Goal: Communication & Community: Answer question/provide support

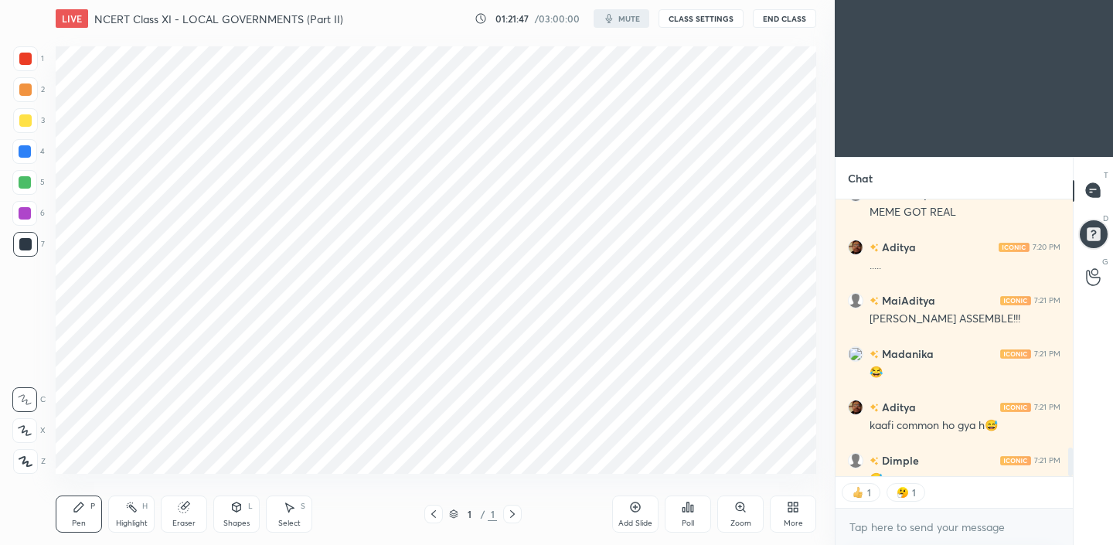
scroll to position [2393, 0]
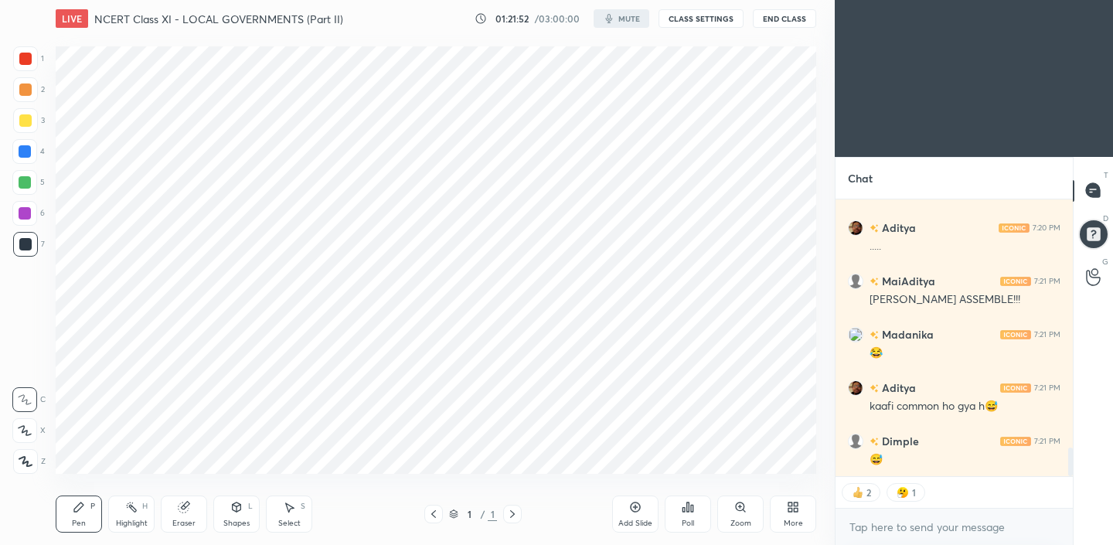
click at [787, 515] on div "More" at bounding box center [793, 514] width 46 height 37
click at [549, 328] on div at bounding box center [556, 272] width 1113 height 545
type textarea "x"
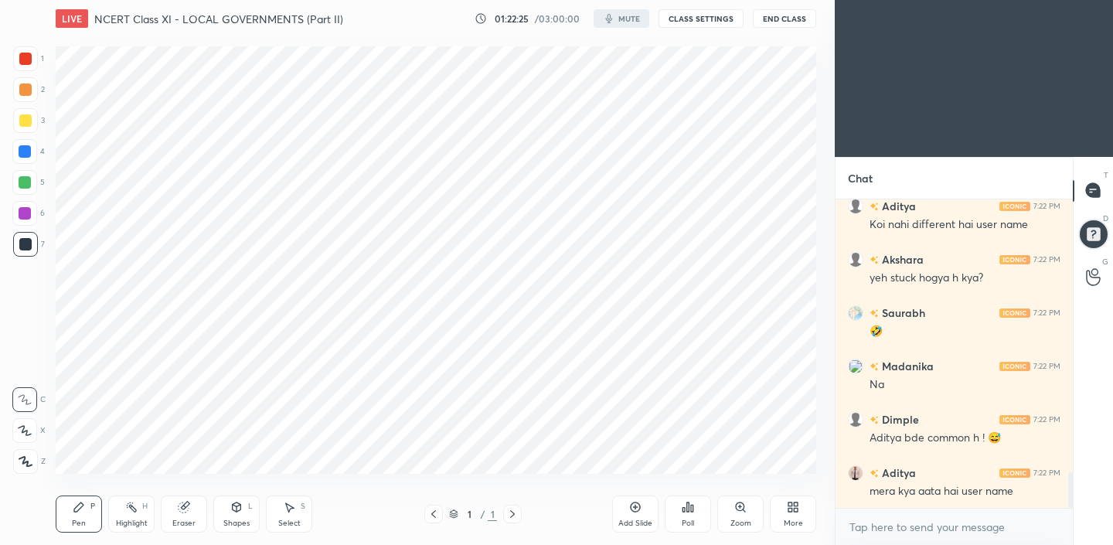
scroll to position [2358, 0]
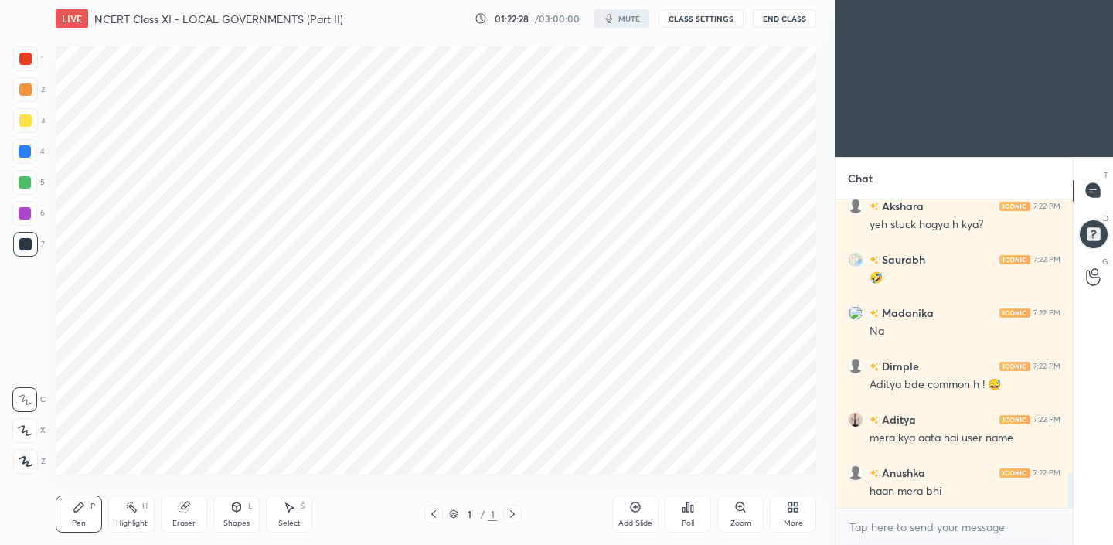
click at [623, 18] on div "01:22:28 / 03:00:00 mute CLASS SETTINGS End Class" at bounding box center [646, 18] width 342 height 19
click at [622, 18] on div "01:22:28 / 03:00:00 mute CLASS SETTINGS End Class" at bounding box center [646, 18] width 342 height 19
click at [622, 18] on div "01:22:29 / 03:00:00 mute CLASS SETTINGS End Class" at bounding box center [646, 18] width 342 height 19
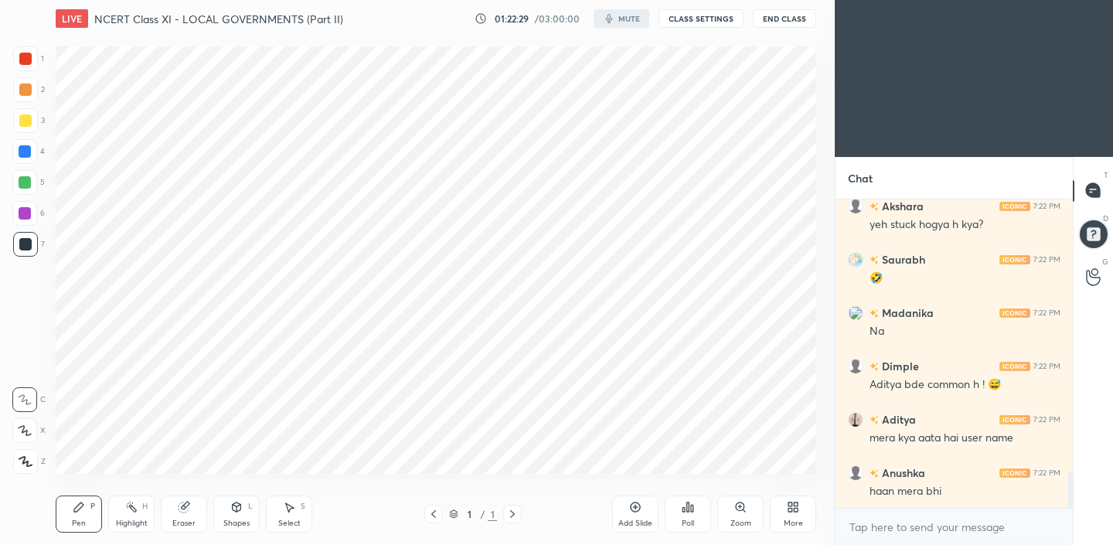
click at [622, 18] on div "01:22:29 / 03:00:00 mute CLASS SETTINGS End Class" at bounding box center [646, 18] width 342 height 19
click at [643, 515] on div "Add Slide" at bounding box center [635, 514] width 46 height 37
click at [792, 517] on div "More" at bounding box center [793, 514] width 46 height 37
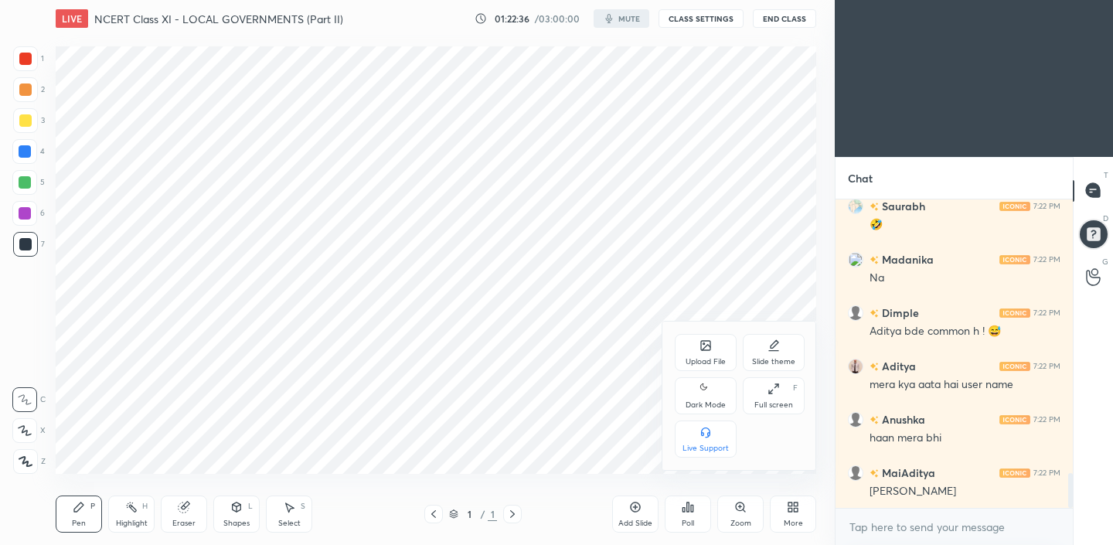
click at [575, 273] on div at bounding box center [556, 272] width 1113 height 545
click at [483, 19] on div "01:22:38 / 03:00:00 mute CLASS SETTINGS End Class" at bounding box center [646, 18] width 342 height 19
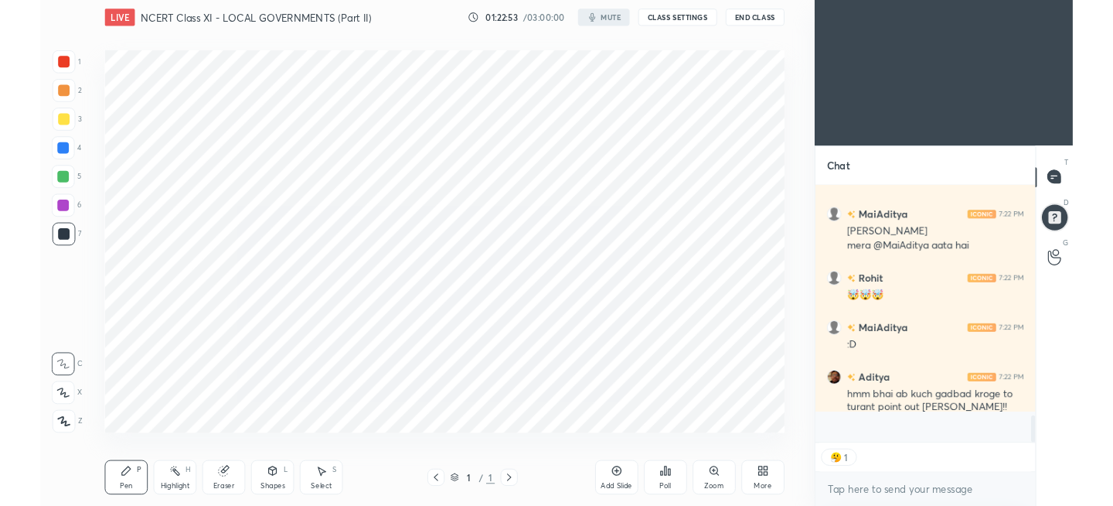
scroll to position [0, 0]
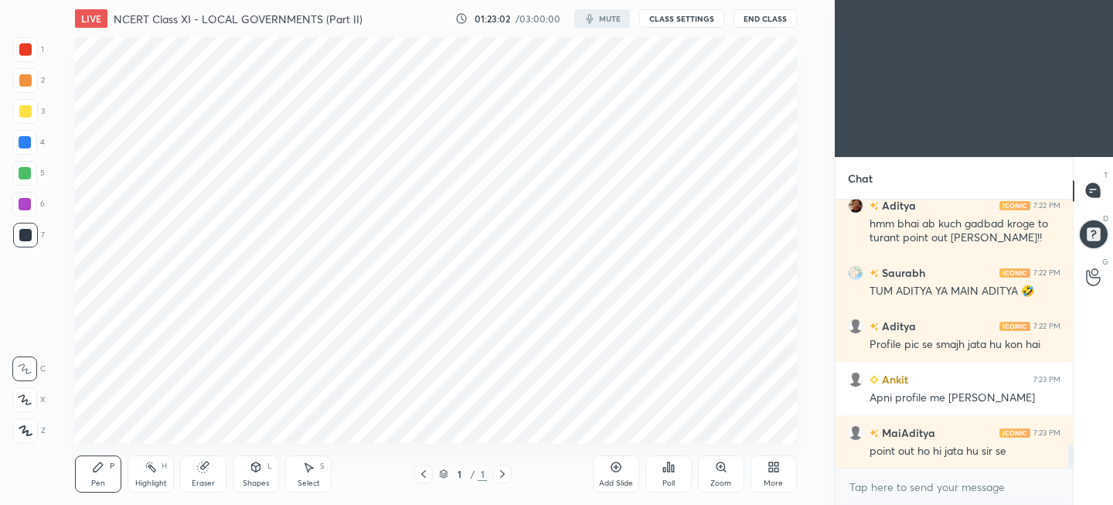
click at [761, 475] on div "More" at bounding box center [774, 473] width 46 height 37
click at [577, 185] on div at bounding box center [556, 252] width 1113 height 505
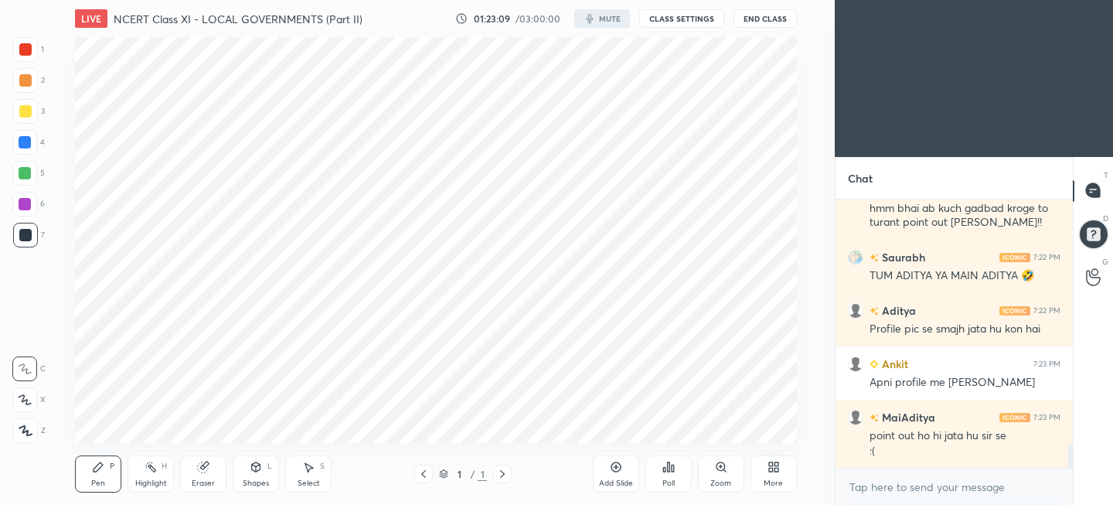
click at [748, 19] on button "End Class" at bounding box center [765, 18] width 63 height 19
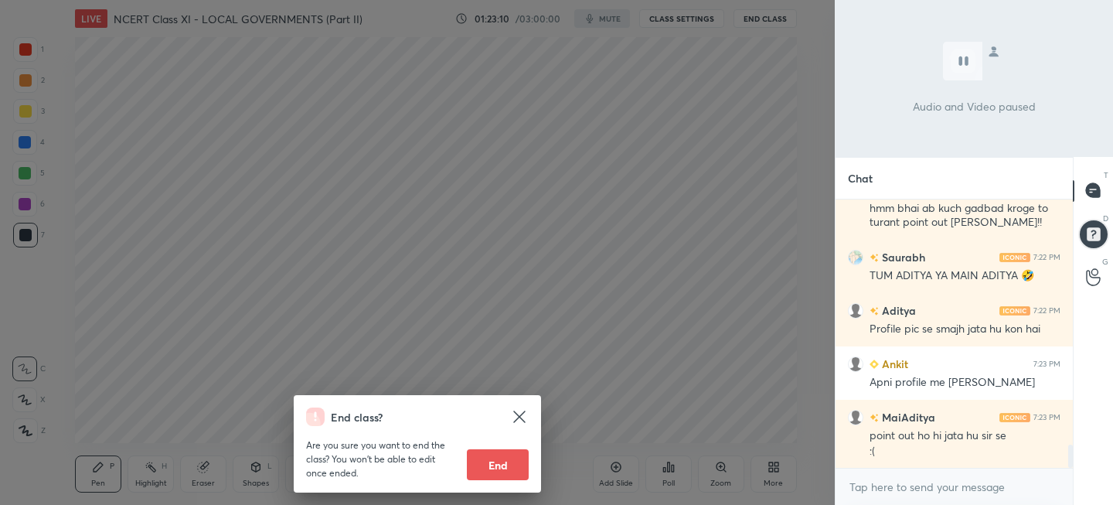
click at [520, 420] on icon at bounding box center [519, 416] width 19 height 19
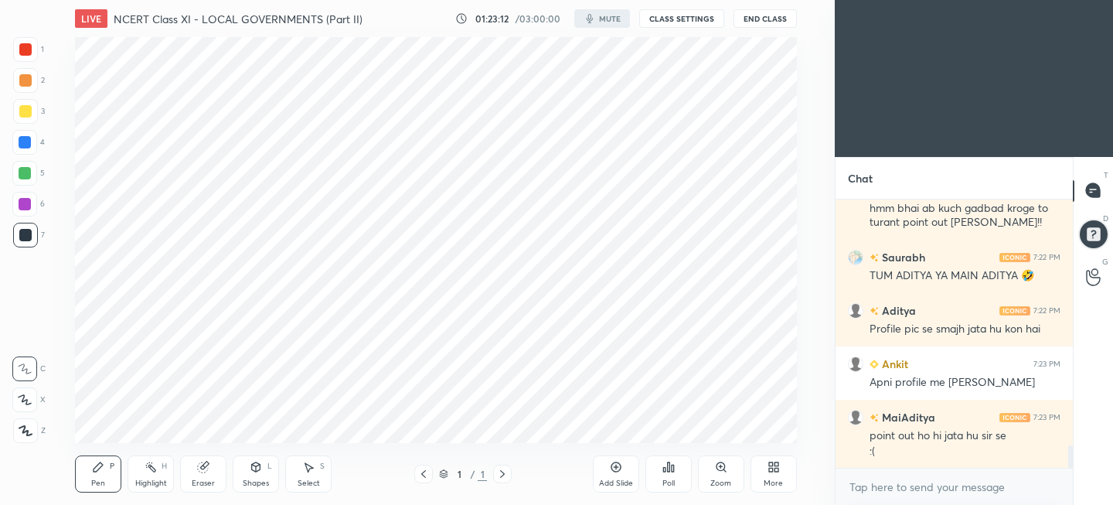
scroll to position [2923, 0]
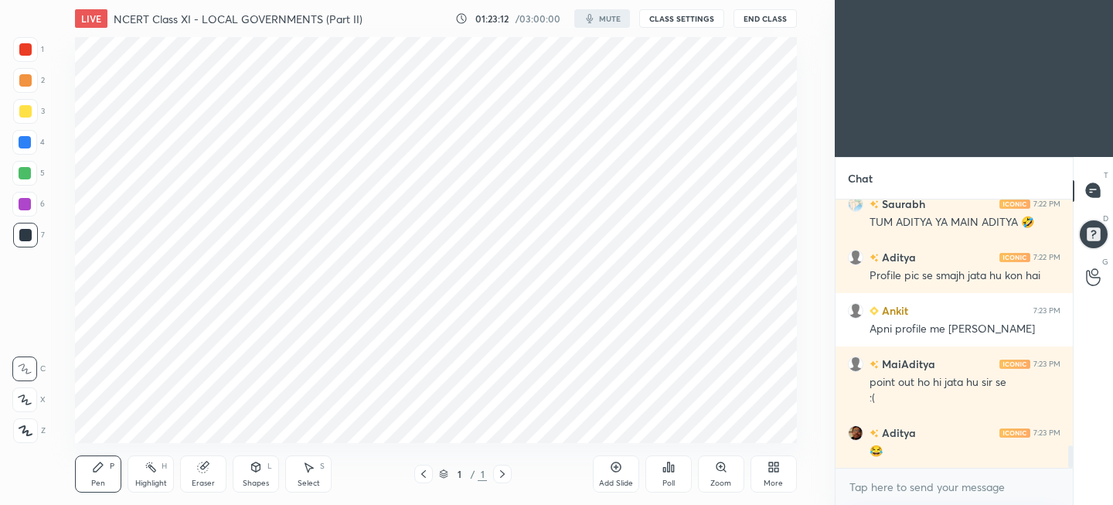
click at [688, 9] on button "CLASS SETTINGS" at bounding box center [681, 18] width 85 height 19
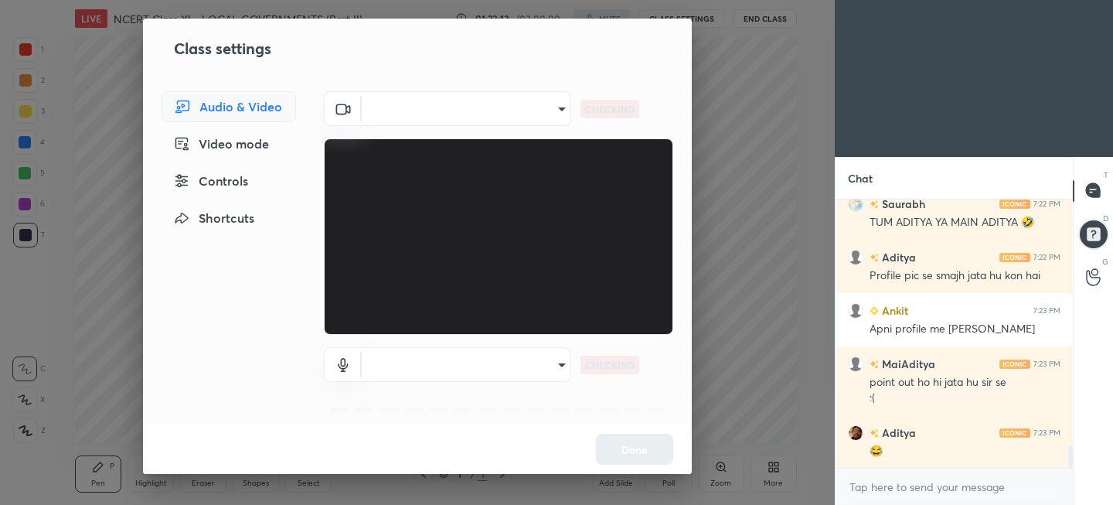
click at [230, 150] on div "Video mode" at bounding box center [229, 143] width 135 height 31
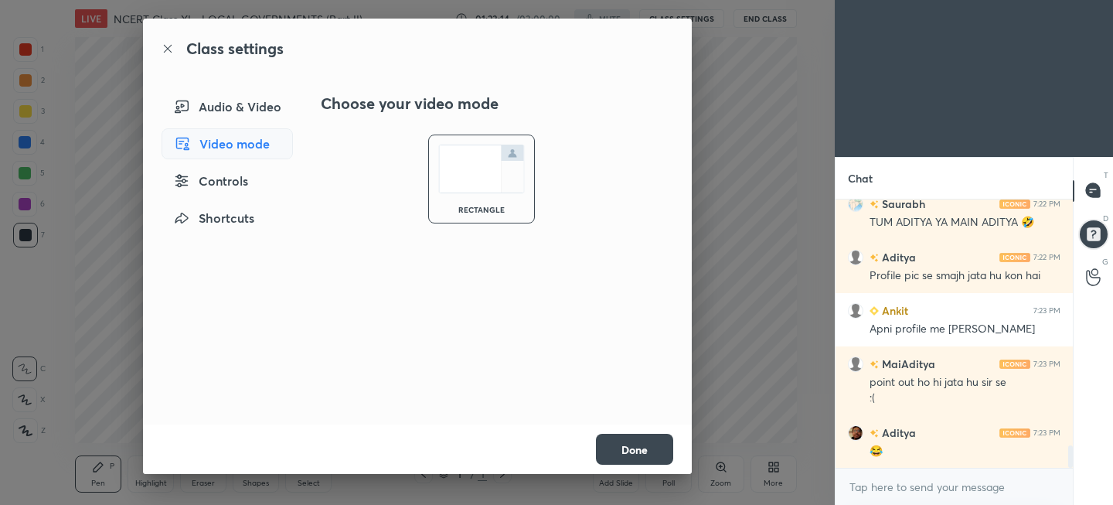
click at [244, 121] on div "Audio & Video" at bounding box center [227, 106] width 131 height 31
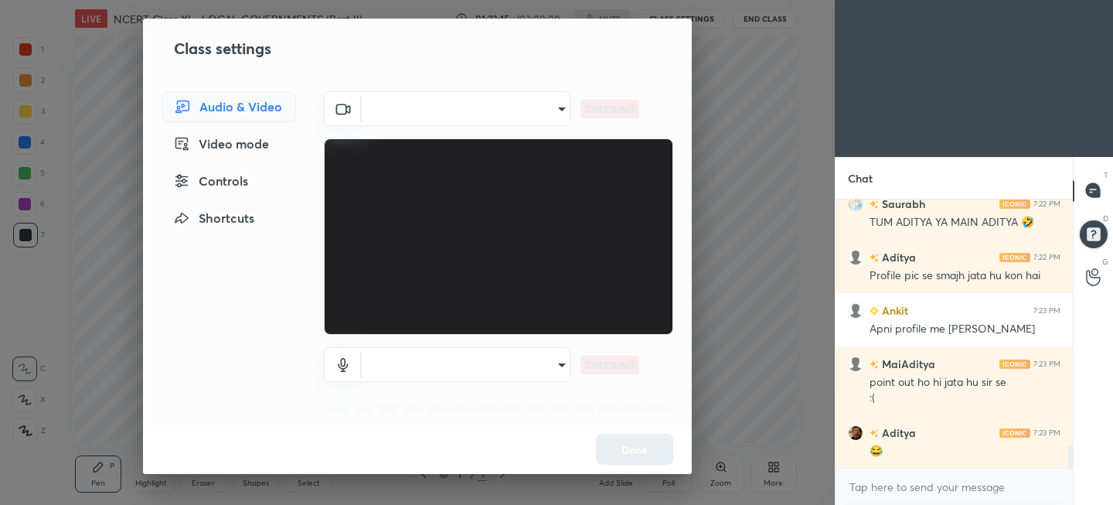
click at [455, 114] on body "1 2 3 4 5 6 7 C X Z C X Z E E Erase all H H LIVE NCERT Class XI - LOCAL GOVERNM…" at bounding box center [556, 252] width 1113 height 505
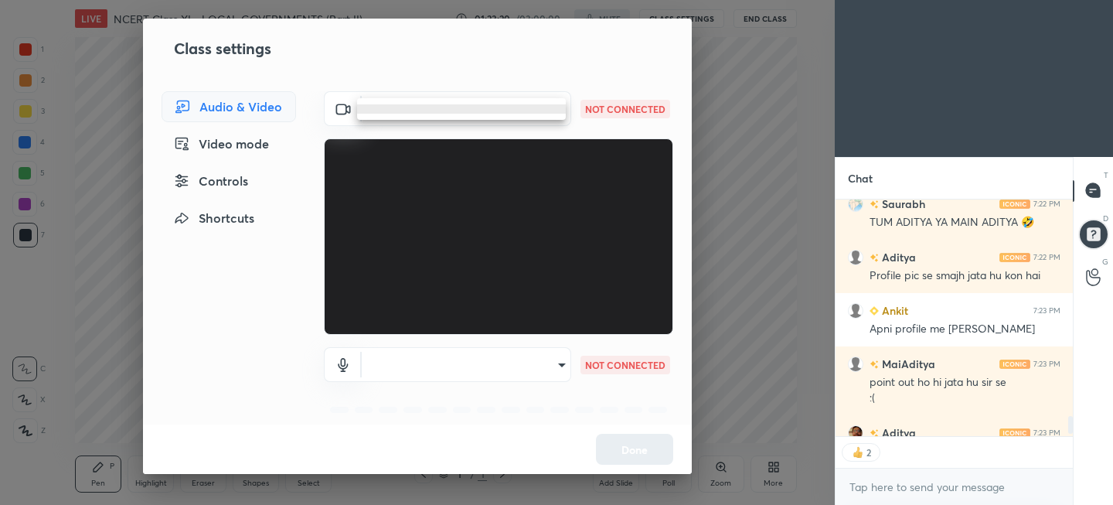
scroll to position [3008, 0]
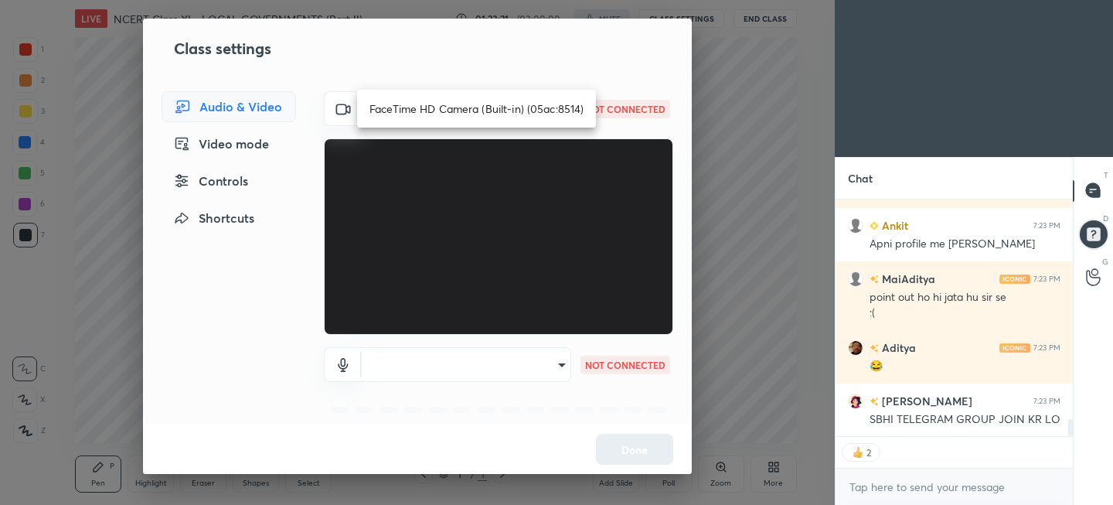
type textarea "x"
click at [453, 107] on li "FaceTime HD Camera (Built-in) (05ac:8514)" at bounding box center [476, 109] width 239 height 26
type input "cee319ecdee07f58067c1193b2d4047166e2fb74c49591cc56b3cc87e0e78e09"
type textarea "x"
click at [501, 359] on body "1 2 3 4 5 6 7 C X Z C X Z E E Erase all H H LIVE NCERT Class XI - LOCAL GOVERNM…" at bounding box center [556, 252] width 1113 height 505
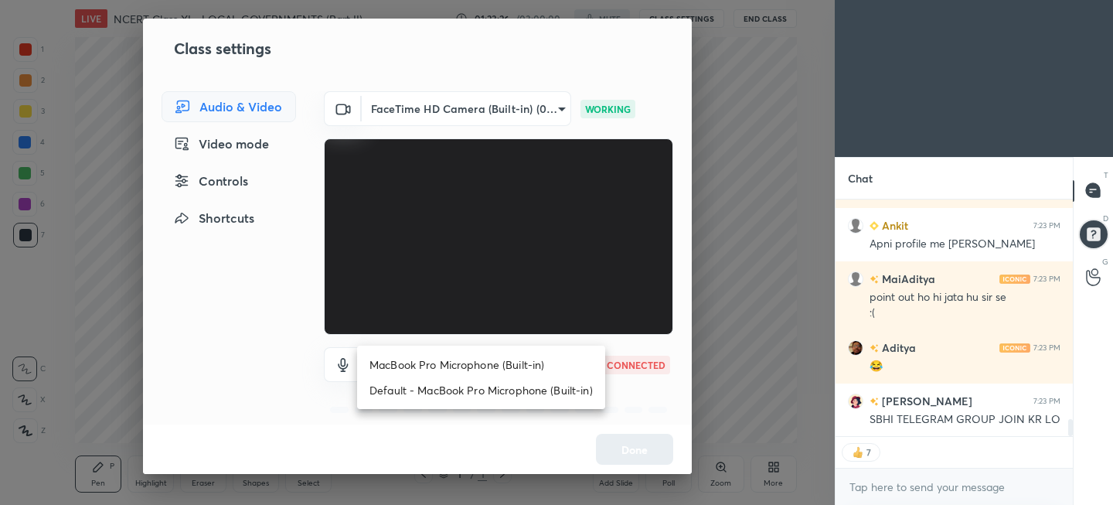
click at [463, 366] on li "MacBook Pro Microphone (Built-in)" at bounding box center [481, 365] width 248 height 26
type input "f42bd28c19a05ce8e1a563dd0a1eb826d227d0c780616cba70052b0dc81d8076"
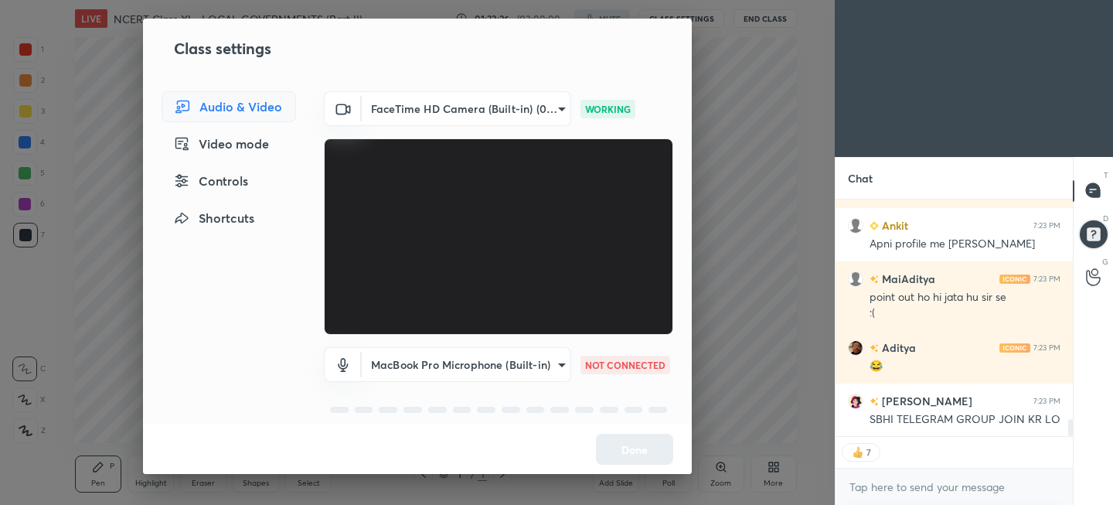
scroll to position [3061, 0]
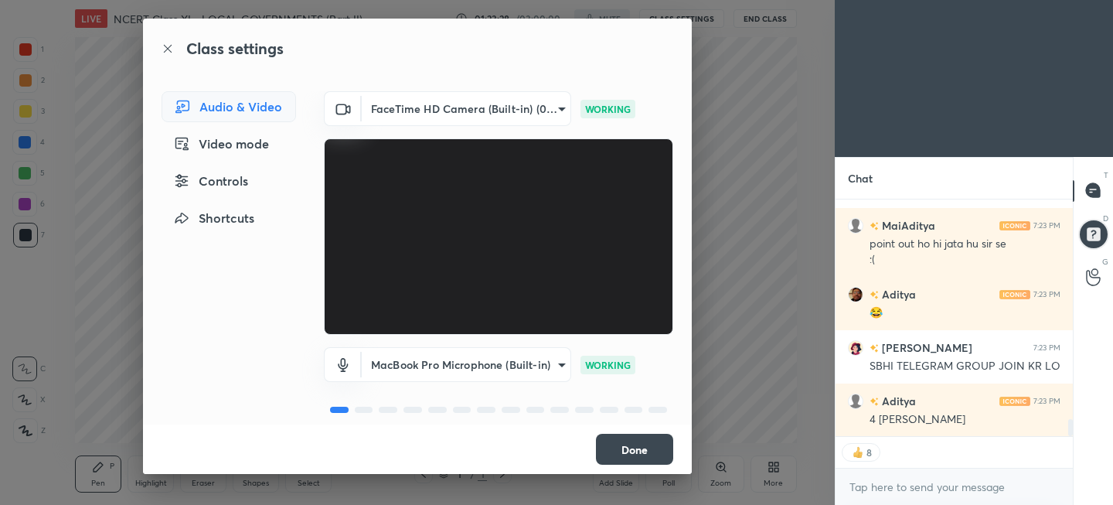
click at [634, 450] on button "Done" at bounding box center [634, 449] width 77 height 31
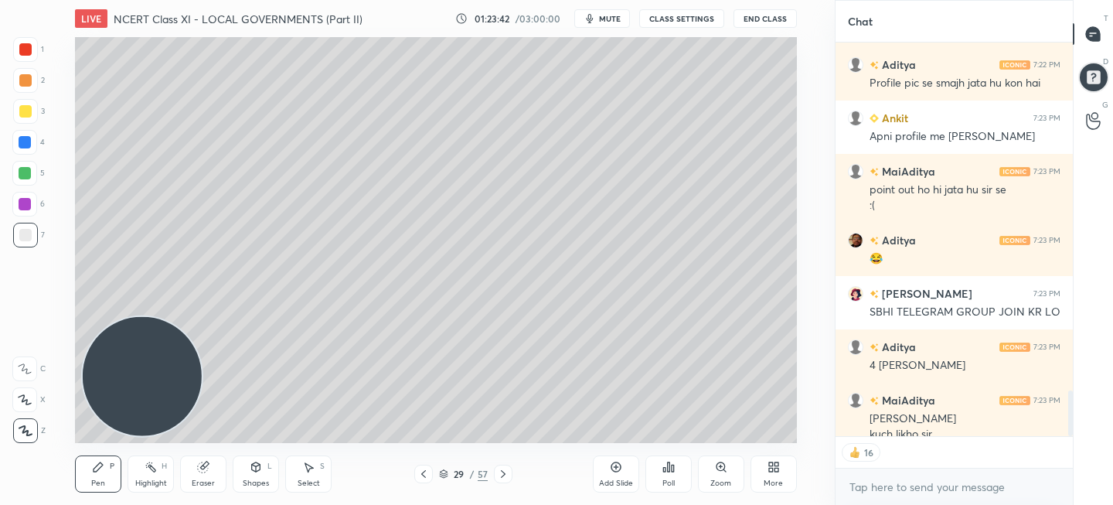
scroll to position [2974, 0]
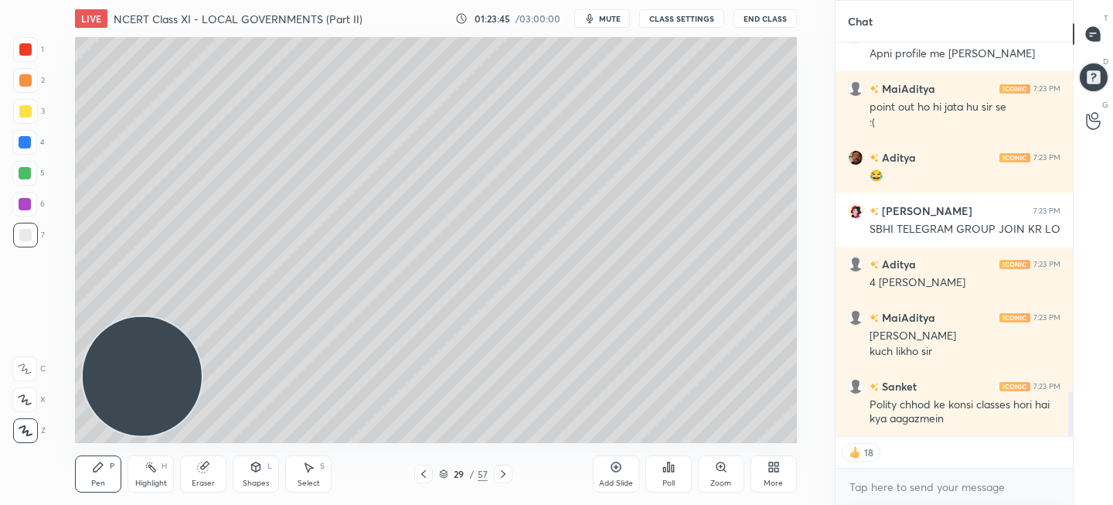
click at [615, 483] on div "Add Slide" at bounding box center [616, 483] width 34 height 8
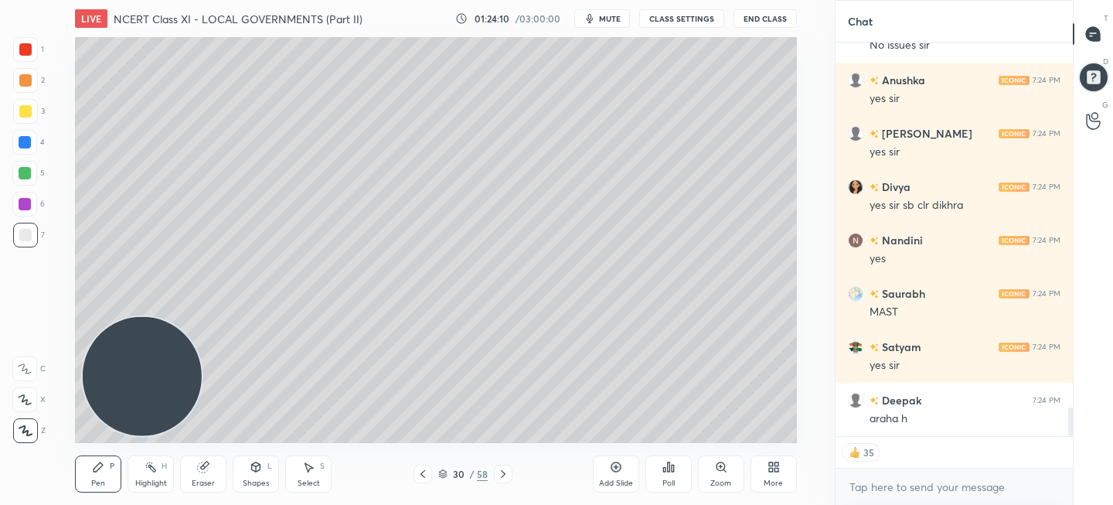
scroll to position [4962, 0]
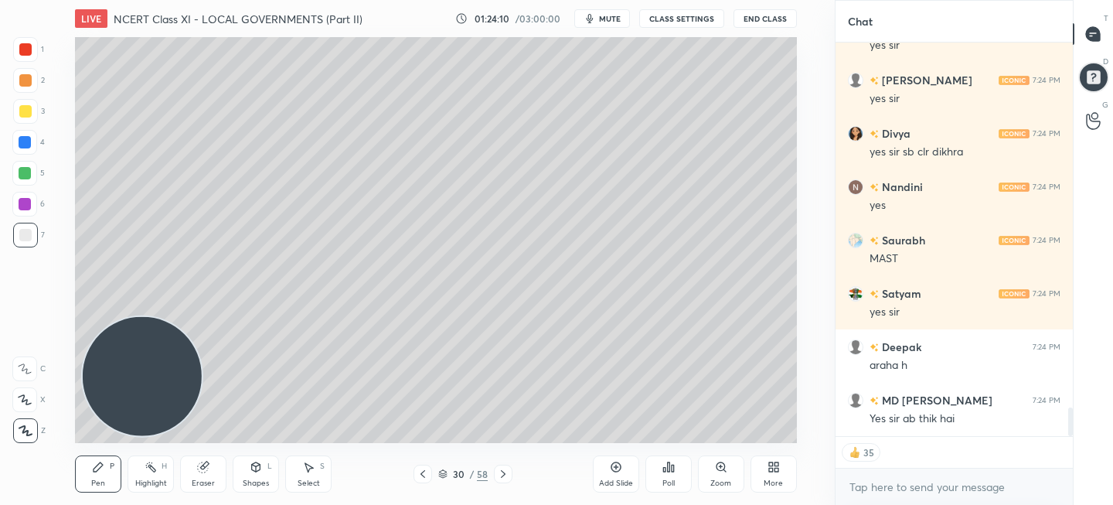
click at [627, 468] on div "Add Slide" at bounding box center [616, 473] width 46 height 37
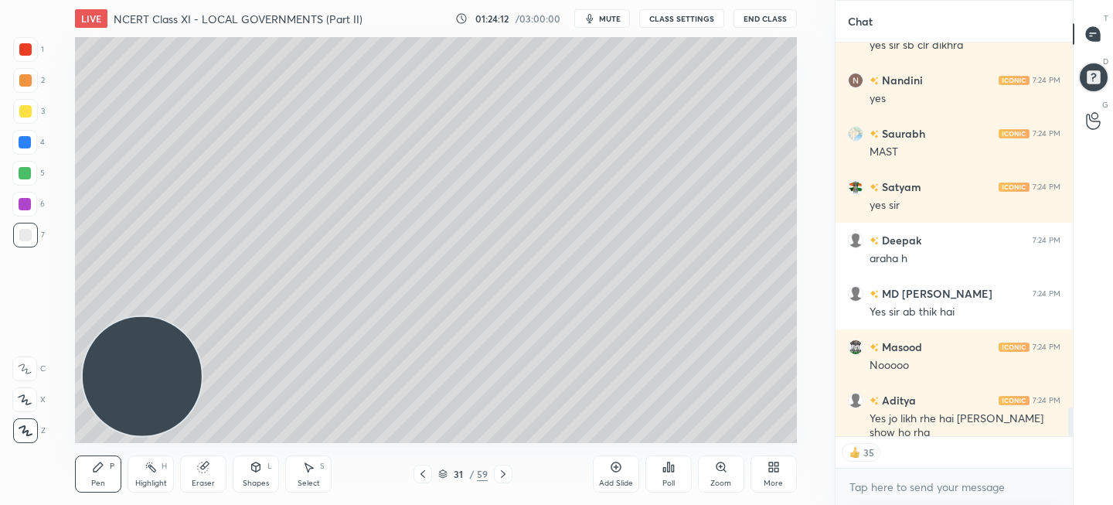
click at [24, 111] on div at bounding box center [25, 111] width 12 height 12
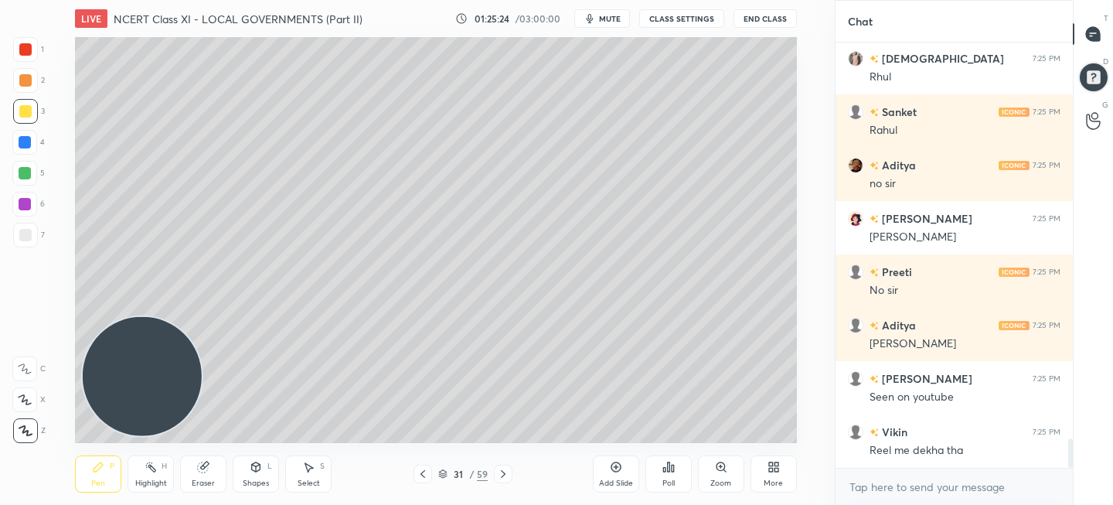
scroll to position [5783, 0]
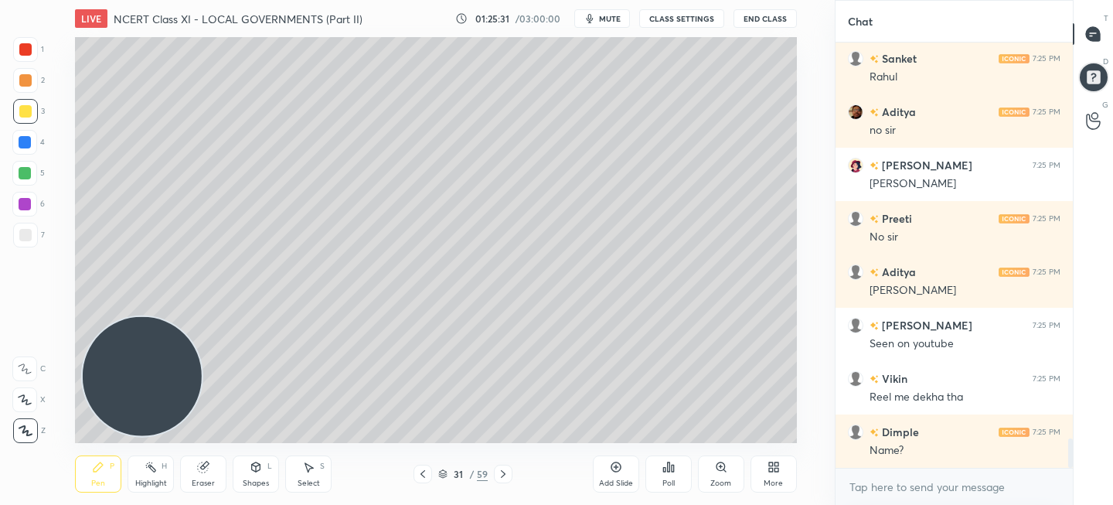
click at [608, 475] on div "Add Slide" at bounding box center [616, 473] width 46 height 37
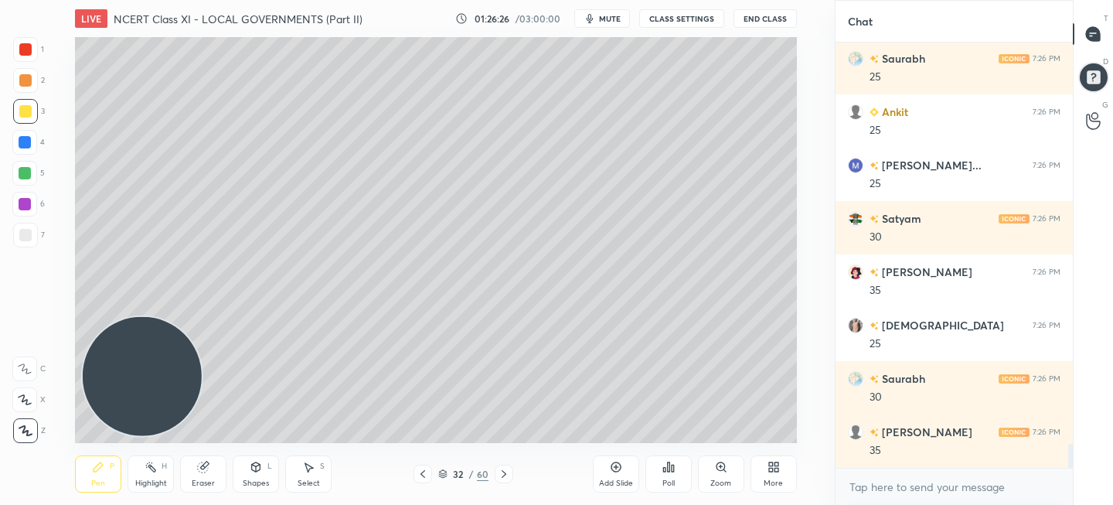
scroll to position [7239, 0]
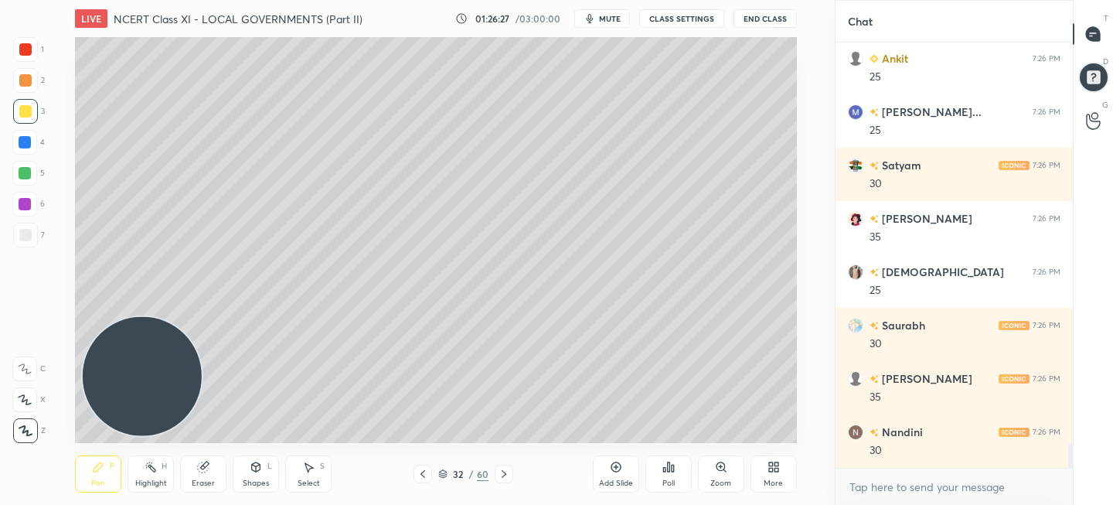
click at [615, 480] on div "Add Slide" at bounding box center [616, 483] width 34 height 8
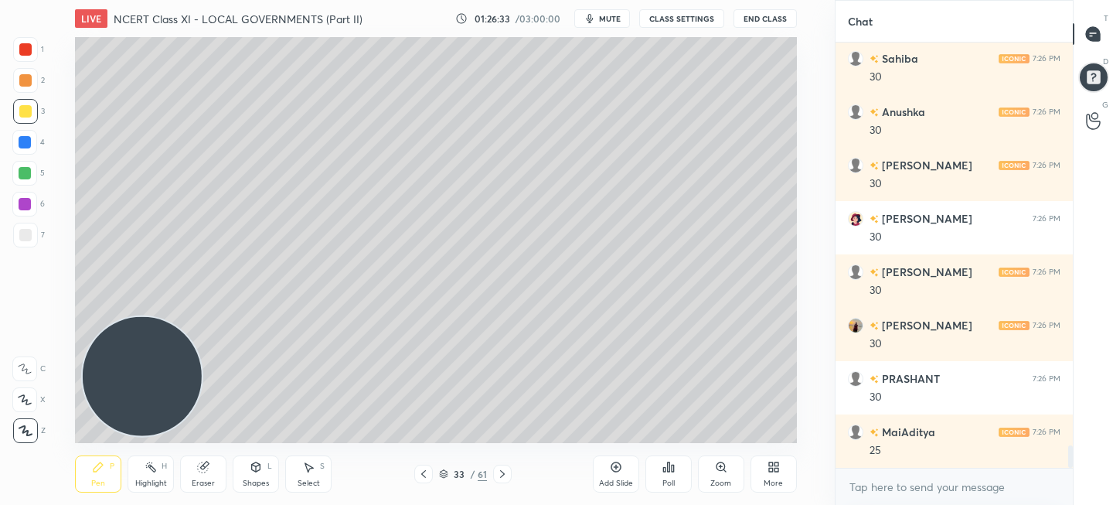
scroll to position [7773, 0]
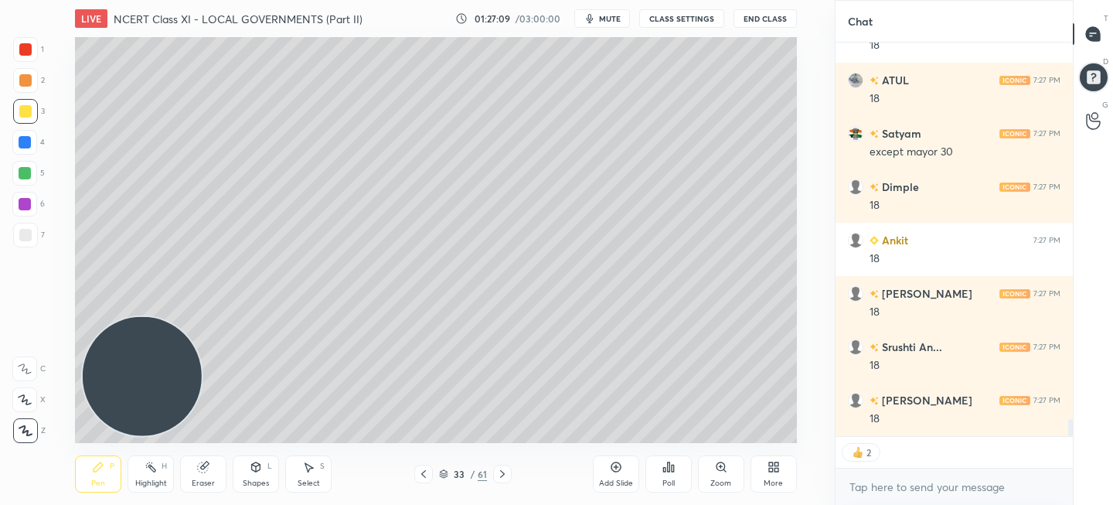
click at [425, 477] on icon at bounding box center [423, 474] width 5 height 8
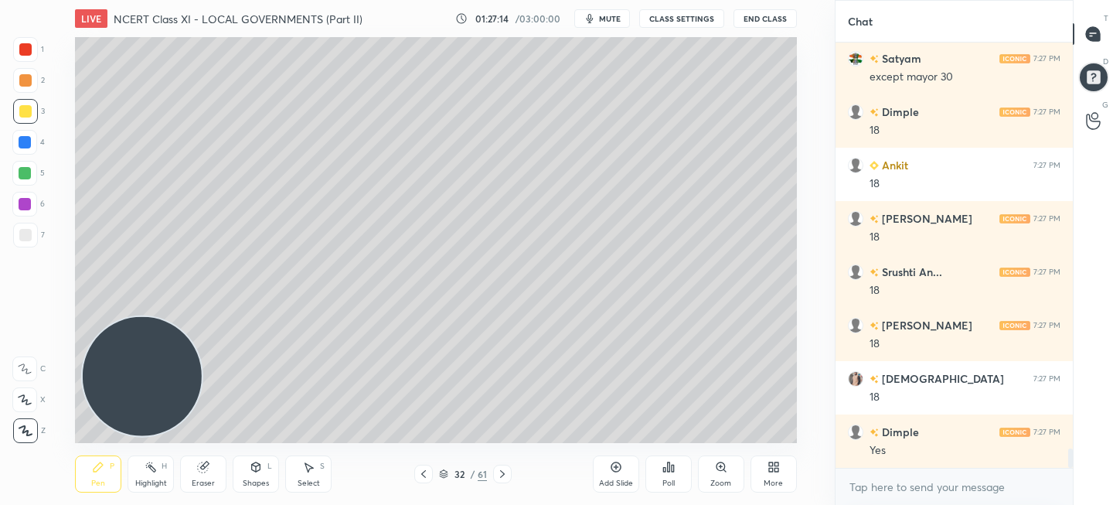
click at [496, 472] on icon at bounding box center [502, 474] width 12 height 12
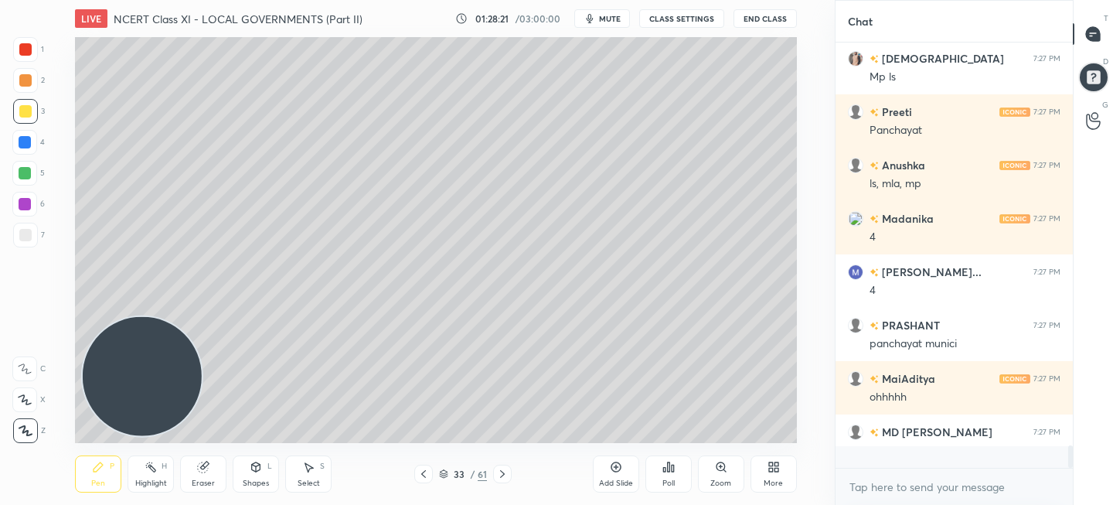
scroll to position [7706, 0]
click at [417, 475] on div at bounding box center [423, 474] width 19 height 19
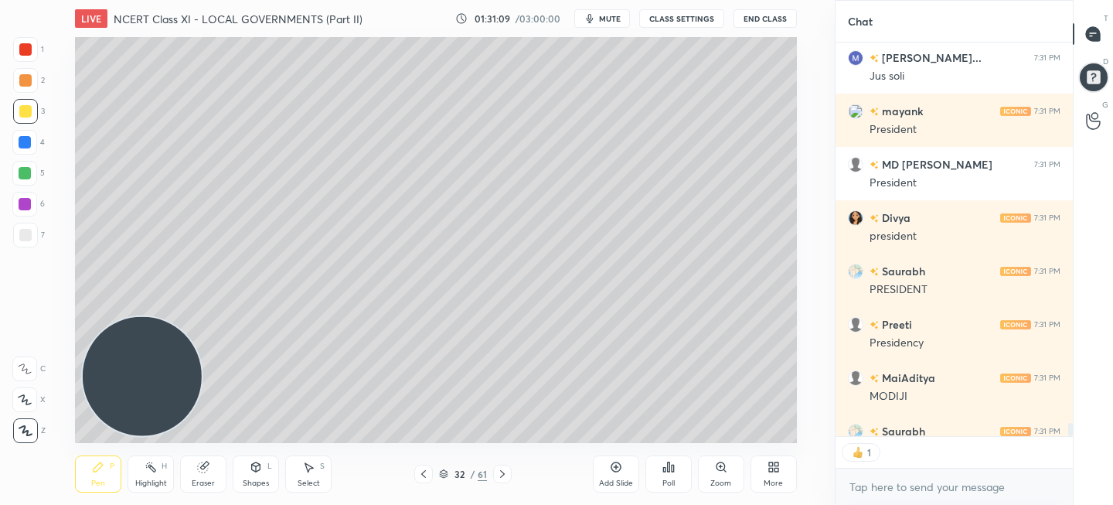
scroll to position [11378, 0]
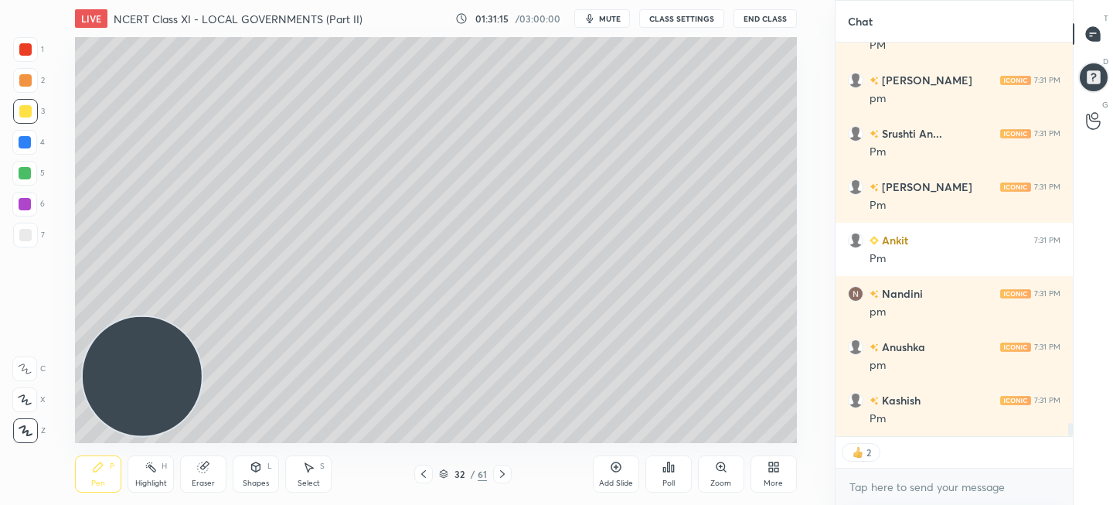
click at [613, 475] on div "Add Slide" at bounding box center [616, 473] width 46 height 37
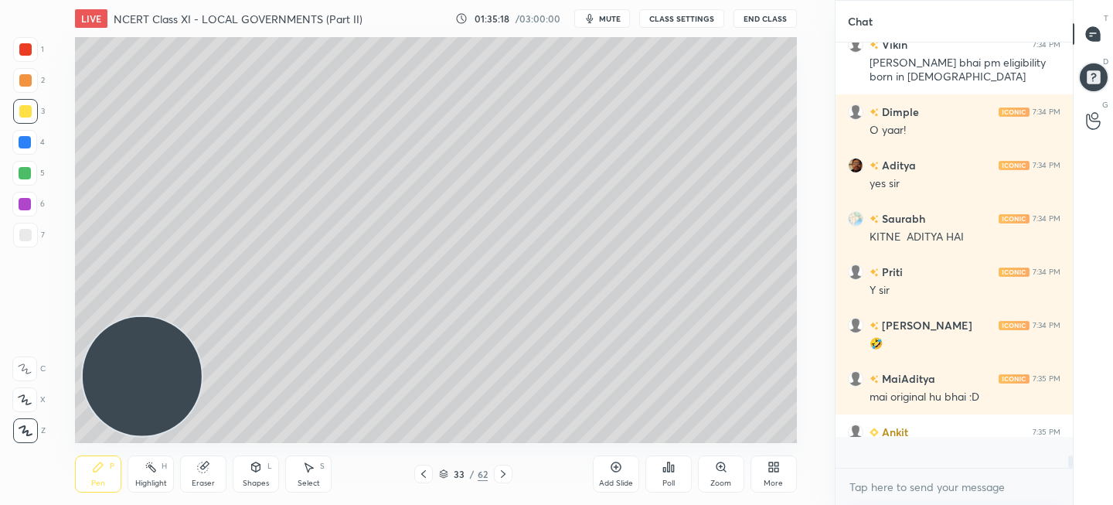
scroll to position [14137, 0]
click at [421, 481] on div at bounding box center [423, 474] width 19 height 19
click at [505, 479] on icon at bounding box center [503, 474] width 12 height 12
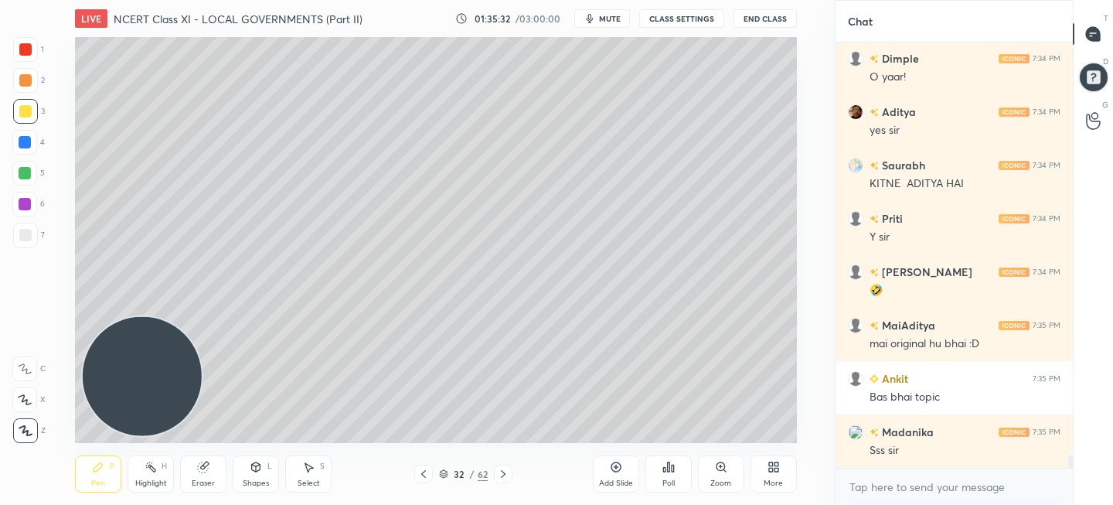
click at [614, 475] on div "Add Slide" at bounding box center [616, 473] width 46 height 37
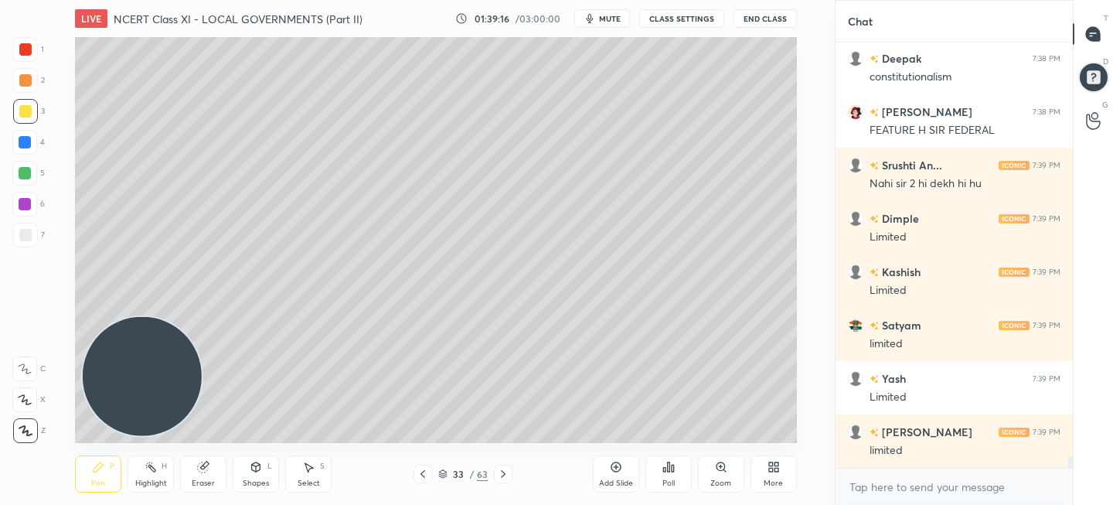
scroll to position [15083, 0]
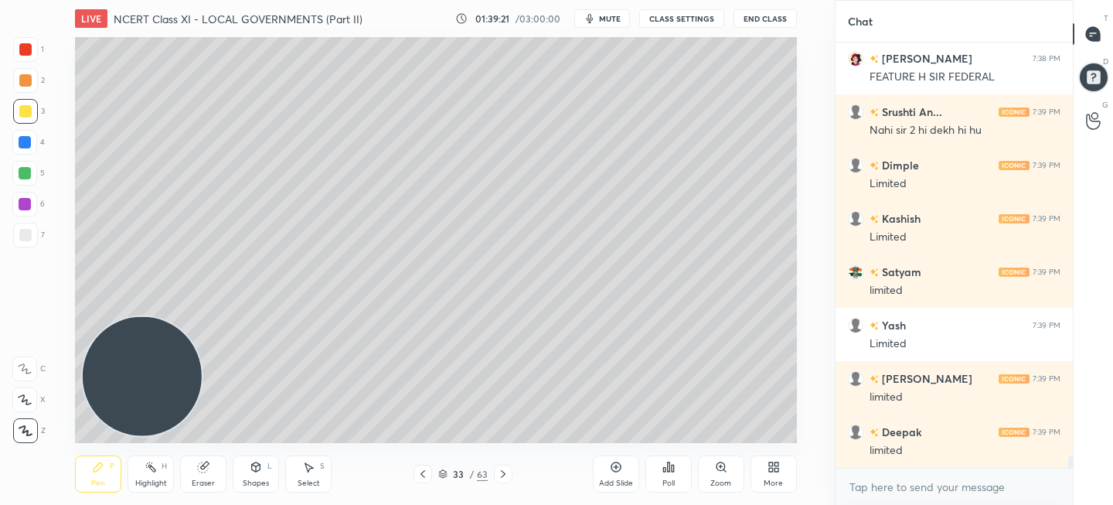
click at [614, 473] on div "Add Slide" at bounding box center [616, 473] width 46 height 37
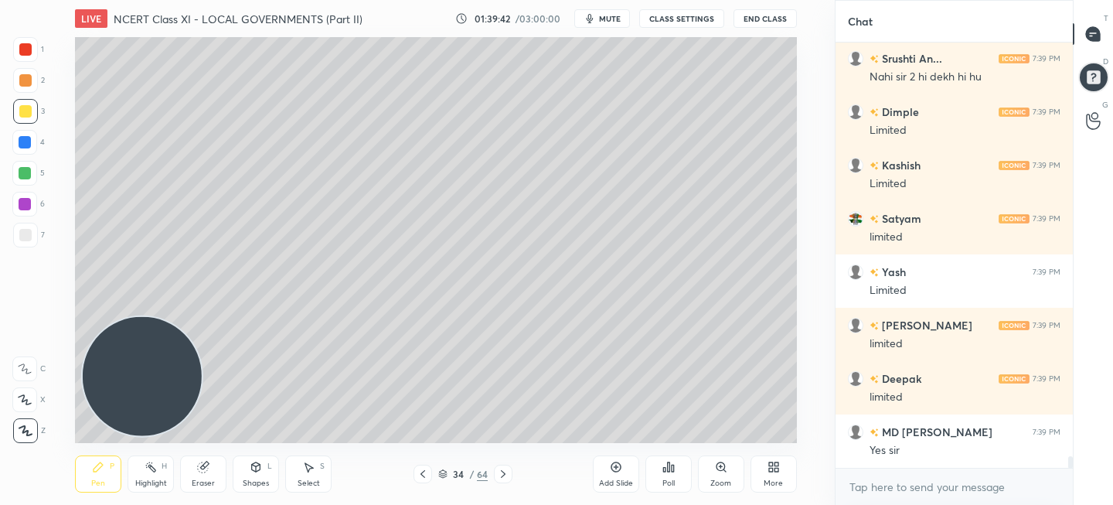
click at [417, 471] on icon at bounding box center [423, 474] width 12 height 12
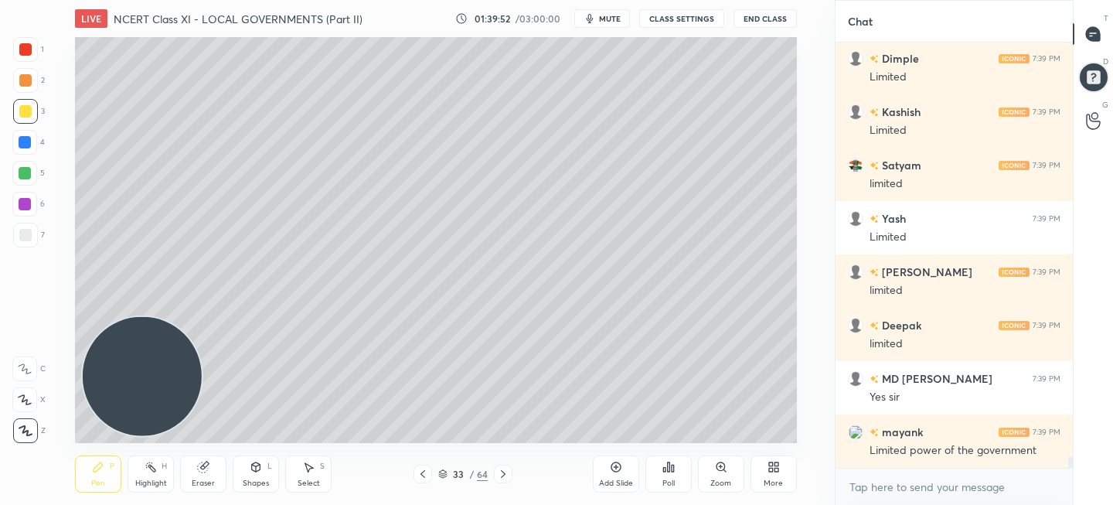
click at [510, 478] on div at bounding box center [503, 474] width 19 height 19
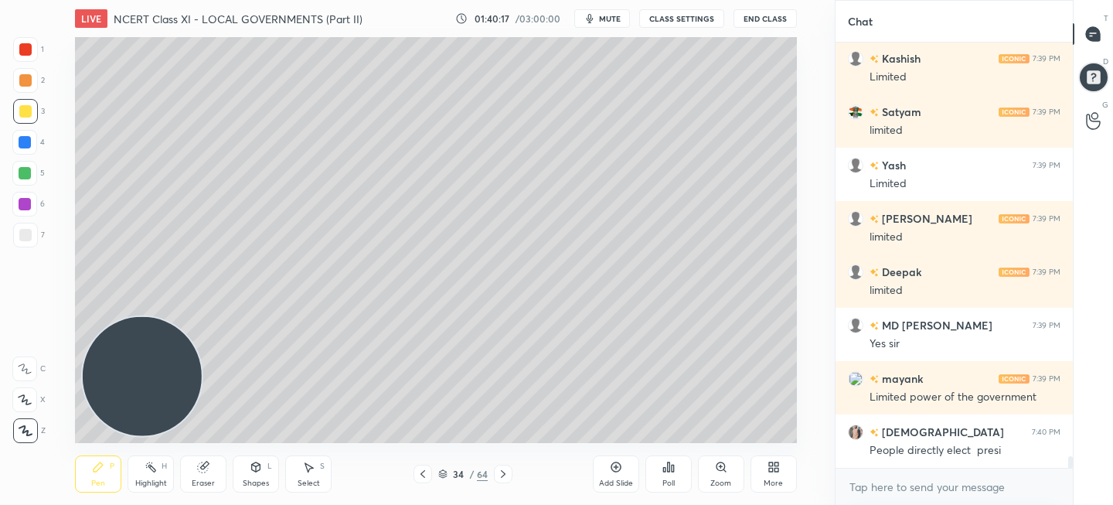
scroll to position [15296, 0]
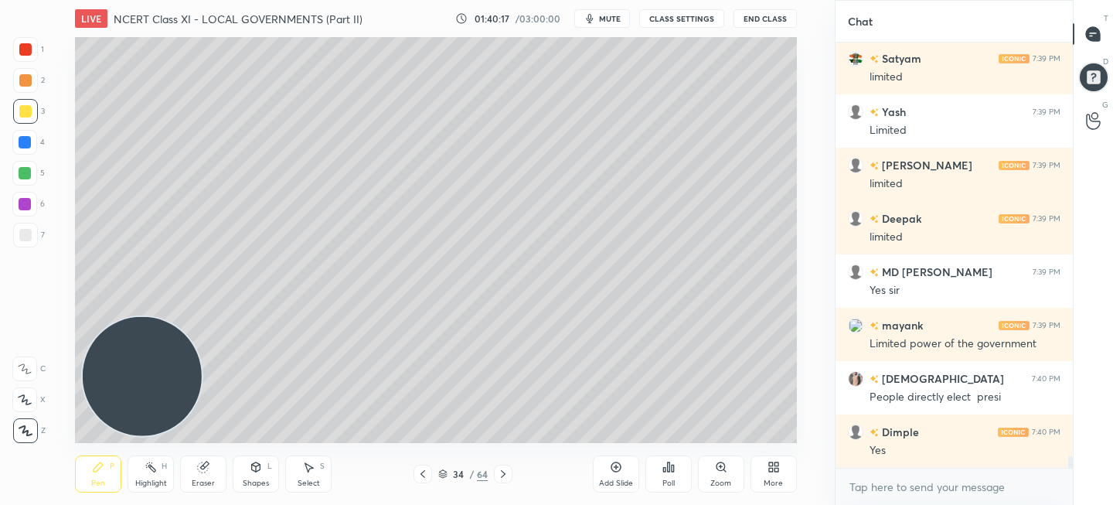
click at [423, 481] on div at bounding box center [423, 474] width 19 height 19
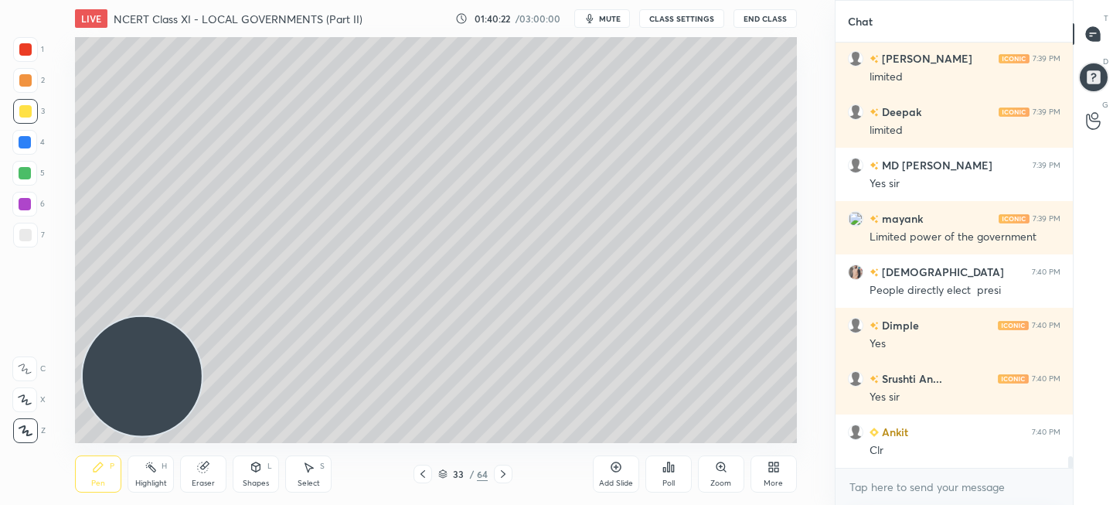
scroll to position [15456, 0]
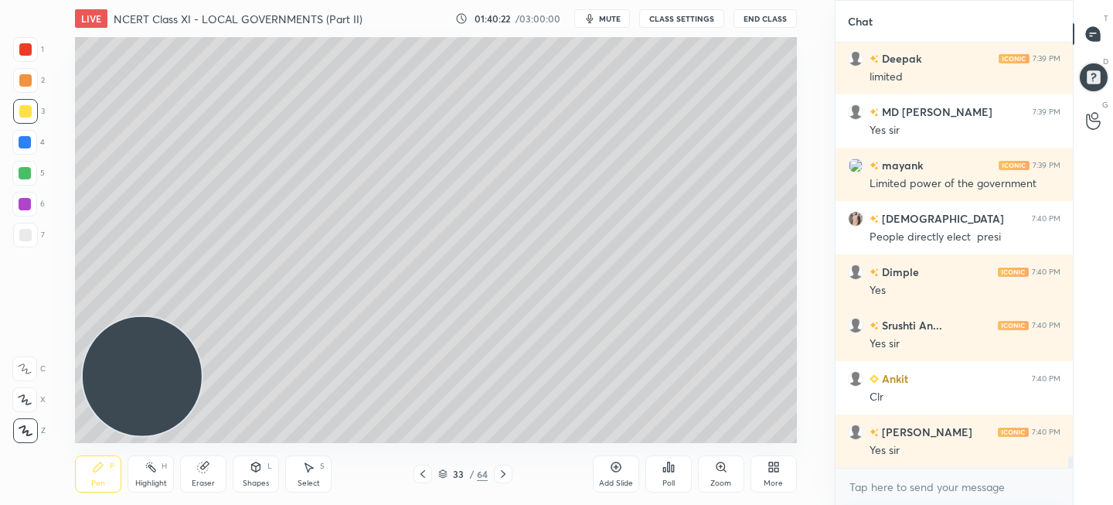
click at [500, 473] on icon at bounding box center [503, 474] width 12 height 12
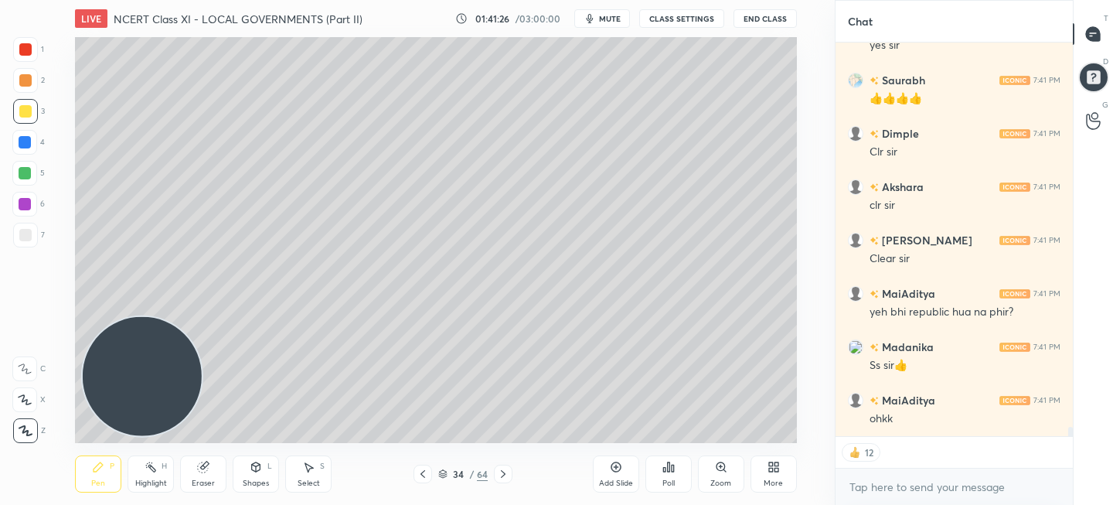
scroll to position [16235, 0]
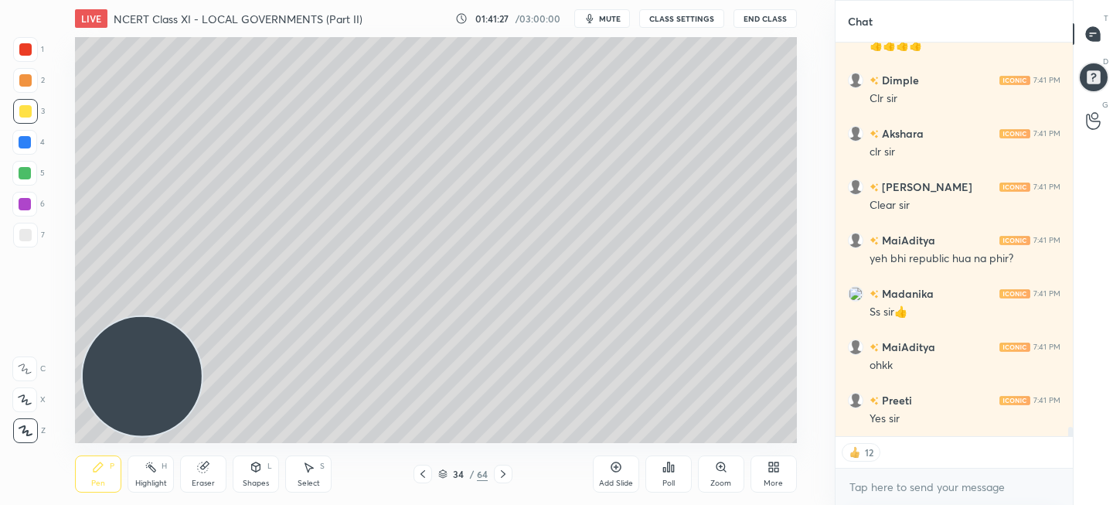
click at [424, 472] on icon at bounding box center [423, 474] width 5 height 8
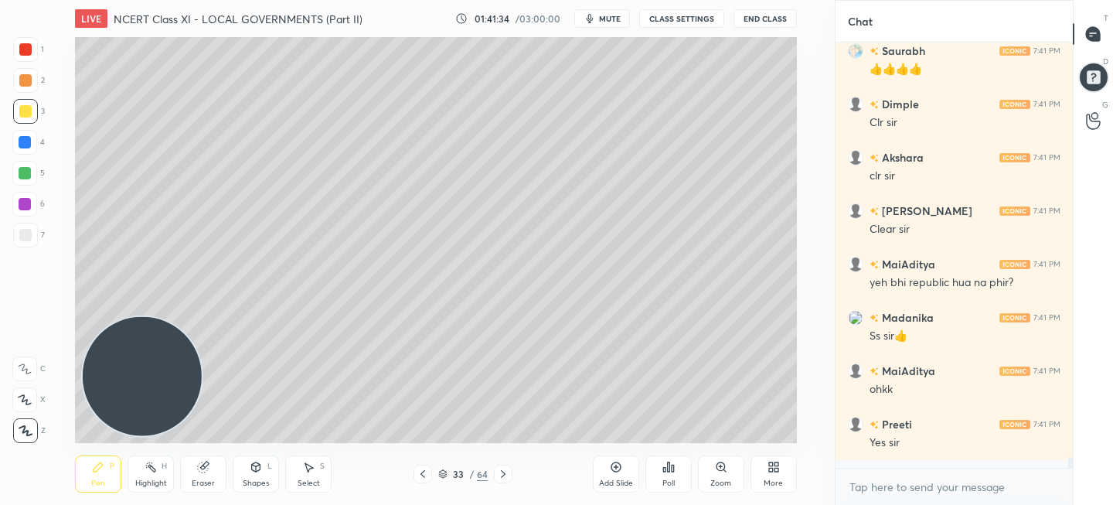
scroll to position [16203, 0]
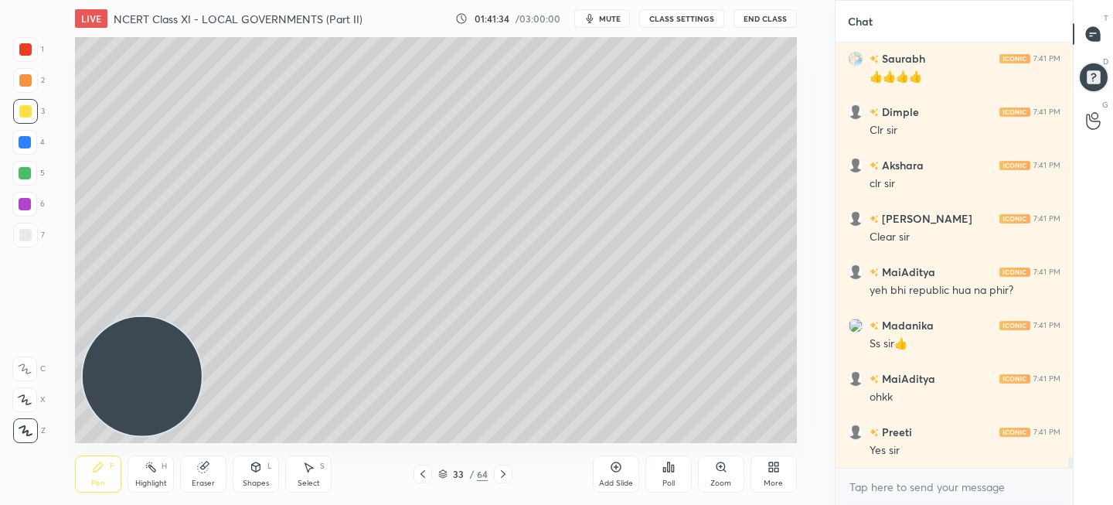
click at [503, 470] on icon at bounding box center [503, 474] width 12 height 12
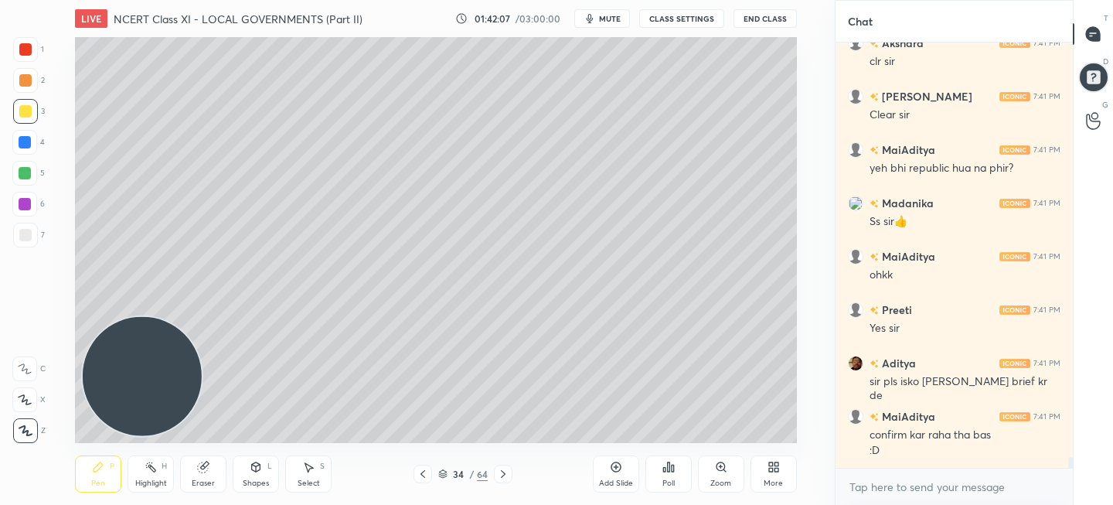
scroll to position [16379, 0]
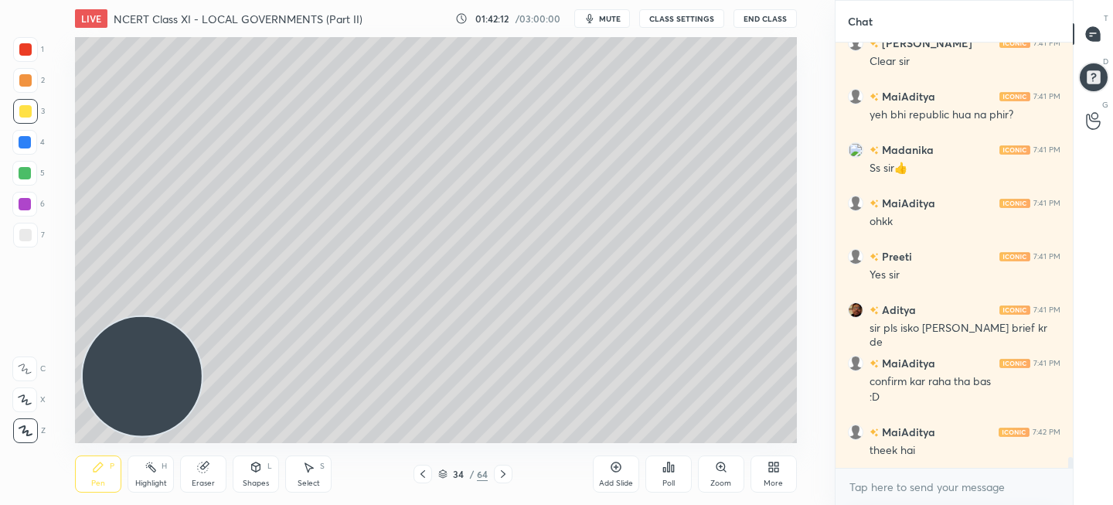
click at [424, 475] on icon at bounding box center [423, 474] width 12 height 12
click at [499, 478] on icon at bounding box center [503, 474] width 12 height 12
click at [427, 476] on icon at bounding box center [423, 474] width 12 height 12
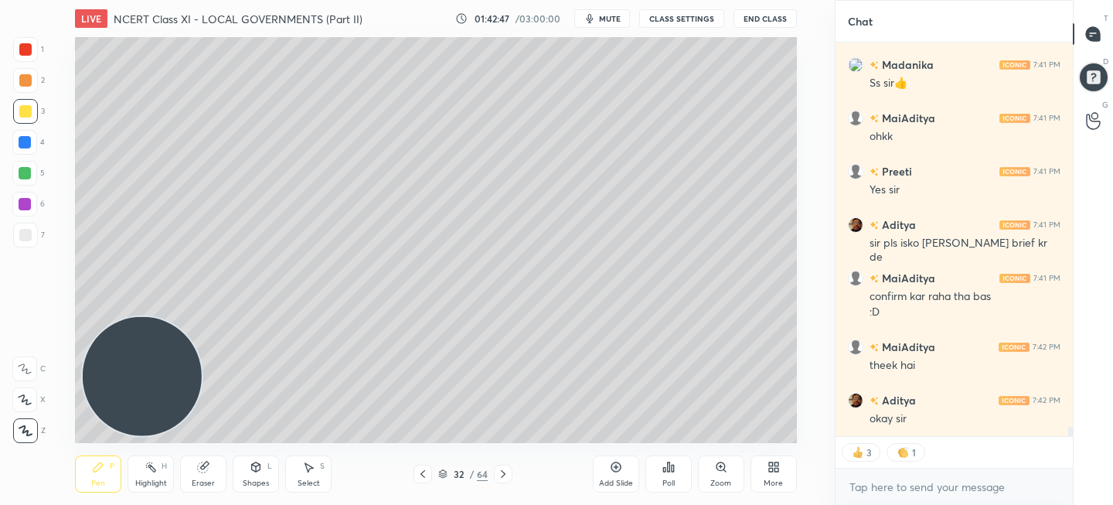
click at [614, 461] on icon at bounding box center [616, 467] width 12 height 12
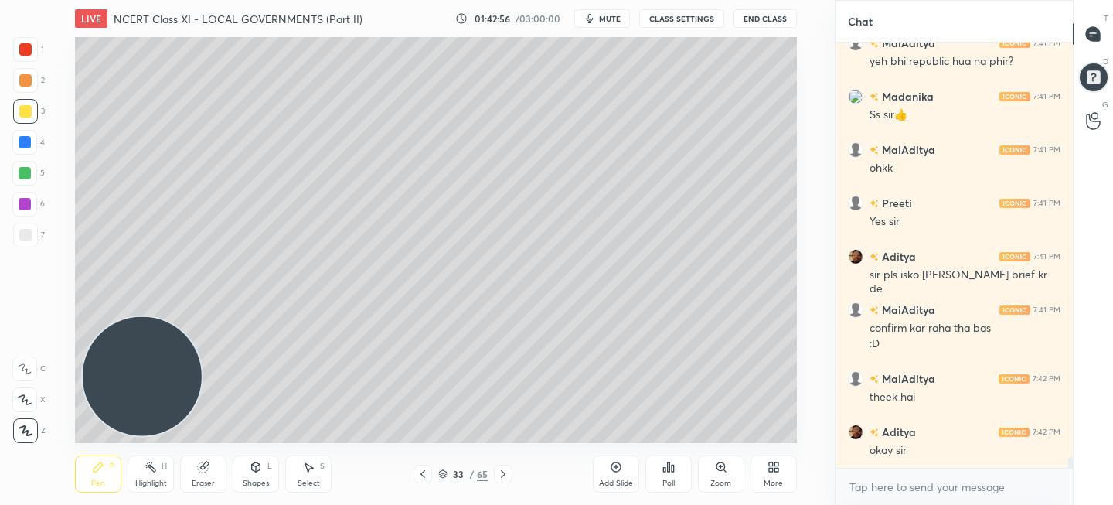
scroll to position [16432, 0]
click at [22, 237] on div at bounding box center [25, 235] width 12 height 12
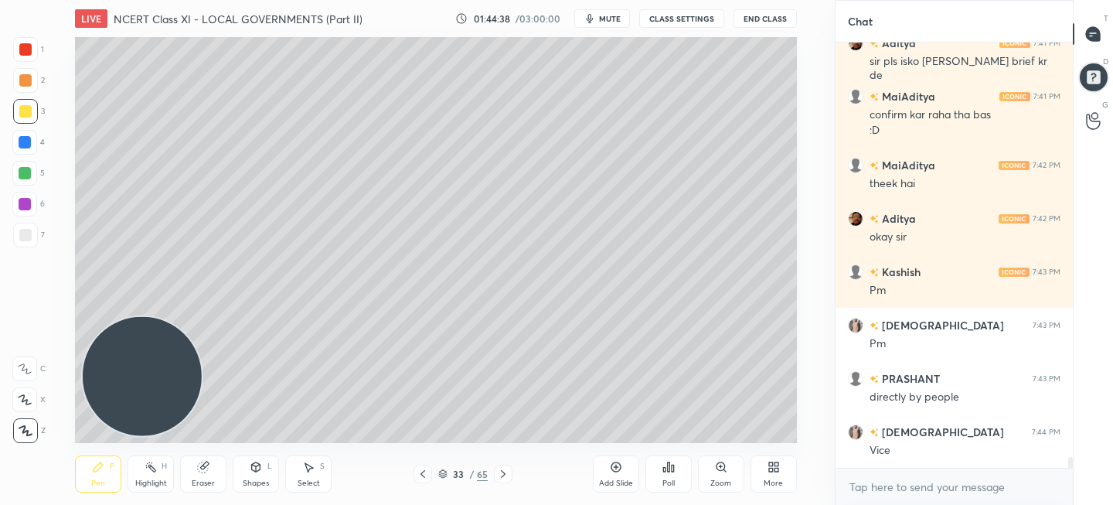
scroll to position [16699, 0]
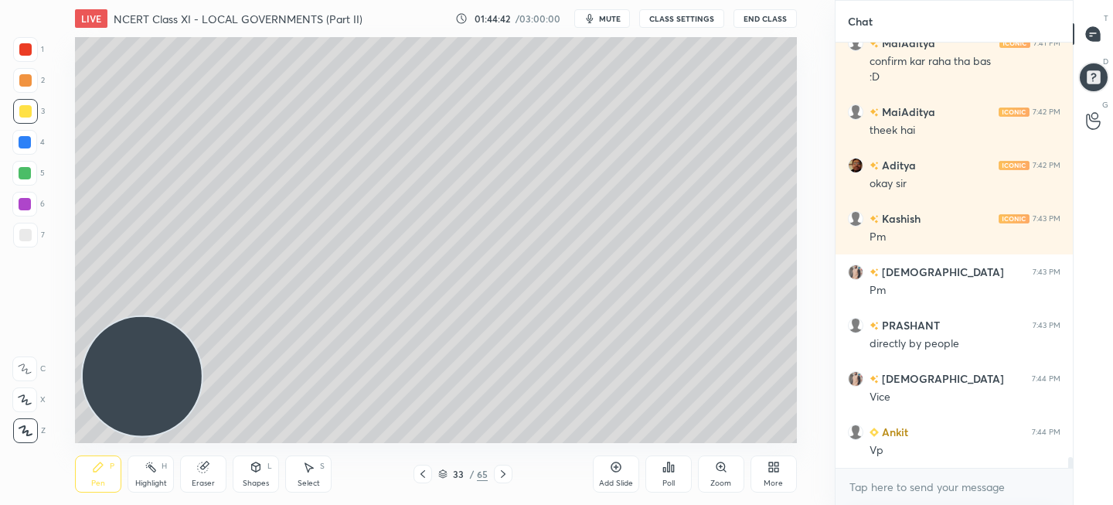
click at [618, 469] on icon at bounding box center [616, 467] width 10 height 10
click at [427, 475] on icon at bounding box center [423, 474] width 12 height 12
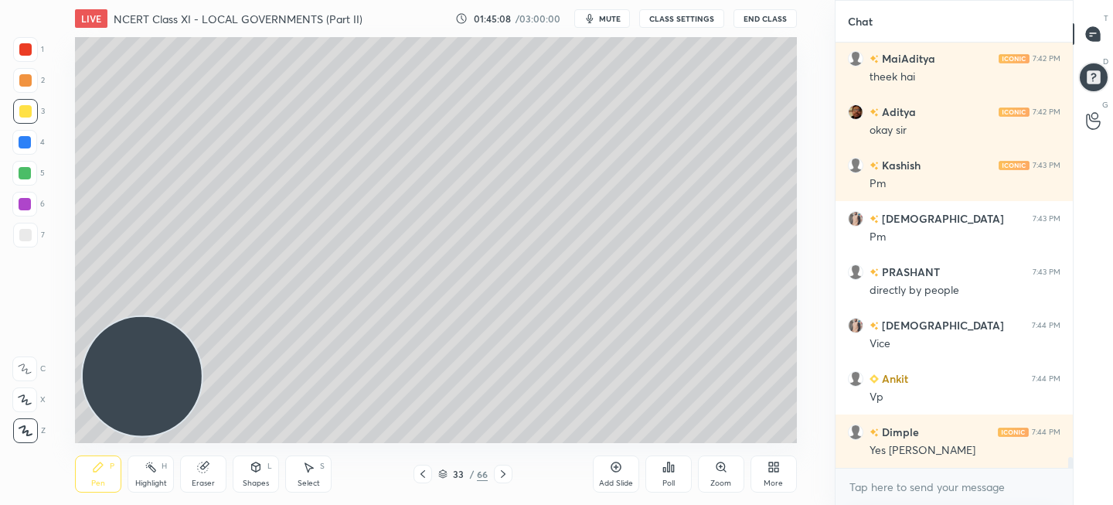
scroll to position [16805, 0]
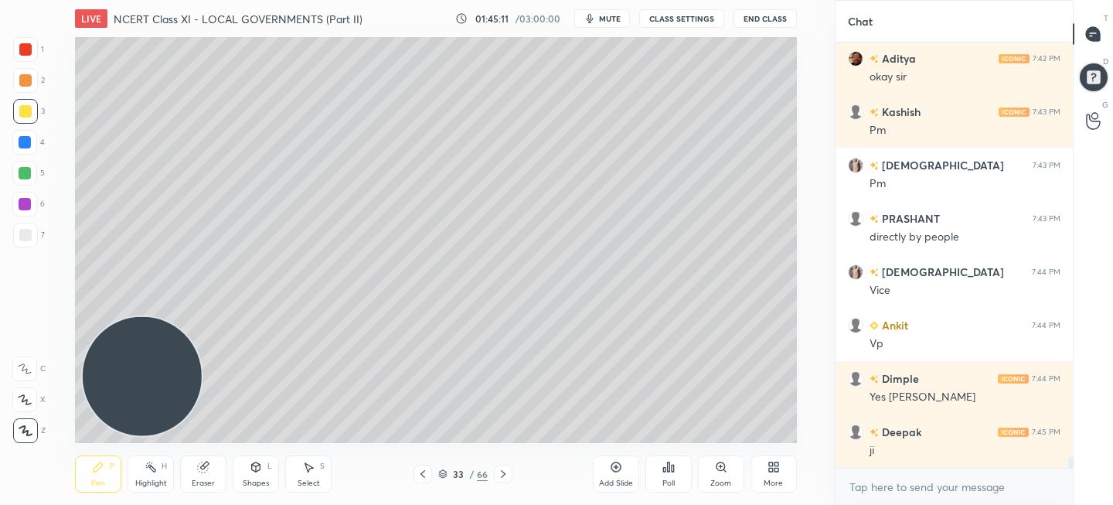
click at [497, 479] on icon at bounding box center [503, 474] width 12 height 12
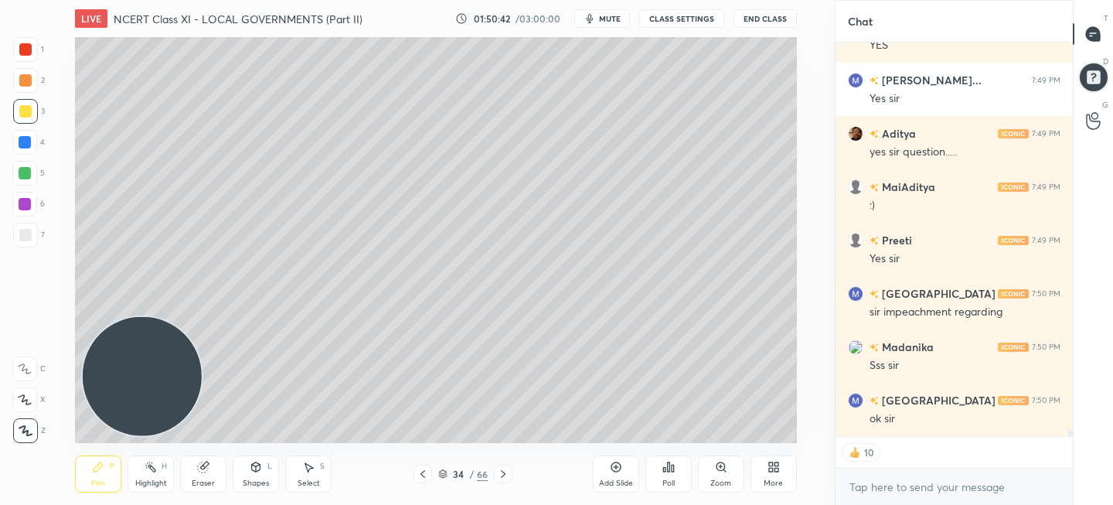
scroll to position [21574, 0]
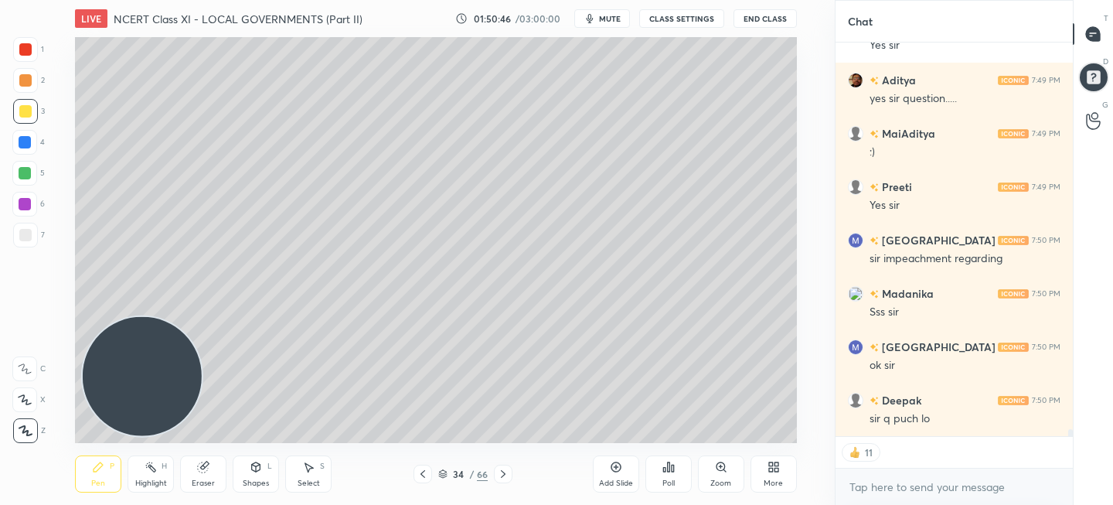
click at [618, 472] on icon at bounding box center [616, 467] width 12 height 12
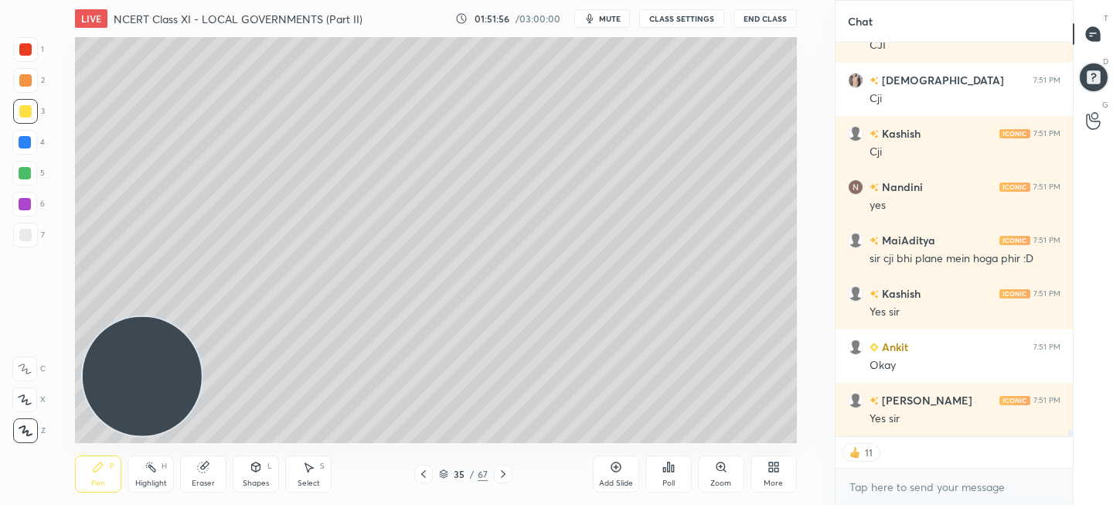
scroll to position [22550, 0]
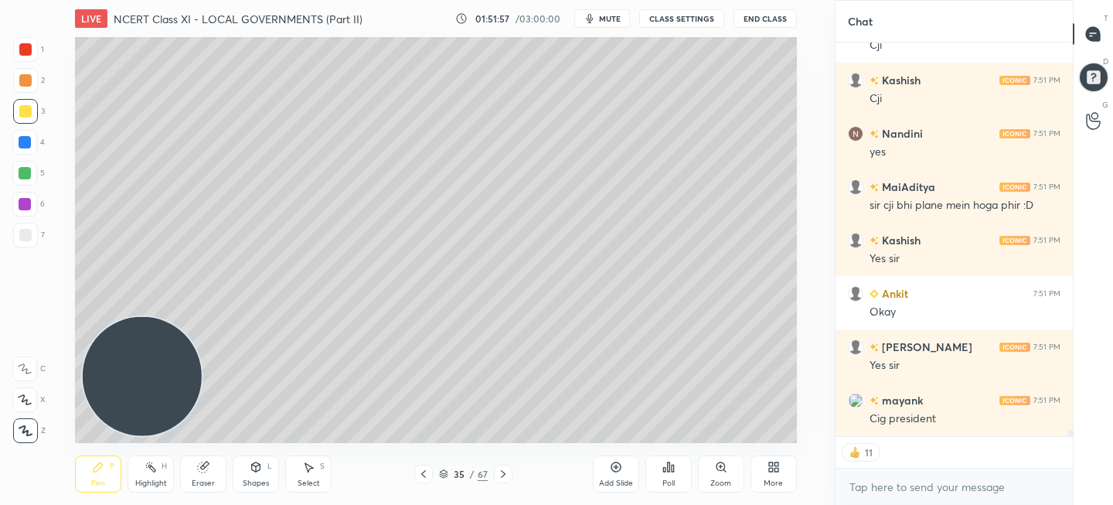
click at [601, 470] on div "Add Slide" at bounding box center [616, 473] width 46 height 37
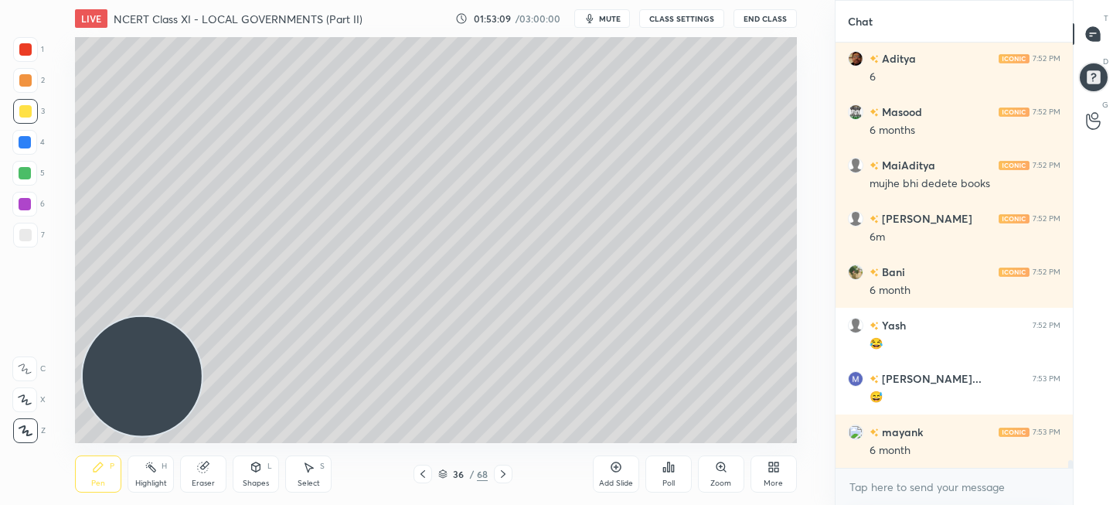
scroll to position [23372, 0]
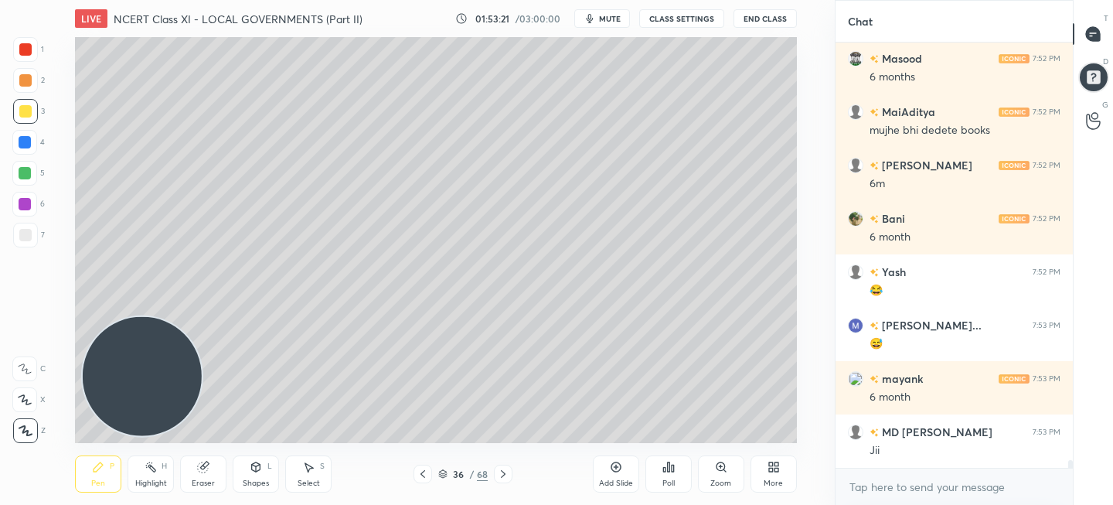
click at [628, 470] on div "Add Slide" at bounding box center [616, 473] width 46 height 37
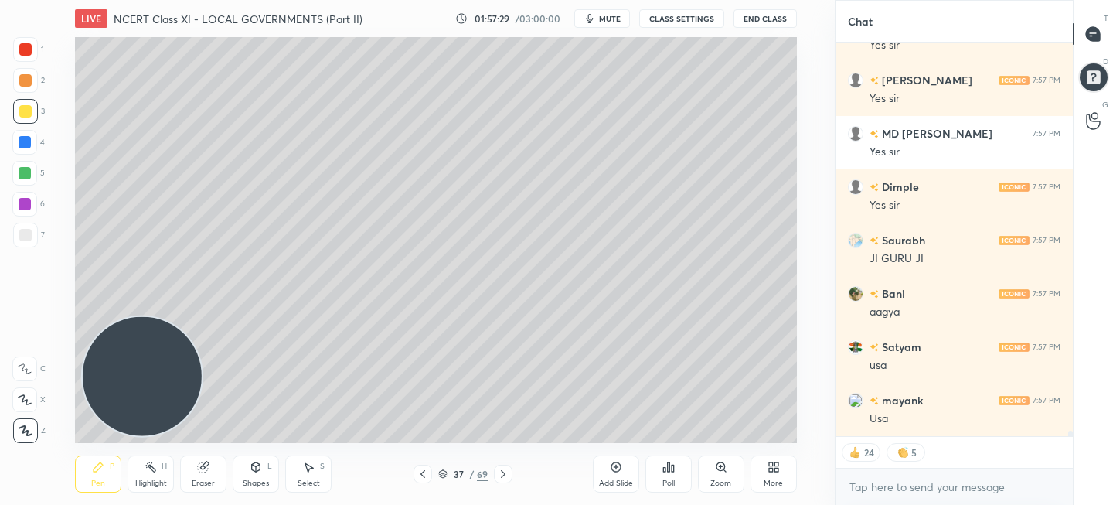
scroll to position [28874, 0]
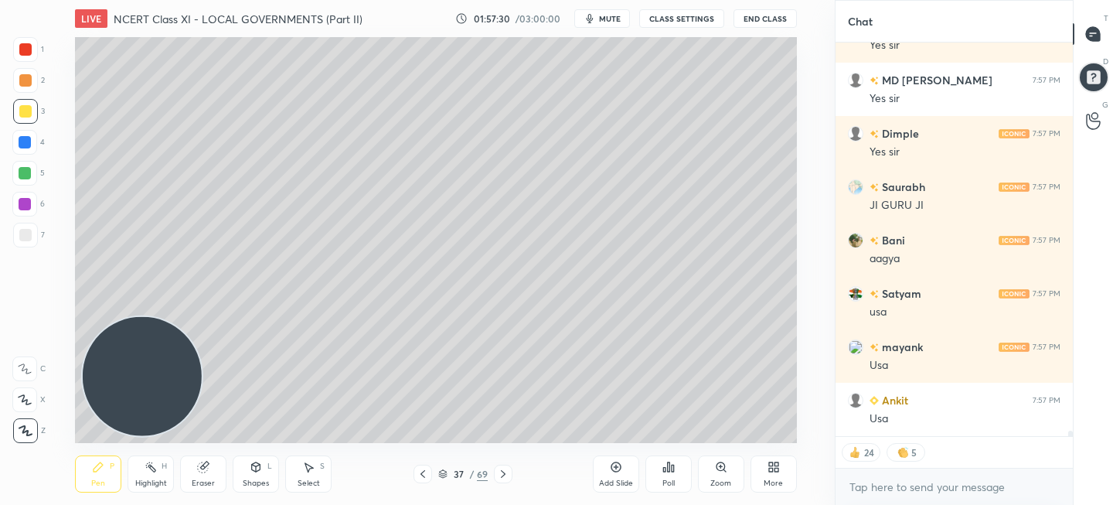
click at [770, 473] on div "More" at bounding box center [774, 473] width 46 height 37
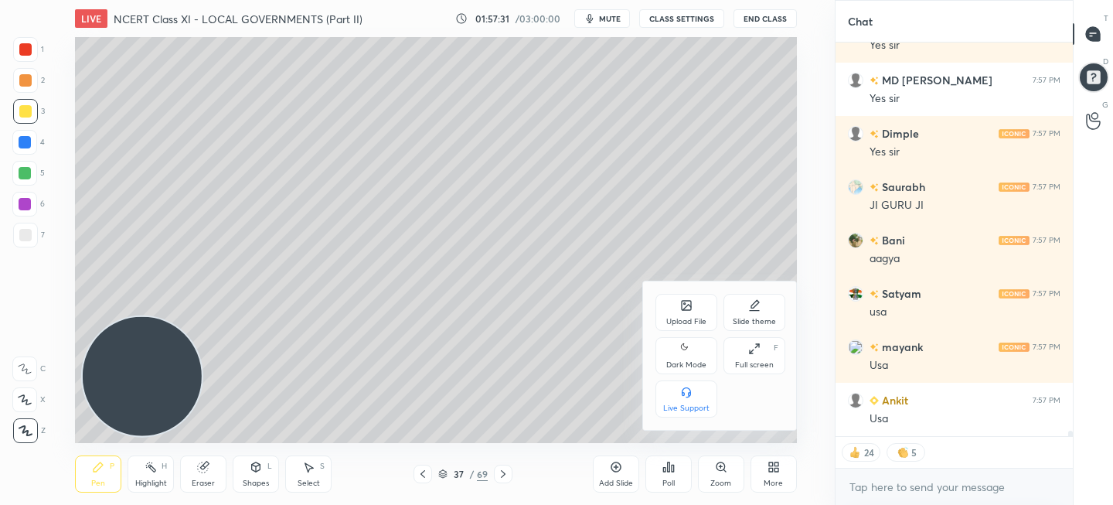
click at [693, 315] on div "Upload File" at bounding box center [687, 312] width 62 height 37
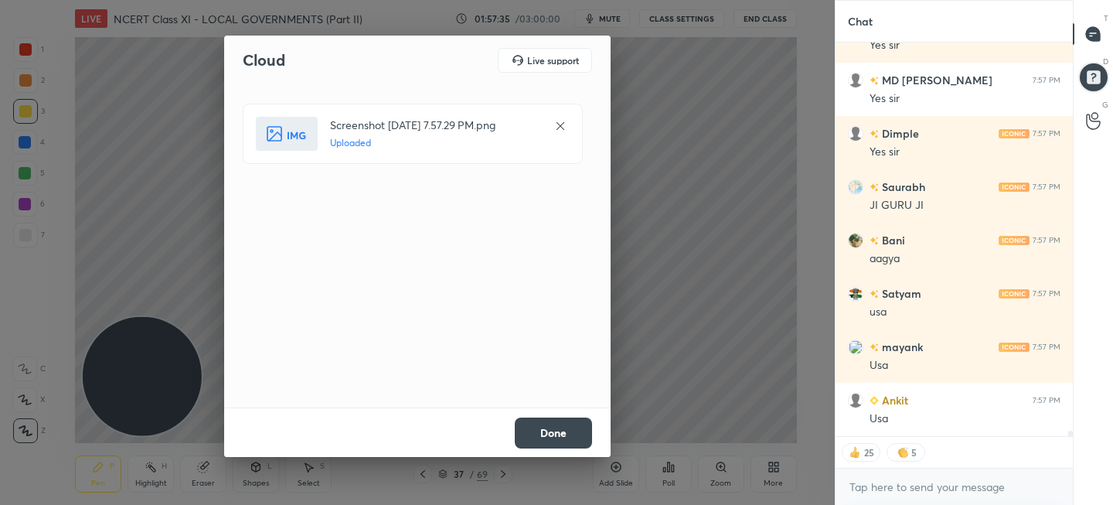
click at [553, 436] on button "Done" at bounding box center [553, 432] width 77 height 31
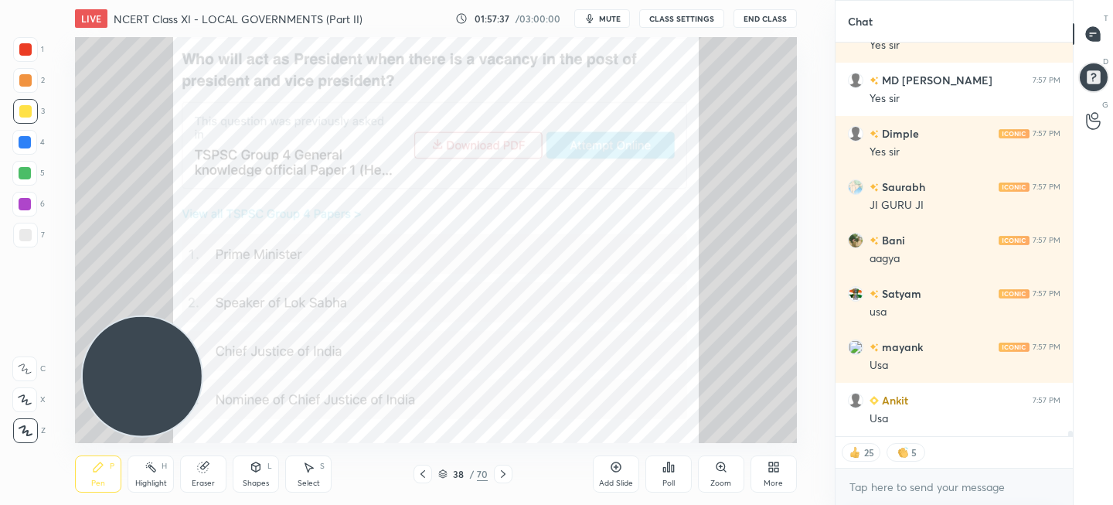
click at [668, 477] on div "Poll" at bounding box center [669, 473] width 46 height 37
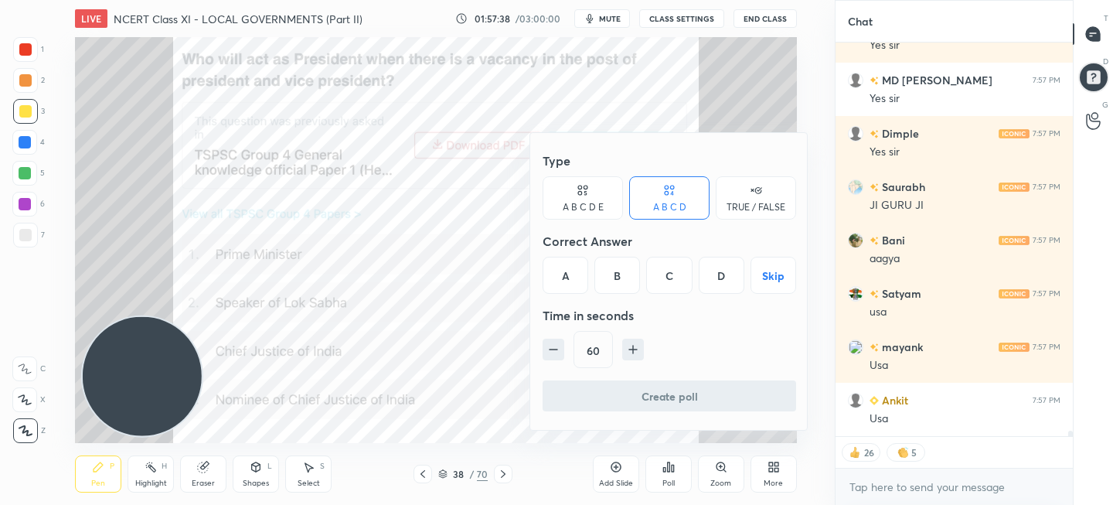
type textarea "x"
click at [669, 274] on div "C" at bounding box center [669, 275] width 46 height 37
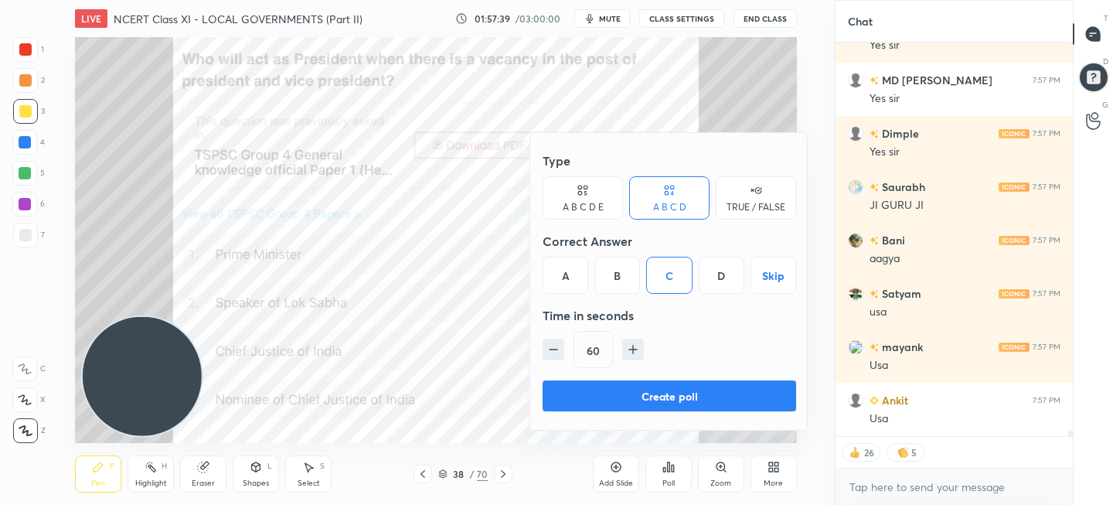
click at [556, 347] on icon "button" at bounding box center [553, 349] width 15 height 15
type input "45"
type textarea "x"
click at [556, 347] on icon "button" at bounding box center [553, 349] width 15 height 15
type input "30"
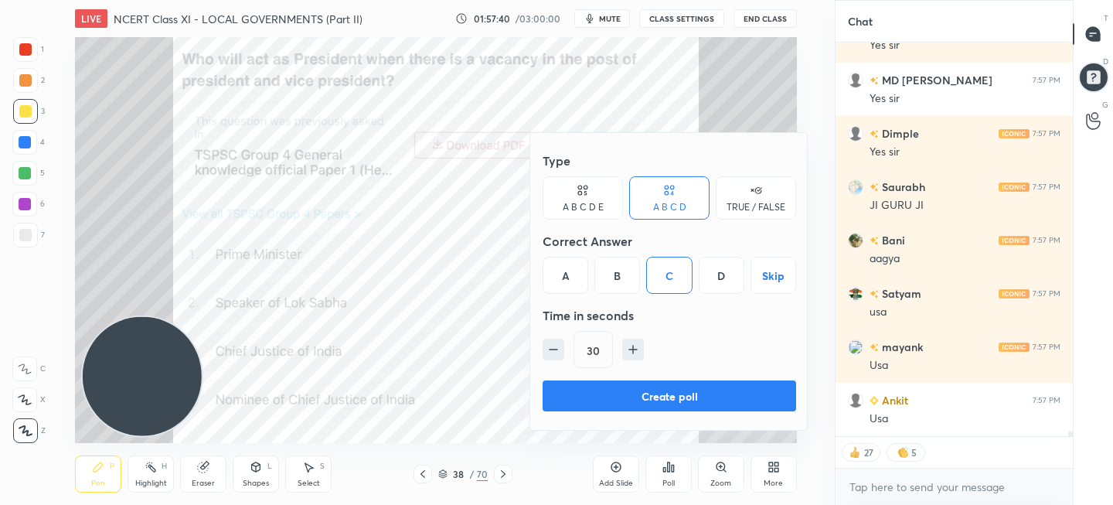
click at [641, 393] on button "Create poll" at bounding box center [670, 395] width 254 height 31
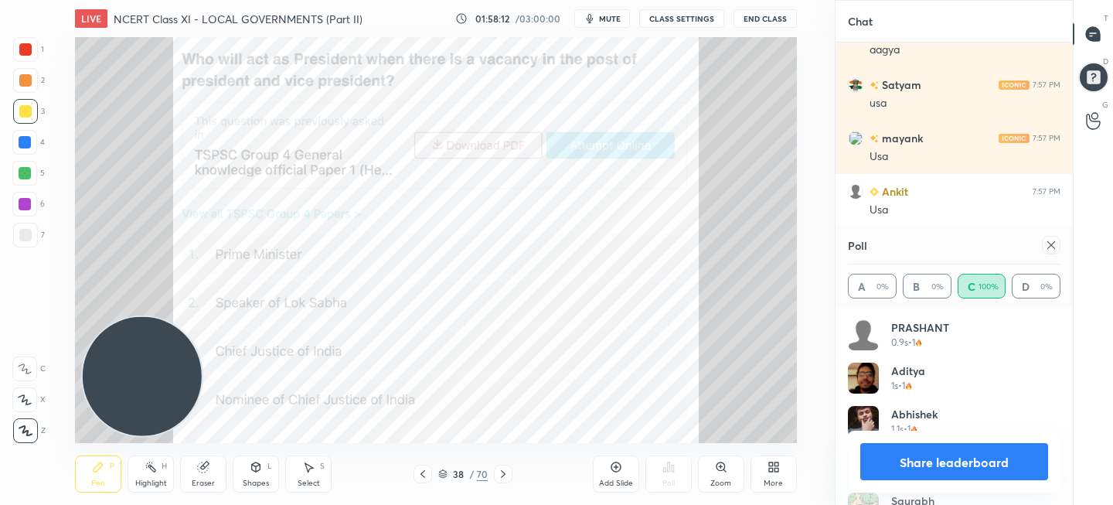
scroll to position [29136, 0]
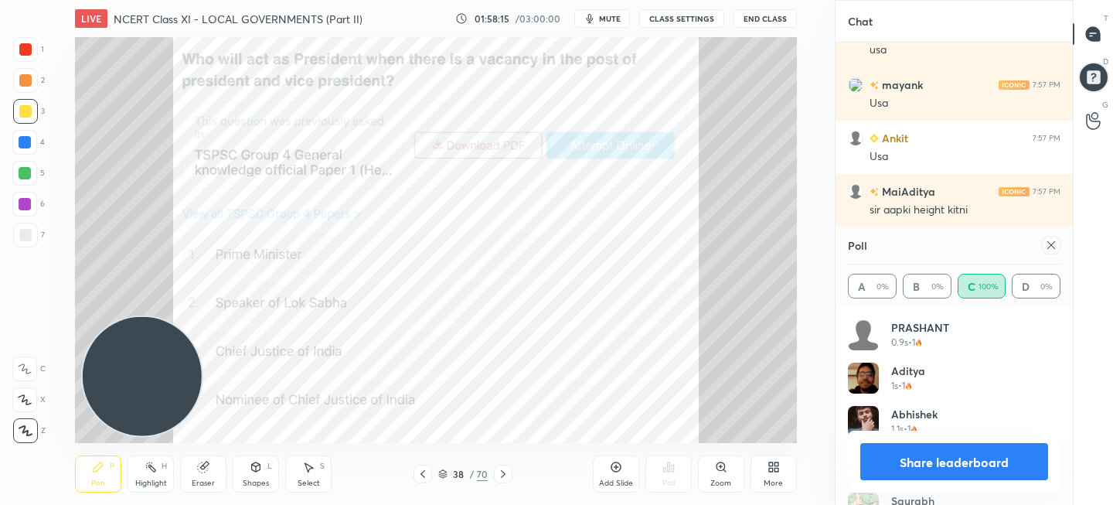
click at [936, 457] on button "Share leaderboard" at bounding box center [954, 461] width 188 height 37
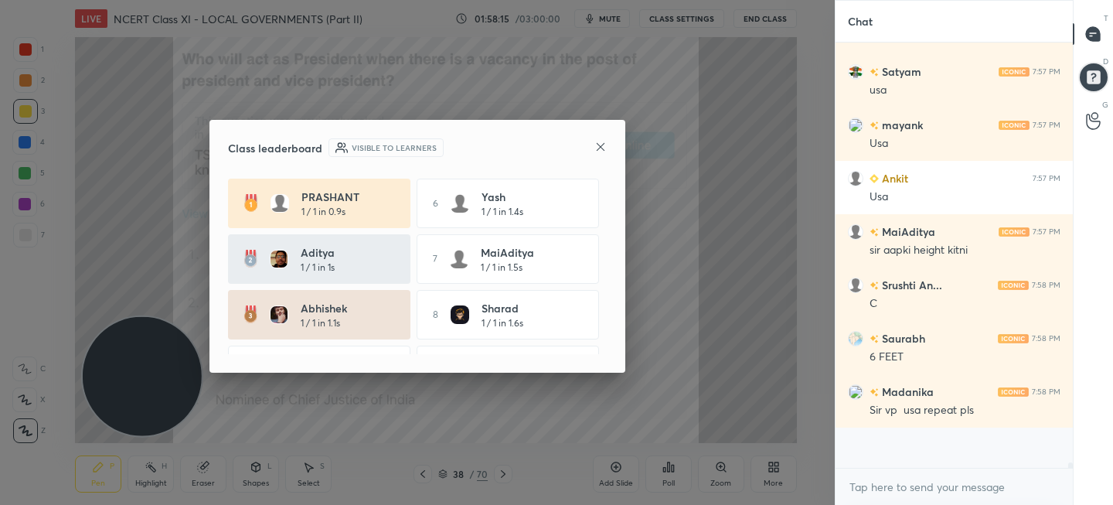
scroll to position [289, 233]
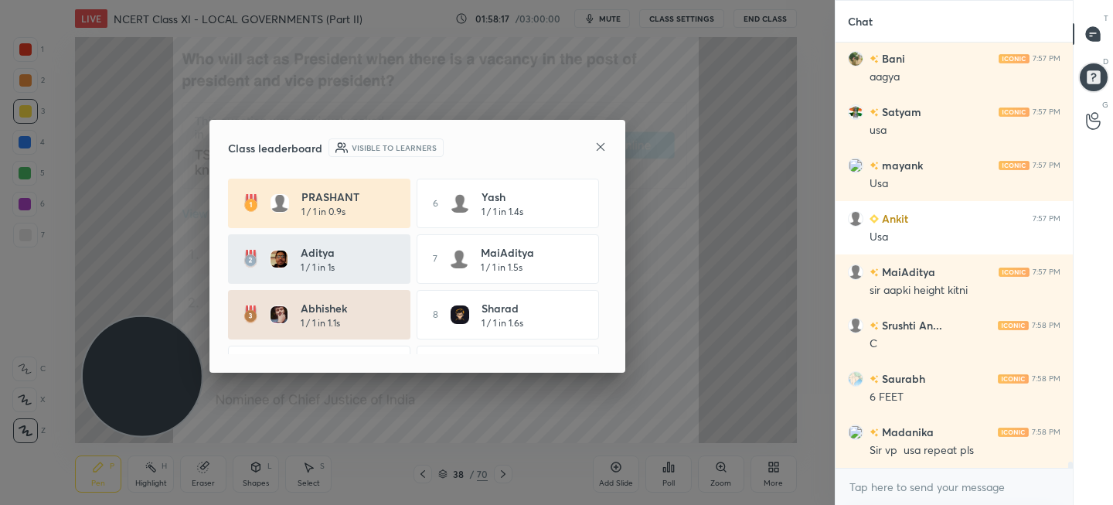
click at [603, 147] on icon at bounding box center [600, 147] width 12 height 12
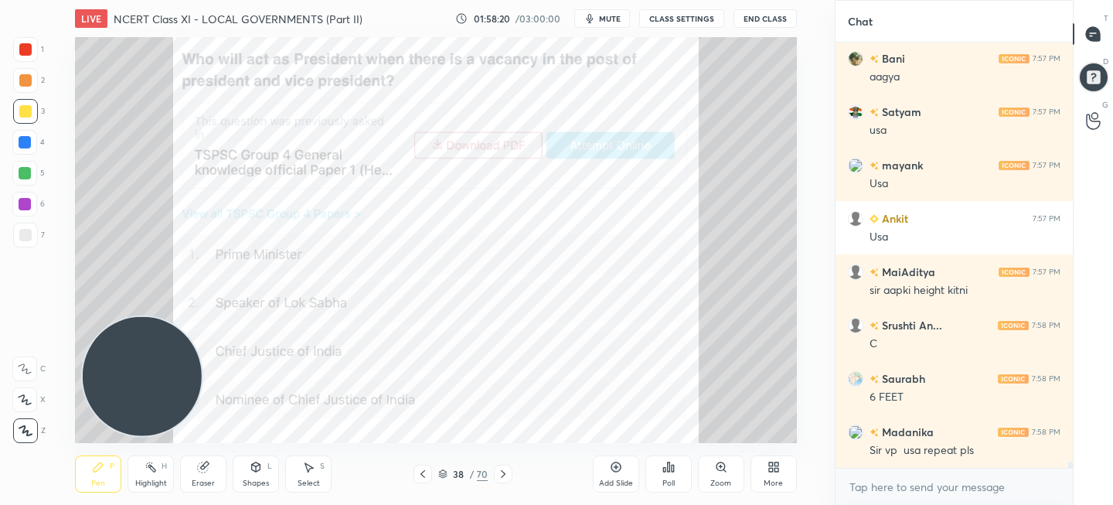
click at [420, 478] on icon at bounding box center [423, 474] width 12 height 12
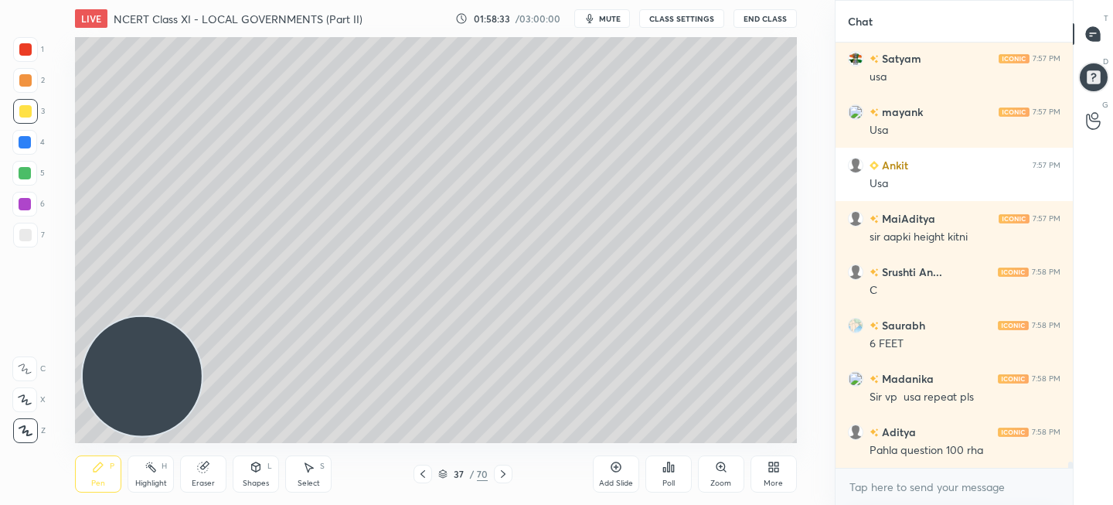
click at [424, 473] on icon at bounding box center [423, 474] width 12 height 12
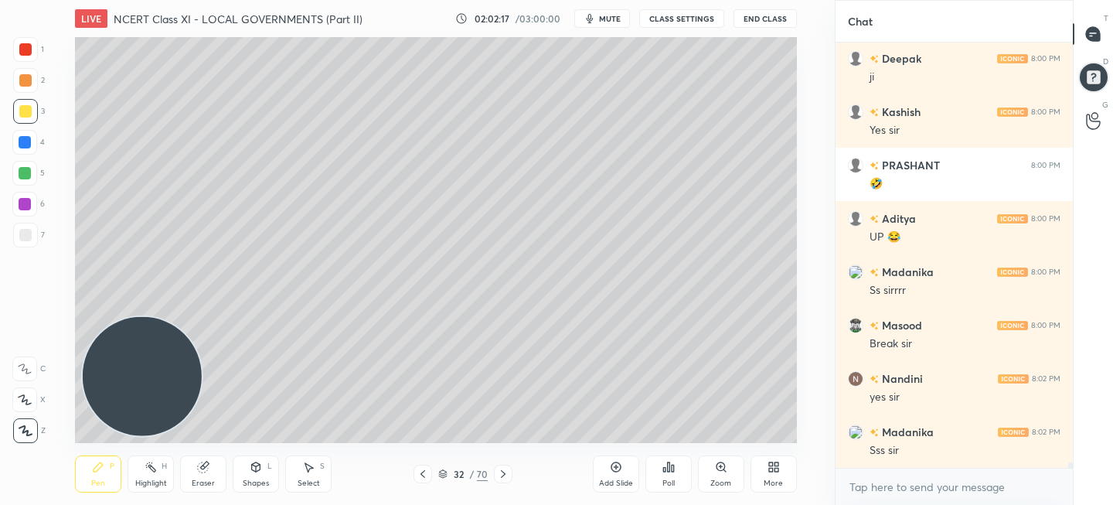
scroll to position [32217, 0]
click at [625, 479] on div "Add Slide" at bounding box center [616, 483] width 34 height 8
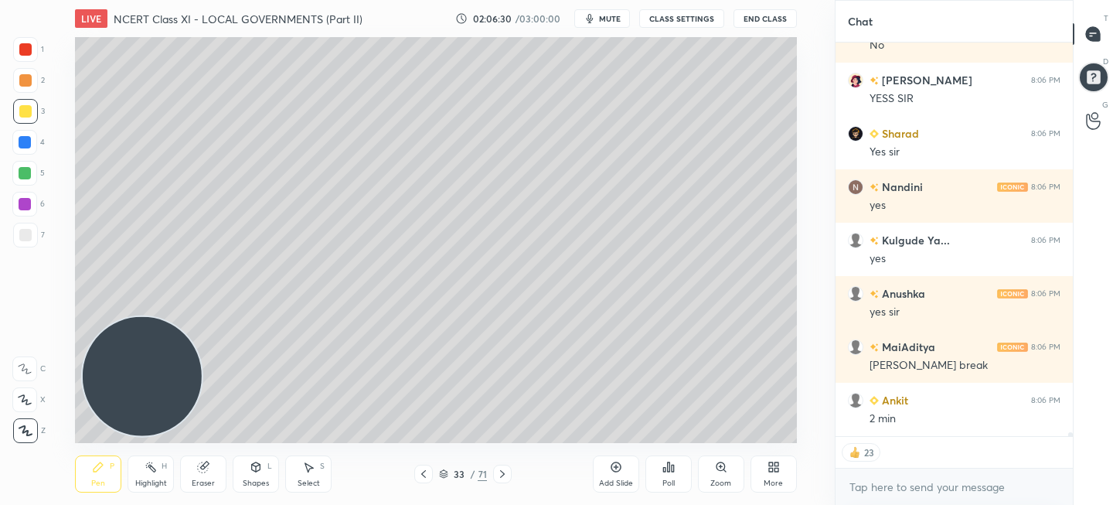
scroll to position [39572, 0]
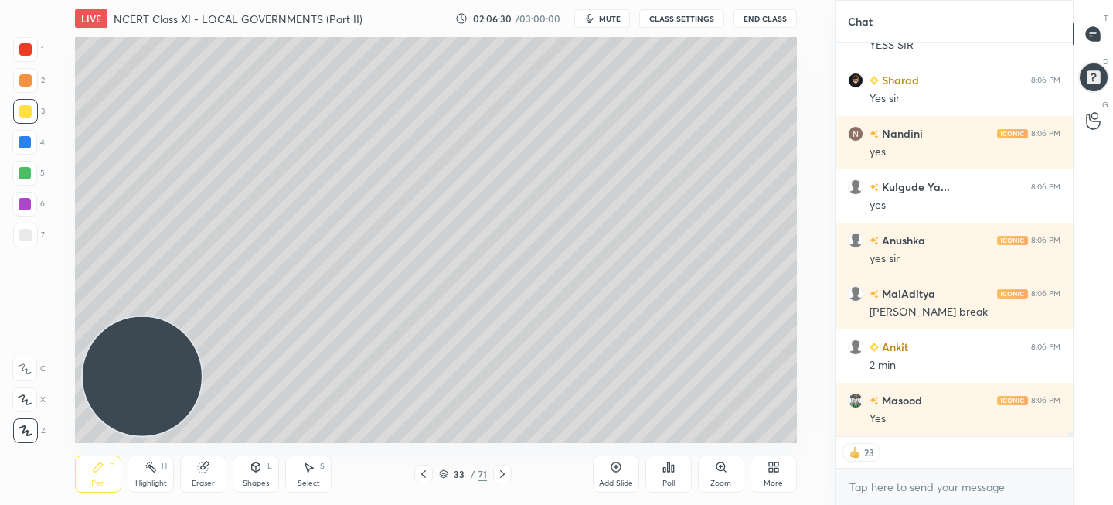
click at [669, 483] on div "Poll" at bounding box center [669, 483] width 12 height 8
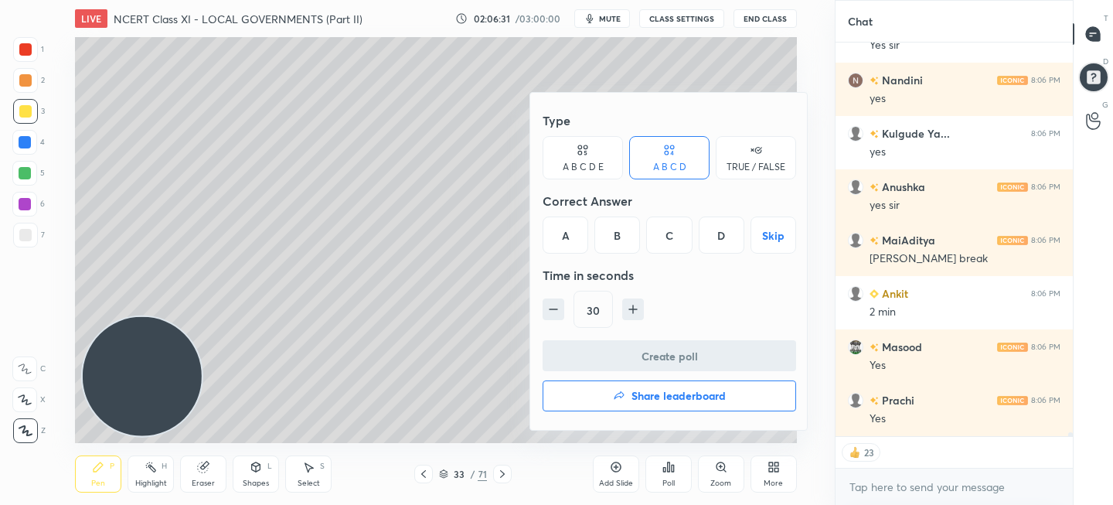
click at [758, 167] on div "TRUE / FALSE" at bounding box center [756, 166] width 59 height 9
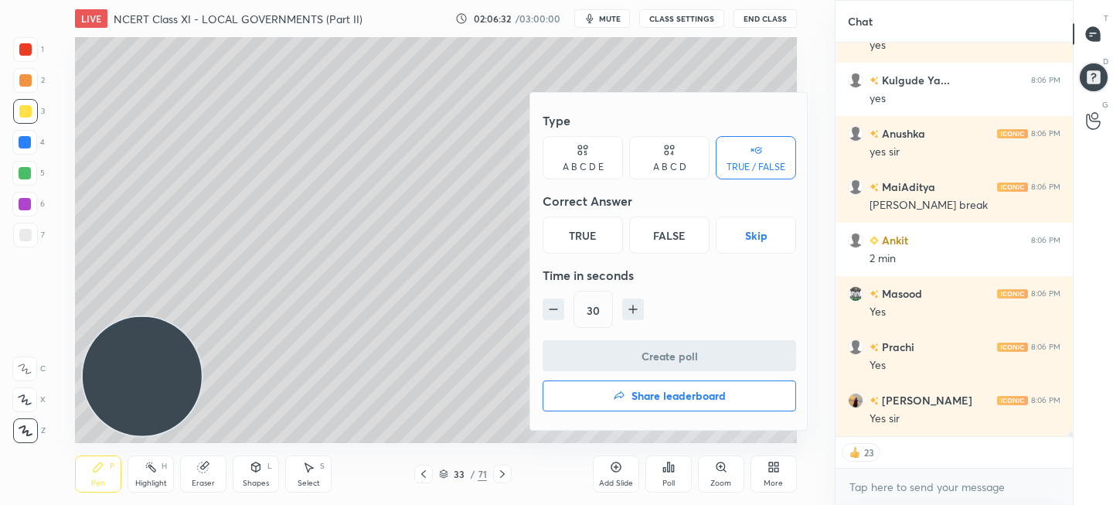
click at [747, 234] on button "Skip" at bounding box center [756, 234] width 80 height 37
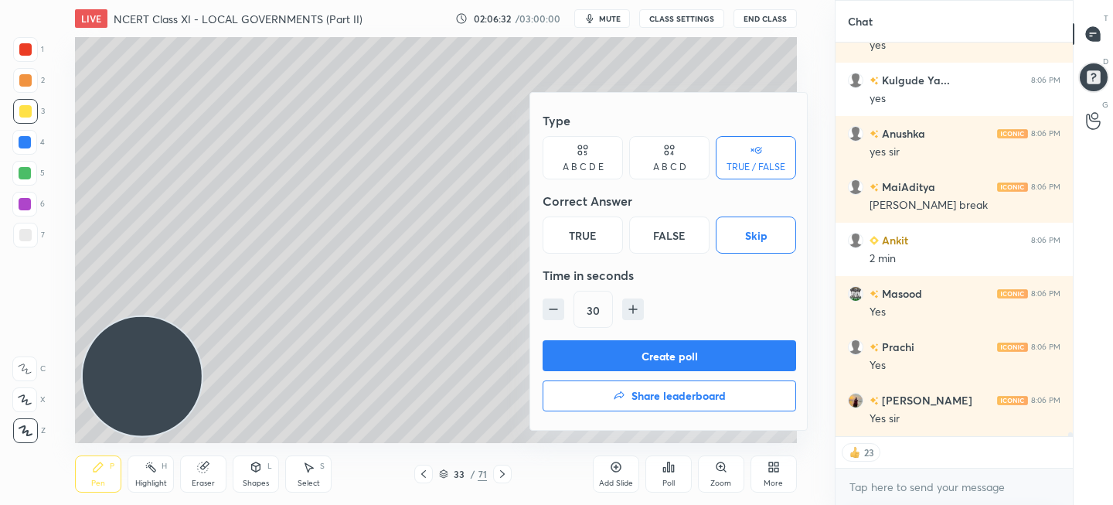
scroll to position [39732, 0]
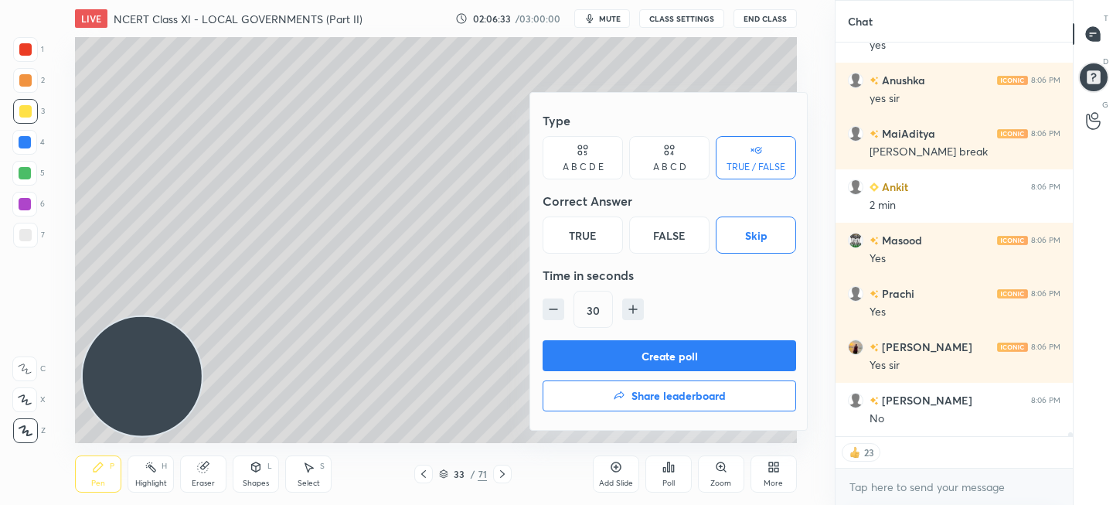
click at [678, 361] on button "Create poll" at bounding box center [670, 355] width 254 height 31
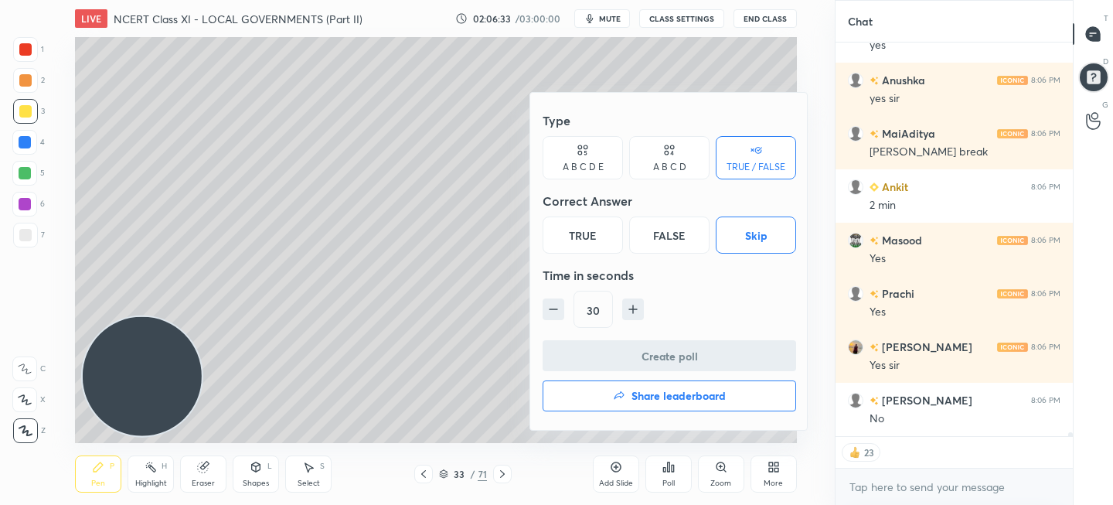
scroll to position [5, 5]
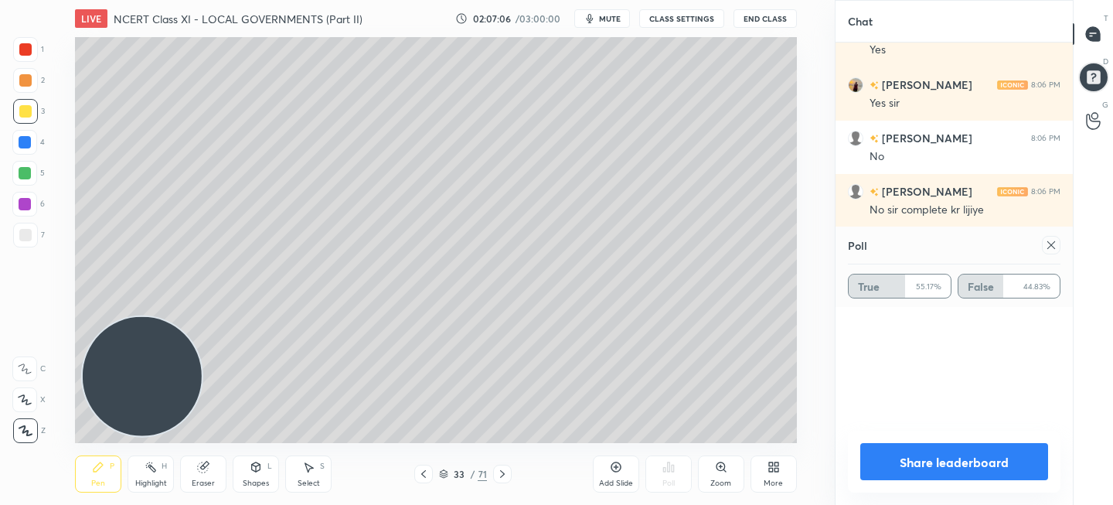
click at [971, 471] on button "Share leaderboard" at bounding box center [954, 461] width 188 height 37
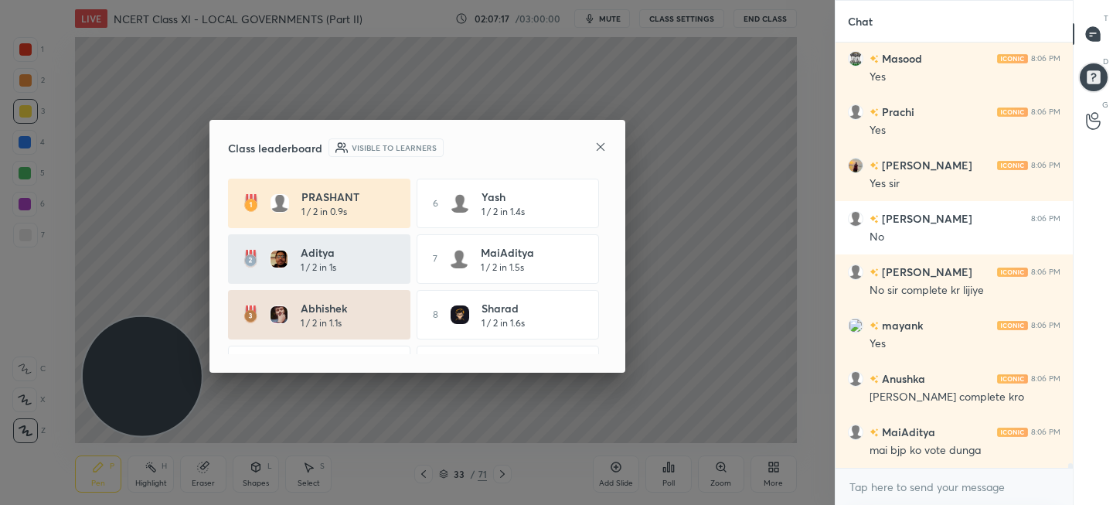
click at [596, 152] on icon at bounding box center [600, 147] width 12 height 12
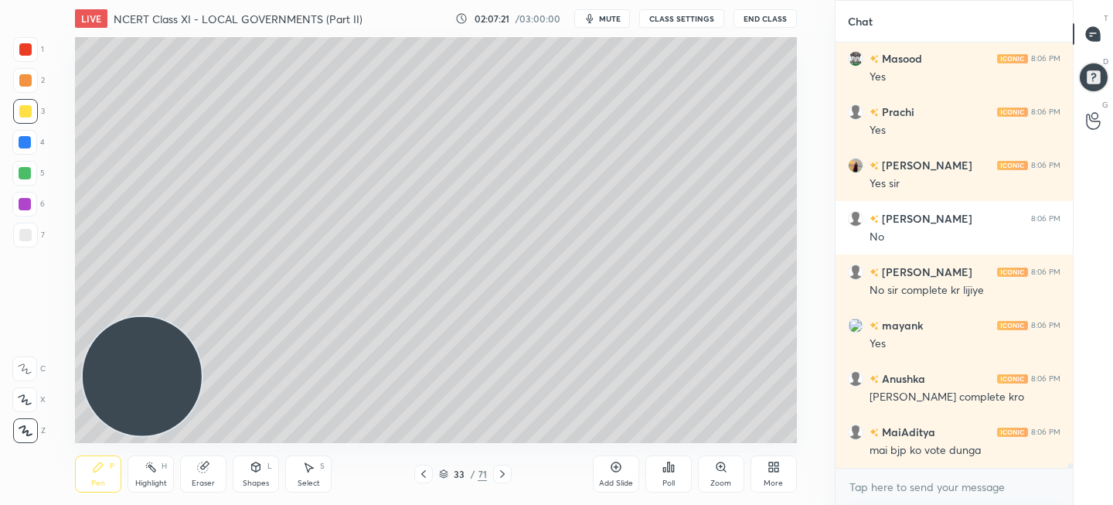
click at [612, 463] on icon at bounding box center [616, 467] width 10 height 10
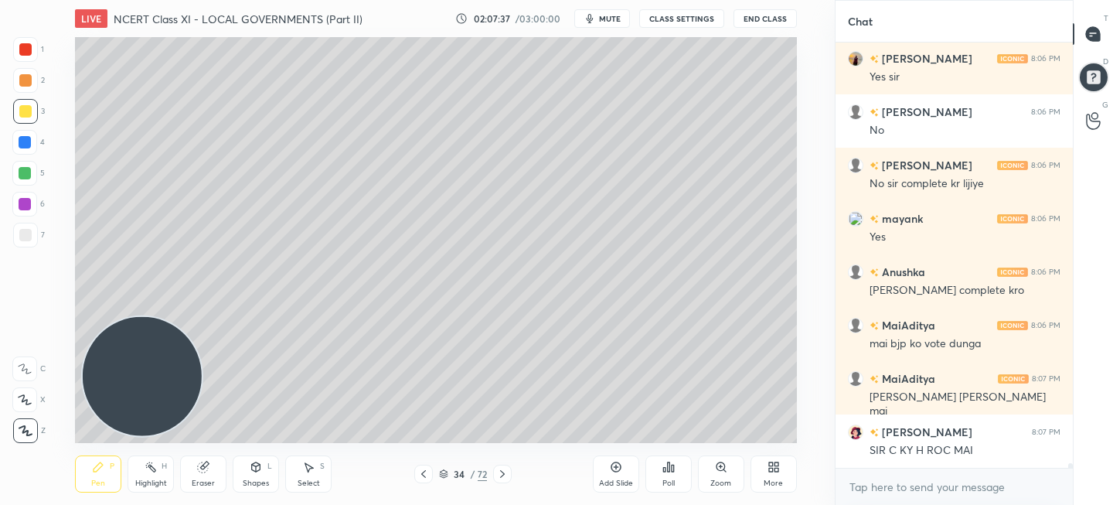
scroll to position [40073, 0]
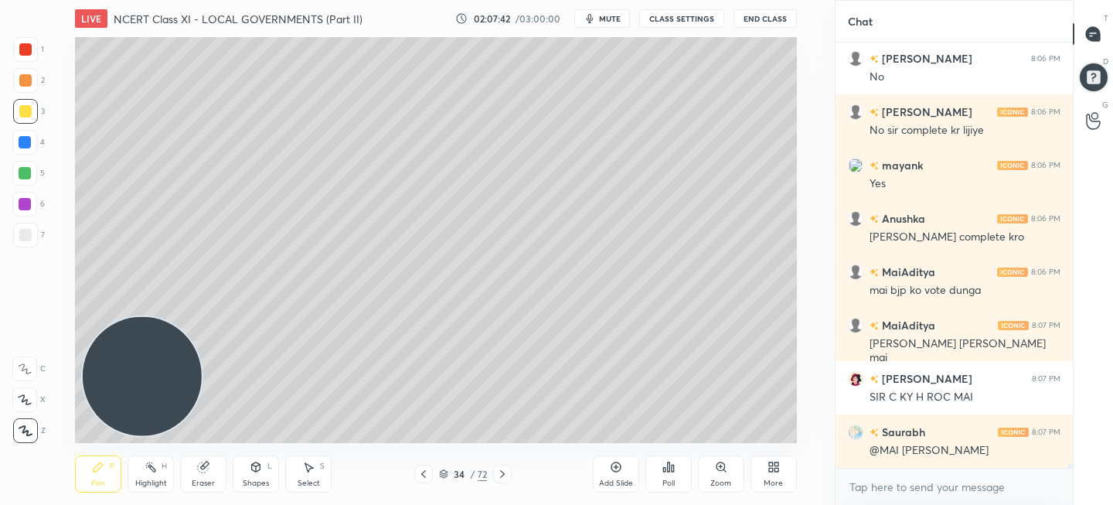
click at [427, 466] on div at bounding box center [423, 474] width 19 height 19
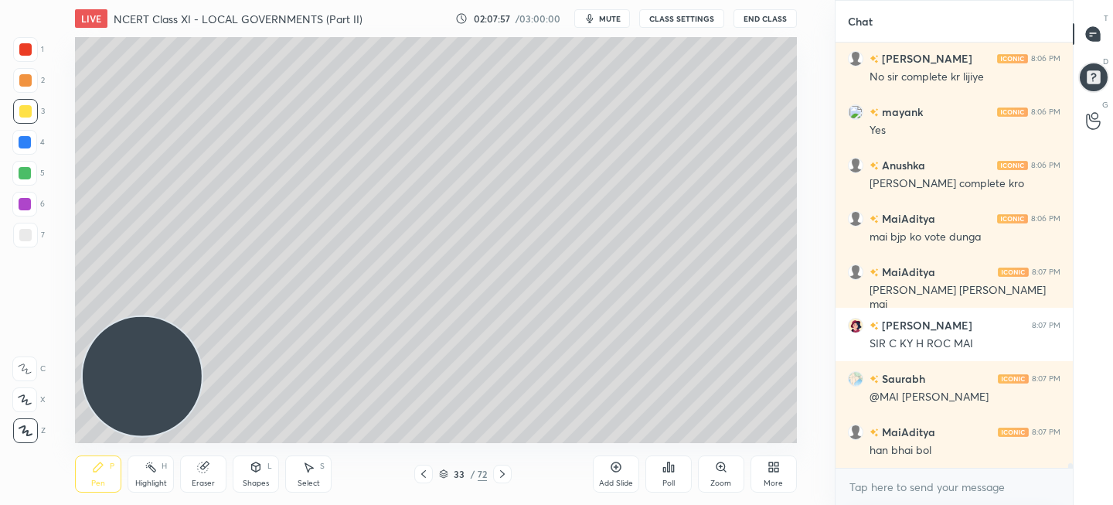
click at [496, 476] on icon at bounding box center [502, 474] width 12 height 12
click at [762, 19] on button "End Class" at bounding box center [765, 18] width 63 height 19
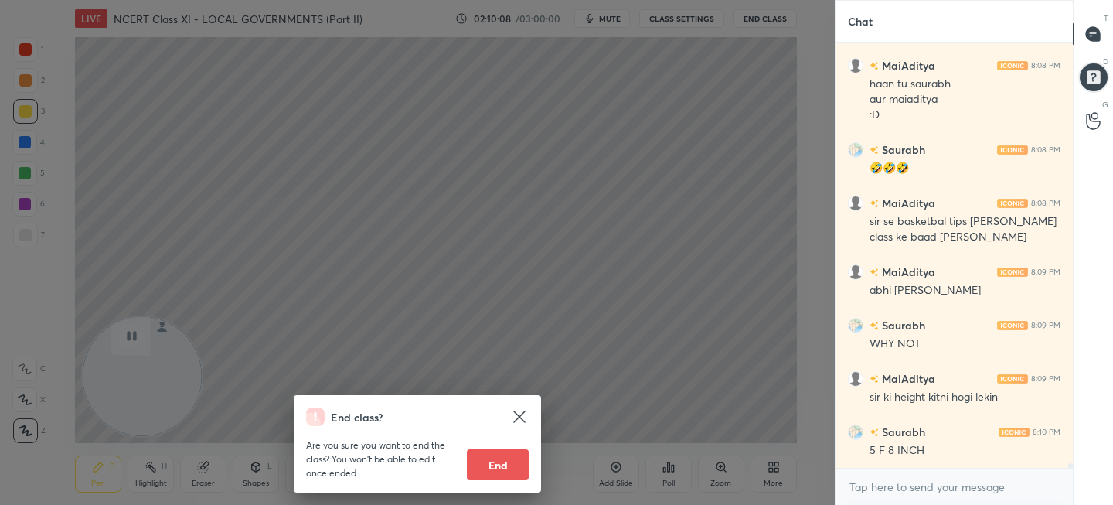
scroll to position [40653, 0]
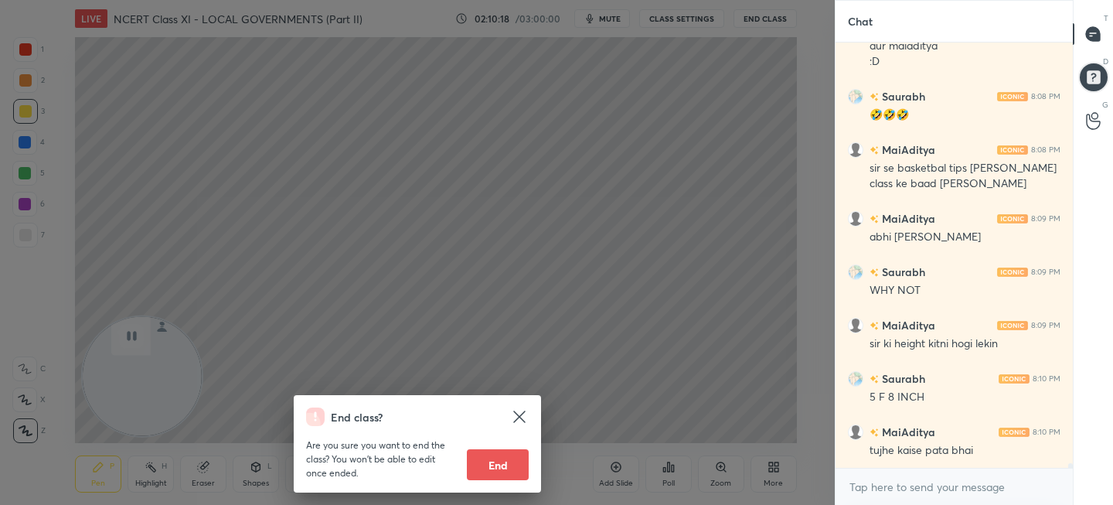
click at [514, 415] on icon at bounding box center [519, 416] width 19 height 19
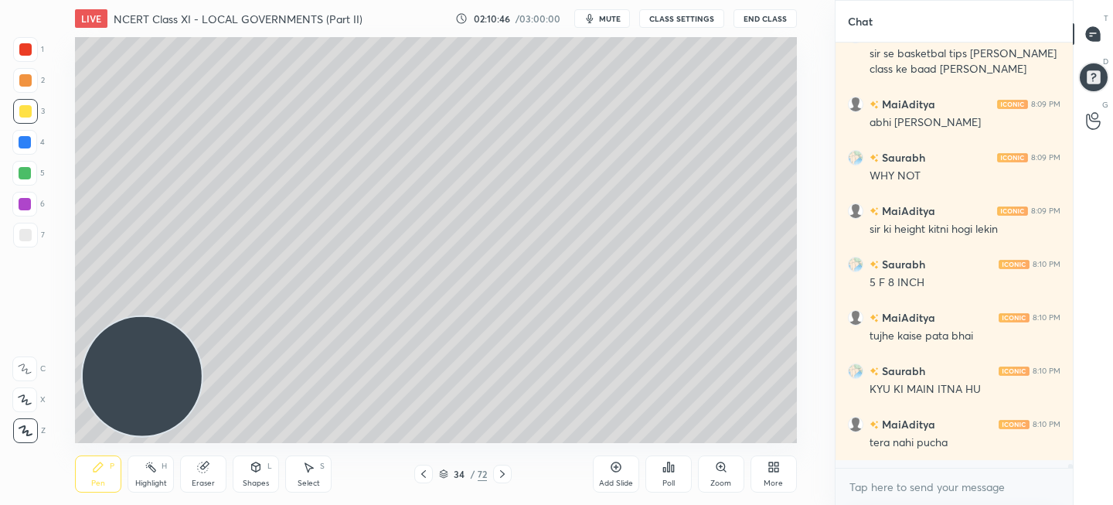
scroll to position [40760, 0]
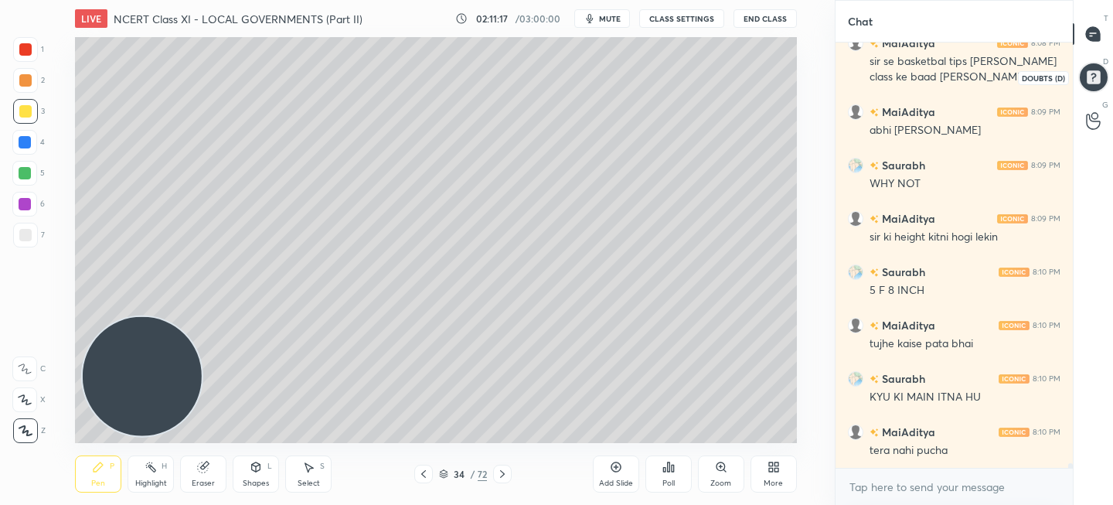
click at [1088, 85] on div at bounding box center [1093, 77] width 31 height 31
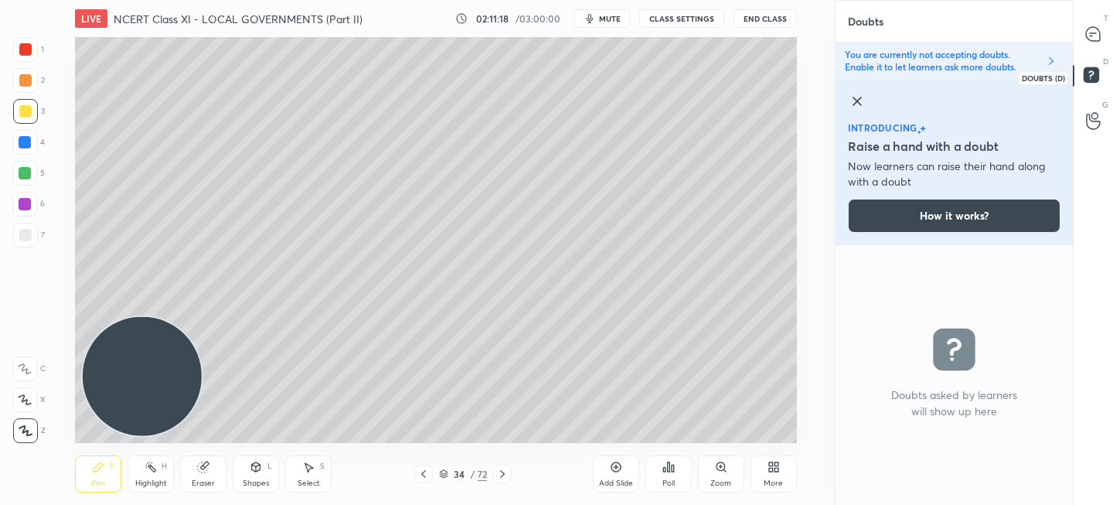
scroll to position [5, 5]
click at [1092, 30] on icon at bounding box center [1093, 34] width 14 height 14
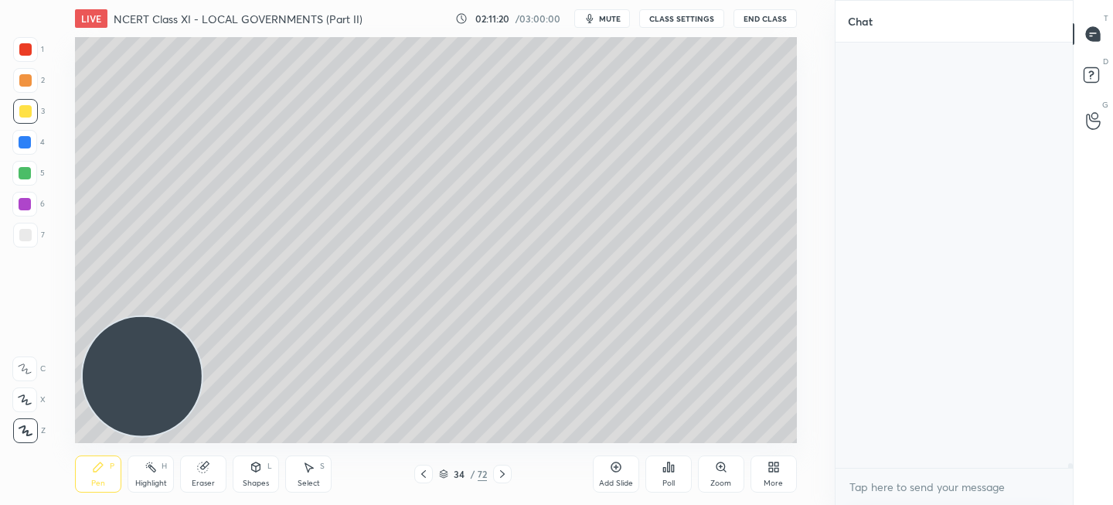
scroll to position [421, 233]
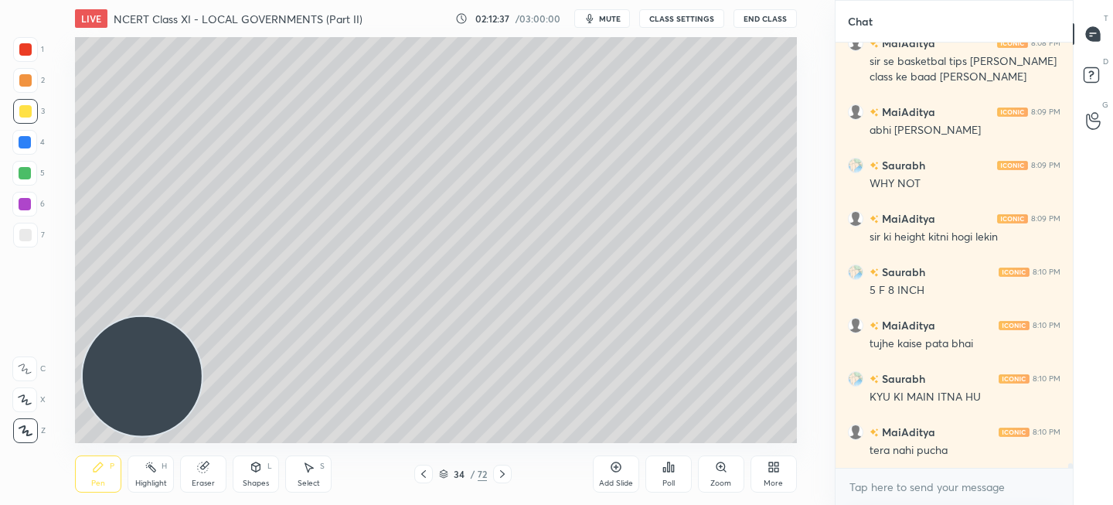
click at [676, 437] on div "Poll" at bounding box center [669, 474] width 46 height 87
click at [669, 439] on div "Poll" at bounding box center [669, 474] width 46 height 87
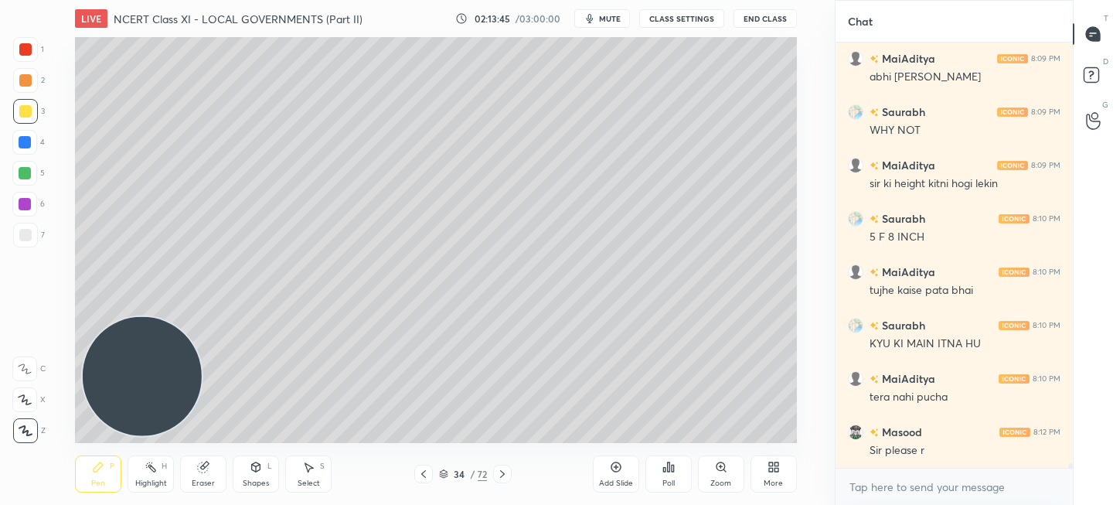
drag, startPoint x: 612, startPoint y: 431, endPoint x: 656, endPoint y: 435, distance: 43.5
click at [635, 432] on div "Add Slide Poll Zoom More" at bounding box center [695, 474] width 204 height 87
click at [698, 443] on div "Add Slide Poll Zoom More" at bounding box center [695, 474] width 204 height 87
drag, startPoint x: 598, startPoint y: 430, endPoint x: 630, endPoint y: 442, distance: 34.0
click at [613, 433] on div "Add Slide Poll Zoom More" at bounding box center [695, 474] width 204 height 87
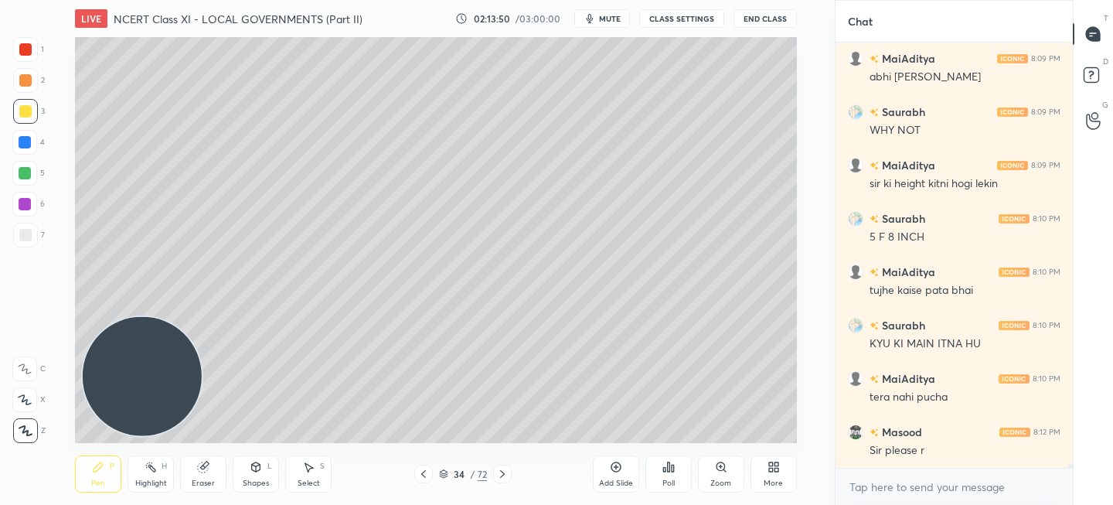
click at [655, 447] on div "Poll" at bounding box center [669, 474] width 46 height 87
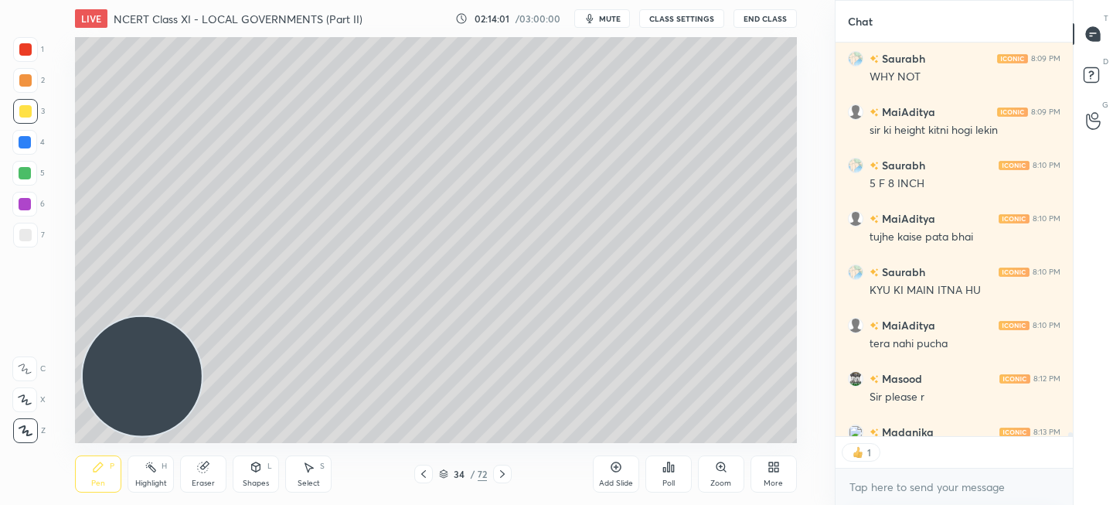
scroll to position [5, 5]
click at [630, 465] on div "Add Slide" at bounding box center [616, 473] width 46 height 37
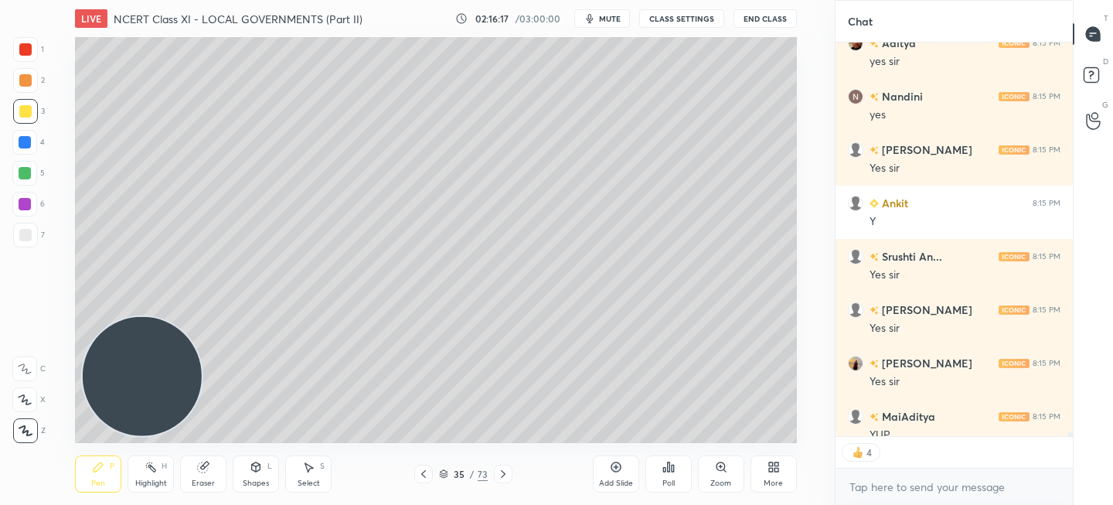
type textarea "x"
click at [772, 468] on icon at bounding box center [771, 470] width 4 height 4
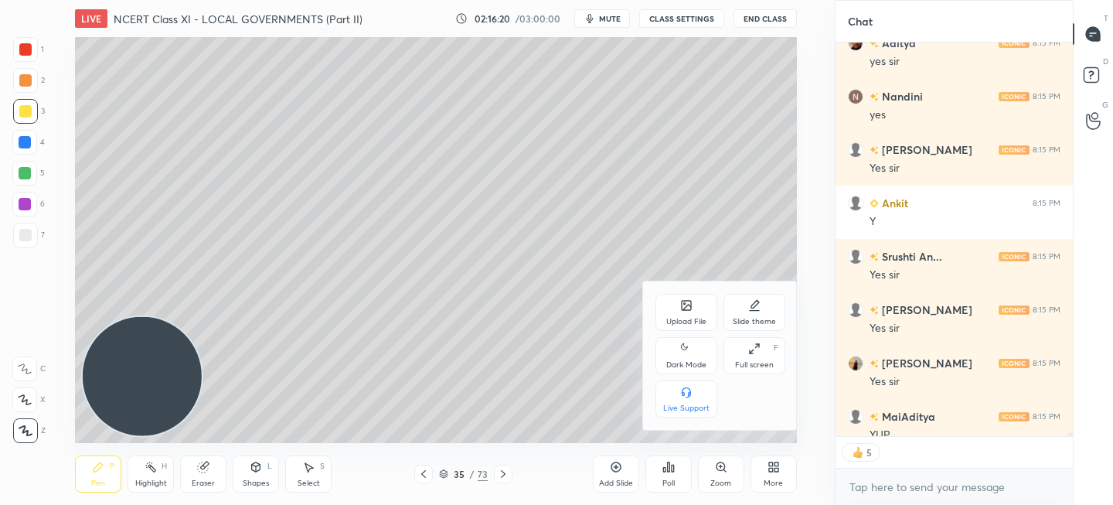
click at [690, 315] on div "Upload File" at bounding box center [687, 312] width 62 height 37
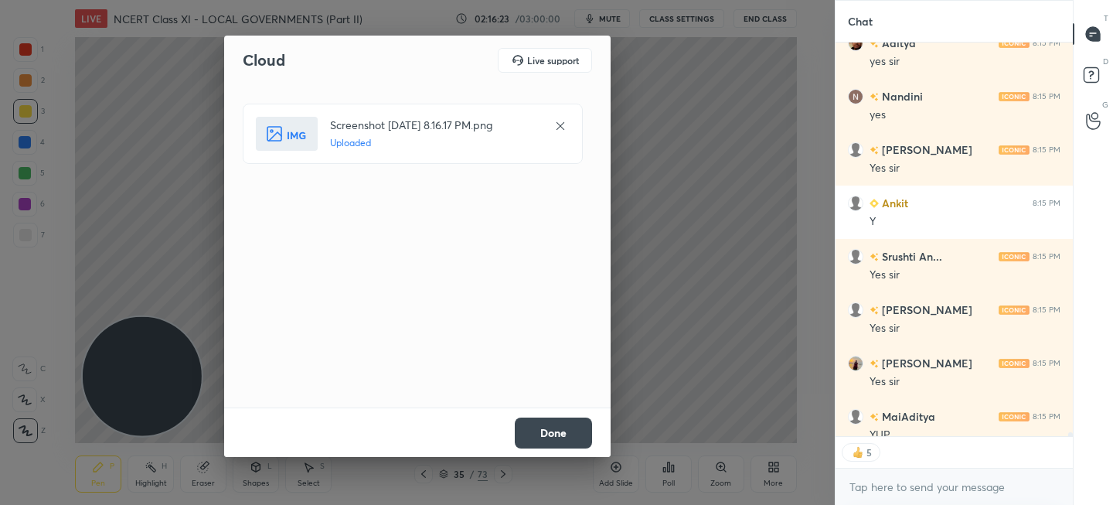
click at [550, 431] on button "Done" at bounding box center [553, 432] width 77 height 31
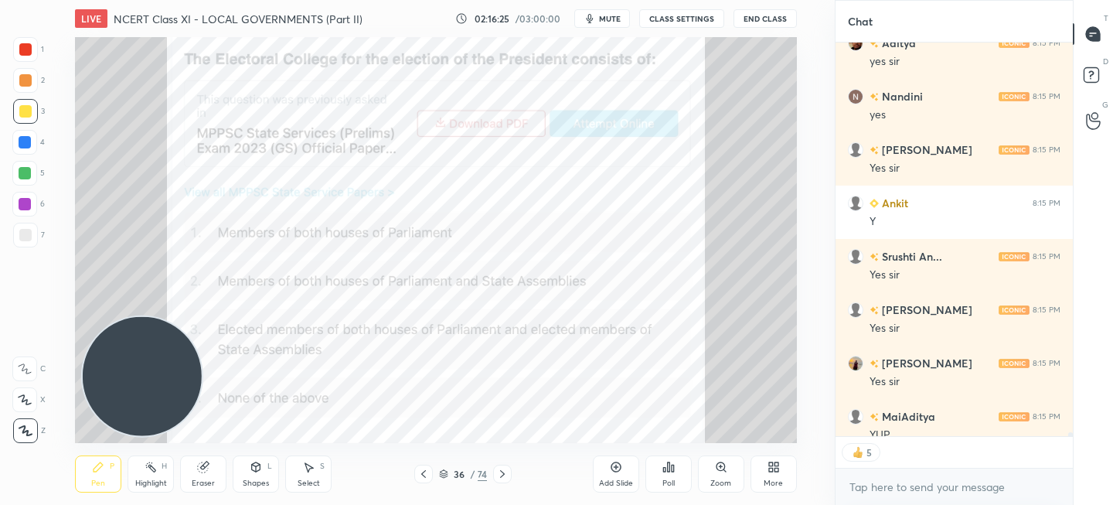
click at [672, 465] on icon at bounding box center [673, 468] width 2 height 7
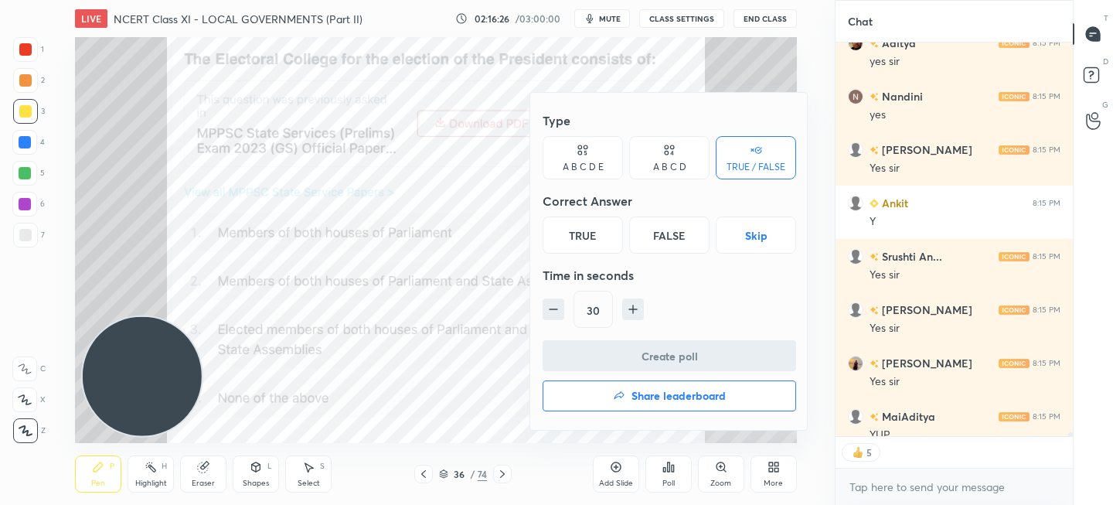
click at [633, 303] on icon "button" at bounding box center [632, 309] width 15 height 15
type input "60"
click at [690, 152] on div "A B C D" at bounding box center [669, 157] width 80 height 43
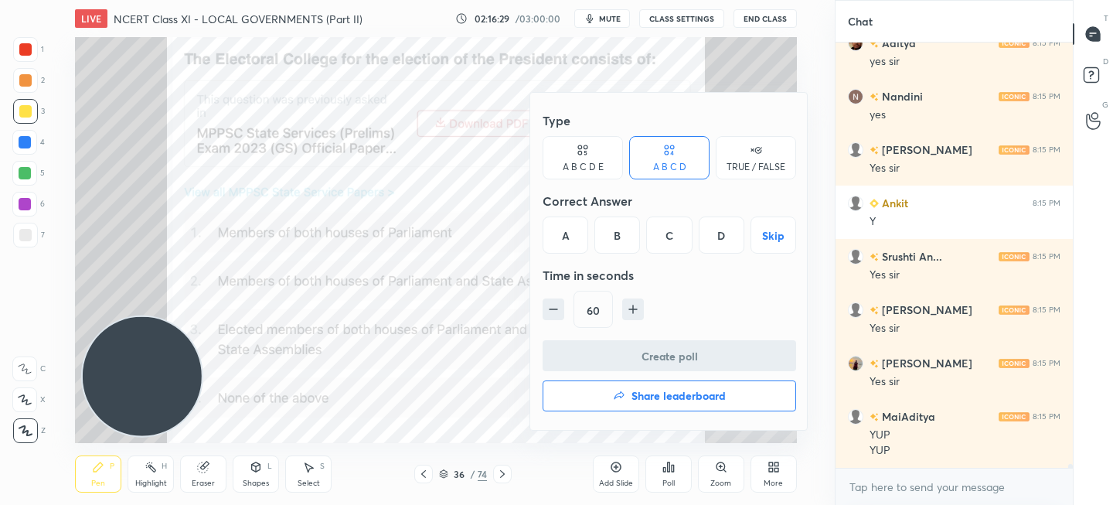
click at [717, 235] on div "D" at bounding box center [722, 234] width 46 height 37
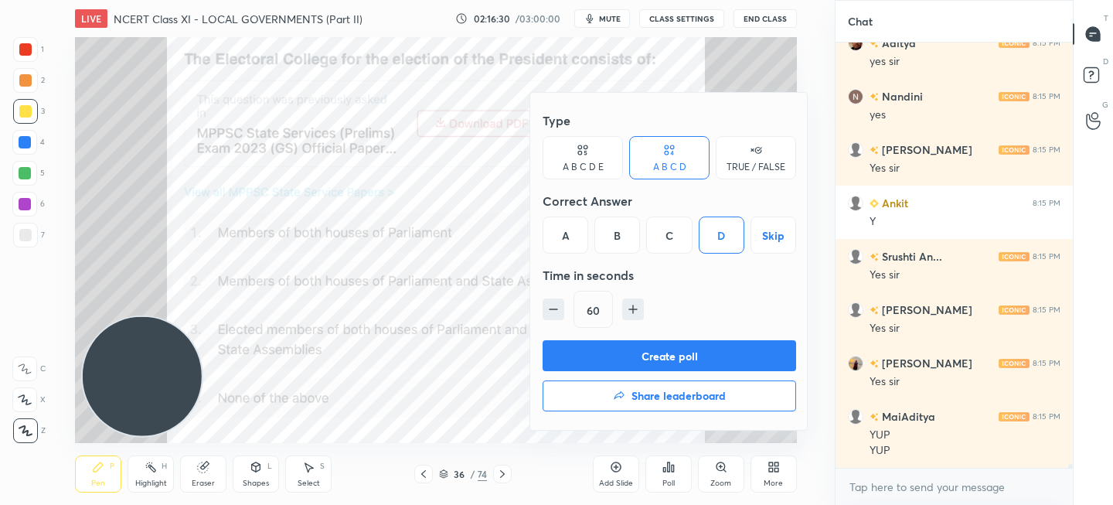
click at [696, 356] on button "Create poll" at bounding box center [670, 355] width 254 height 31
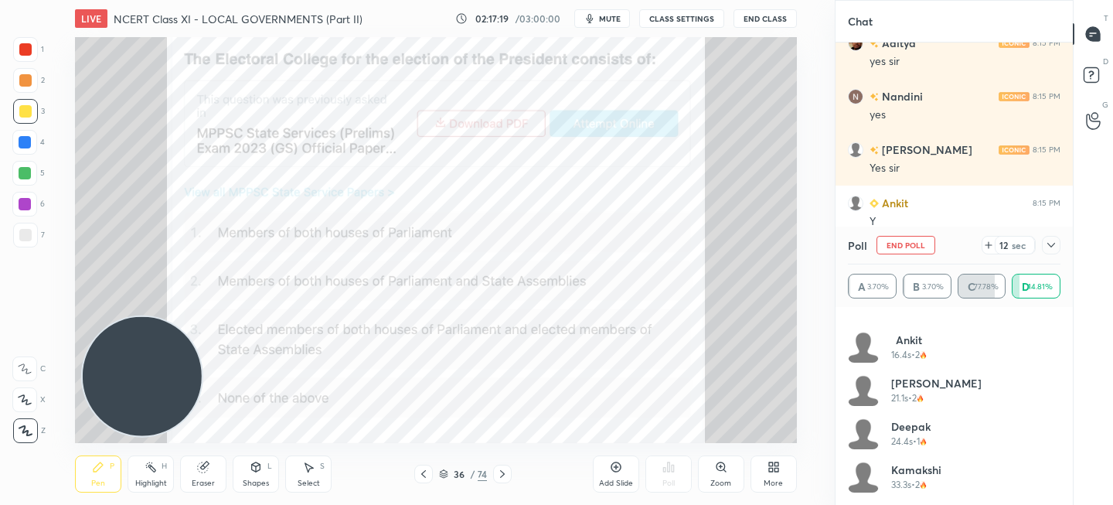
scroll to position [0, 0]
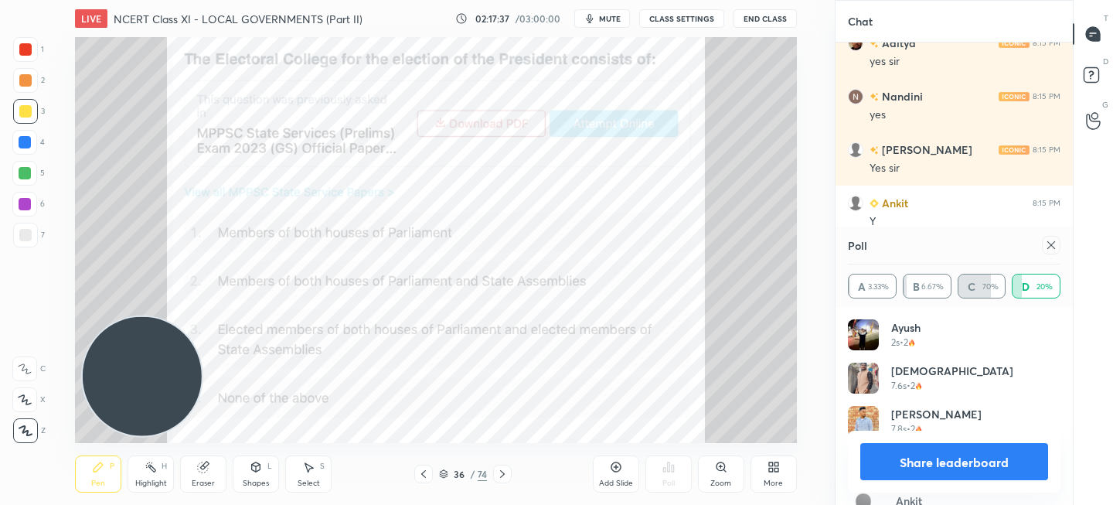
click at [941, 454] on button "Share leaderboard" at bounding box center [954, 461] width 188 height 37
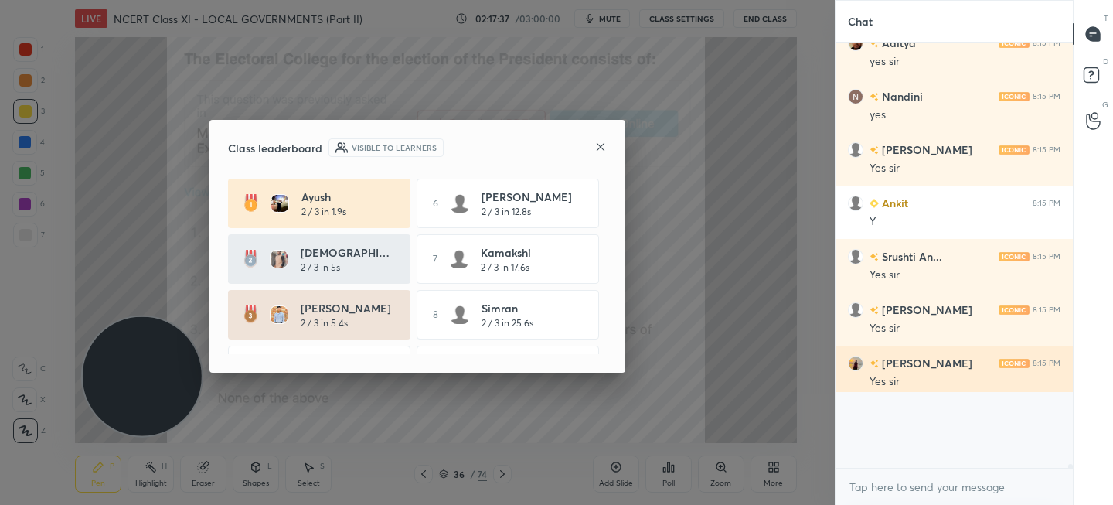
scroll to position [287, 233]
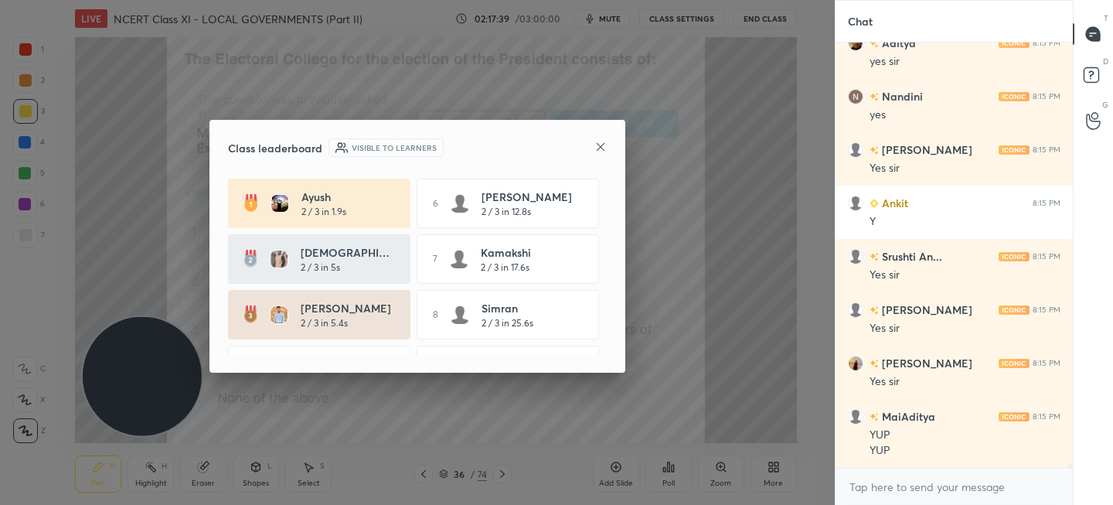
click at [603, 150] on icon at bounding box center [600, 147] width 12 height 12
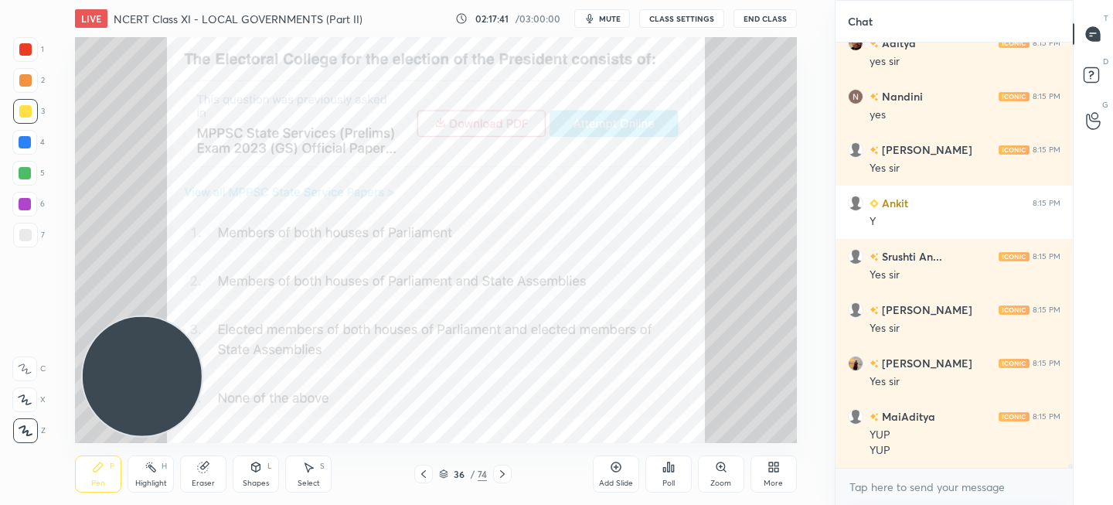
click at [427, 478] on icon at bounding box center [423, 474] width 12 height 12
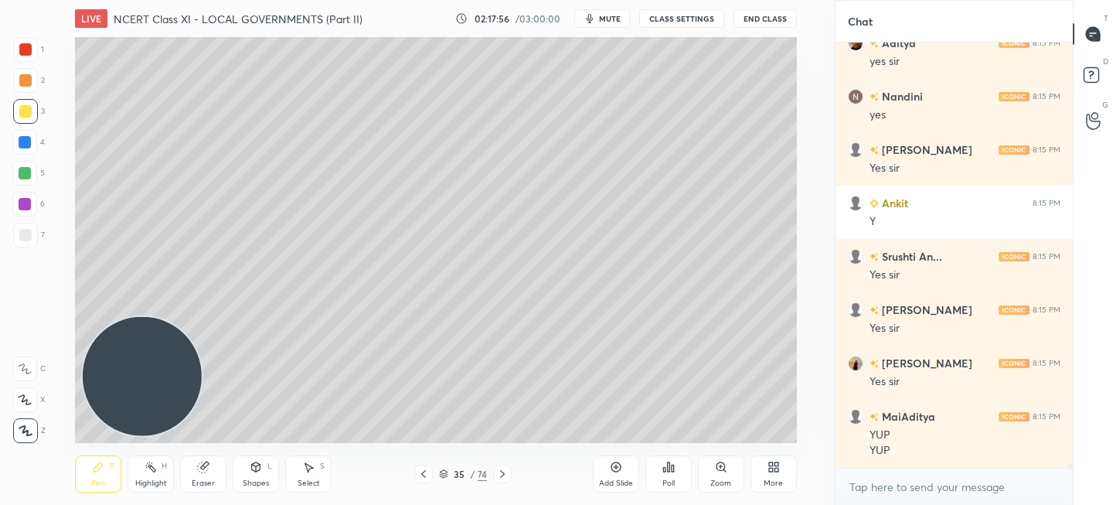
click at [506, 479] on icon at bounding box center [502, 474] width 12 height 12
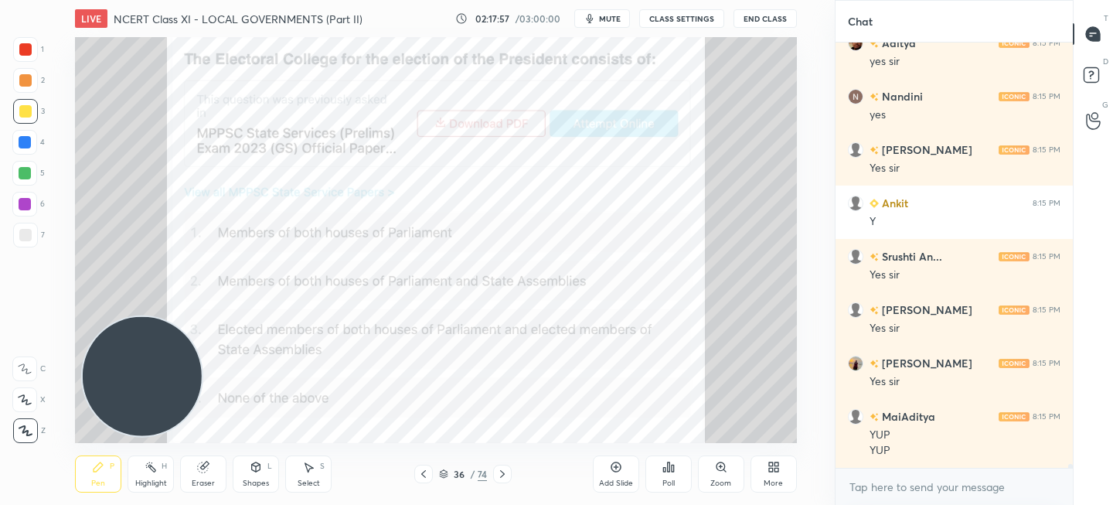
click at [23, 46] on div at bounding box center [25, 49] width 12 height 12
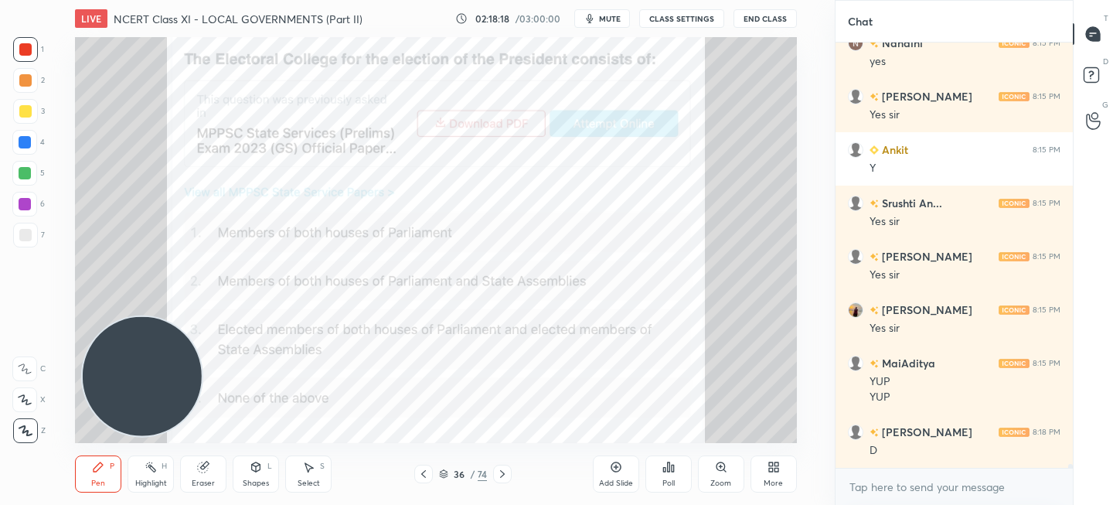
click at [427, 475] on icon at bounding box center [423, 474] width 12 height 12
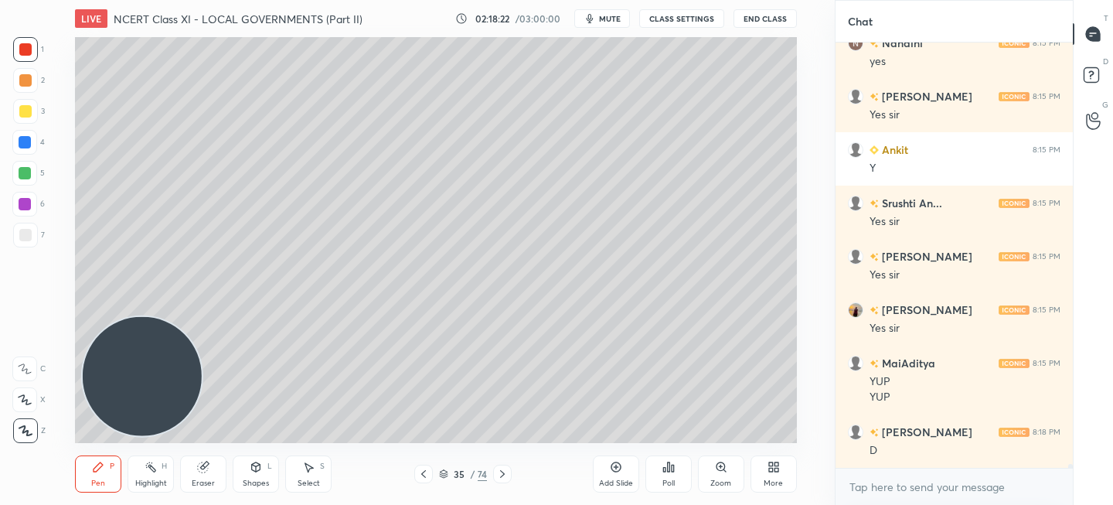
click at [501, 480] on div at bounding box center [502, 474] width 19 height 19
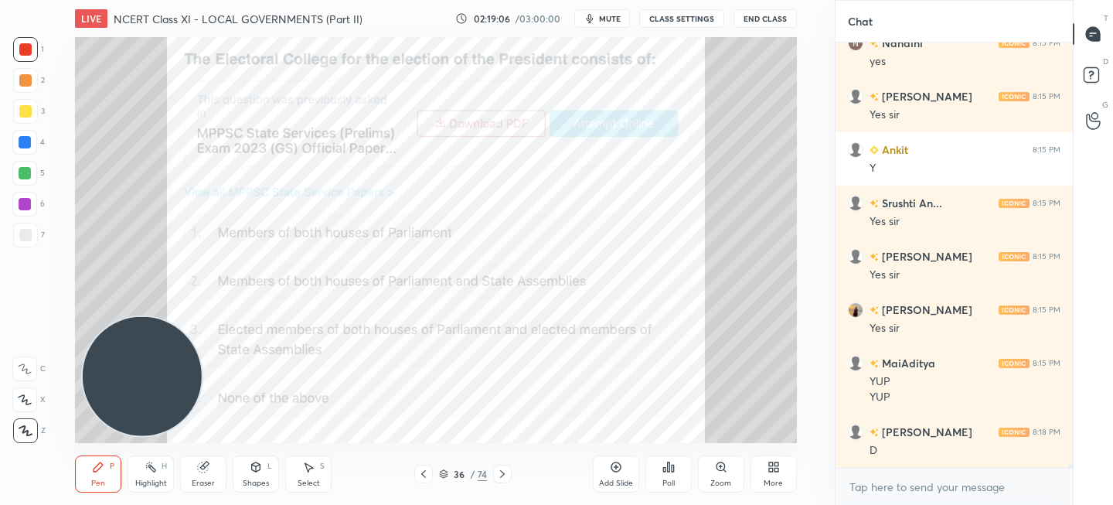
click at [421, 466] on div at bounding box center [423, 474] width 19 height 19
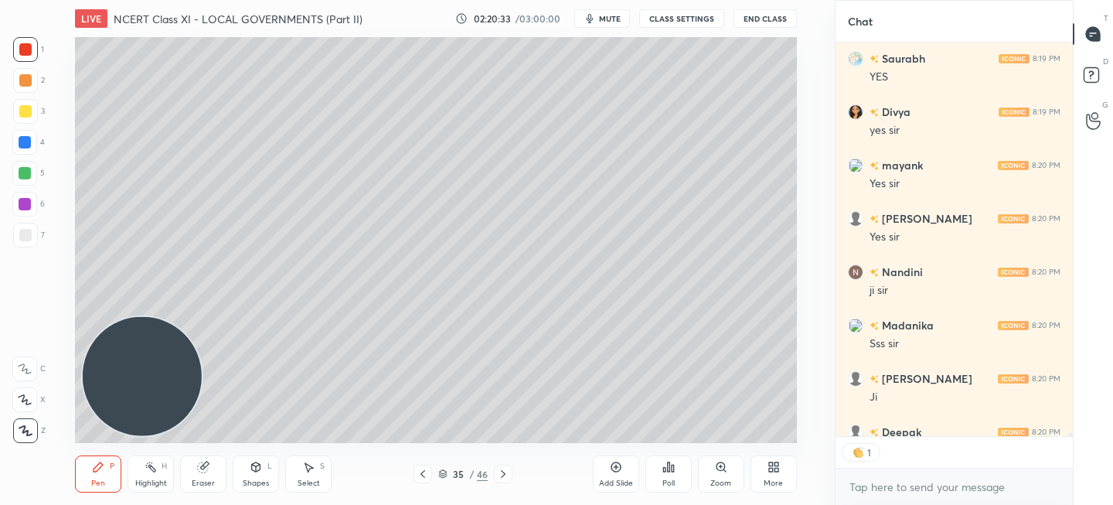
scroll to position [5, 5]
click at [771, 464] on icon at bounding box center [771, 464] width 4 height 4
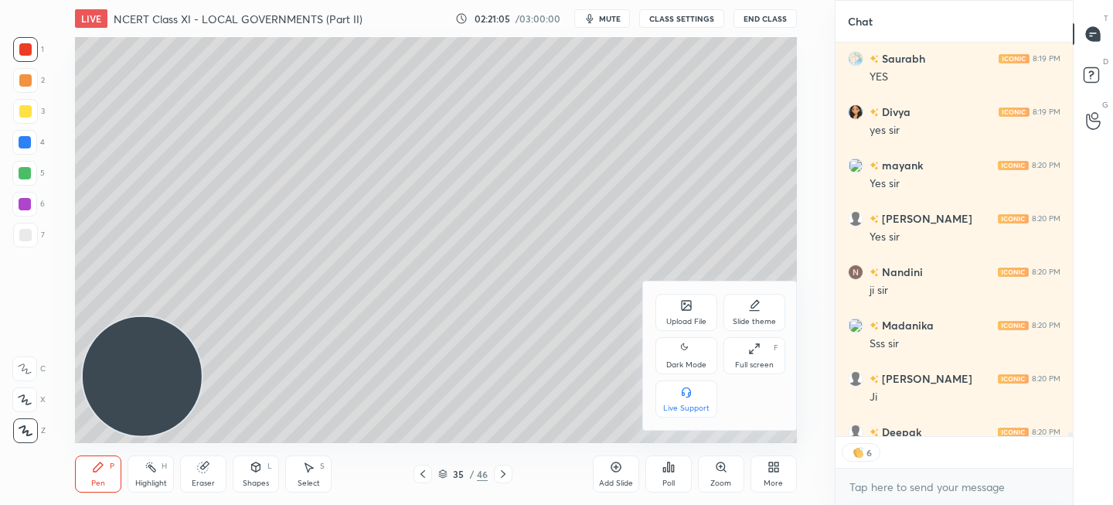
click at [676, 307] on div "Upload File" at bounding box center [687, 312] width 62 height 37
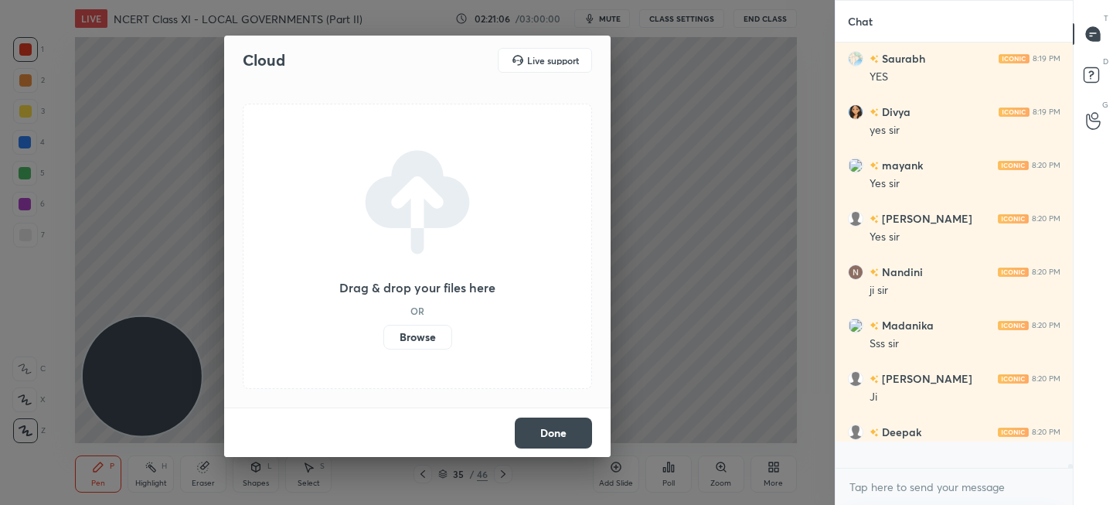
scroll to position [44152, 0]
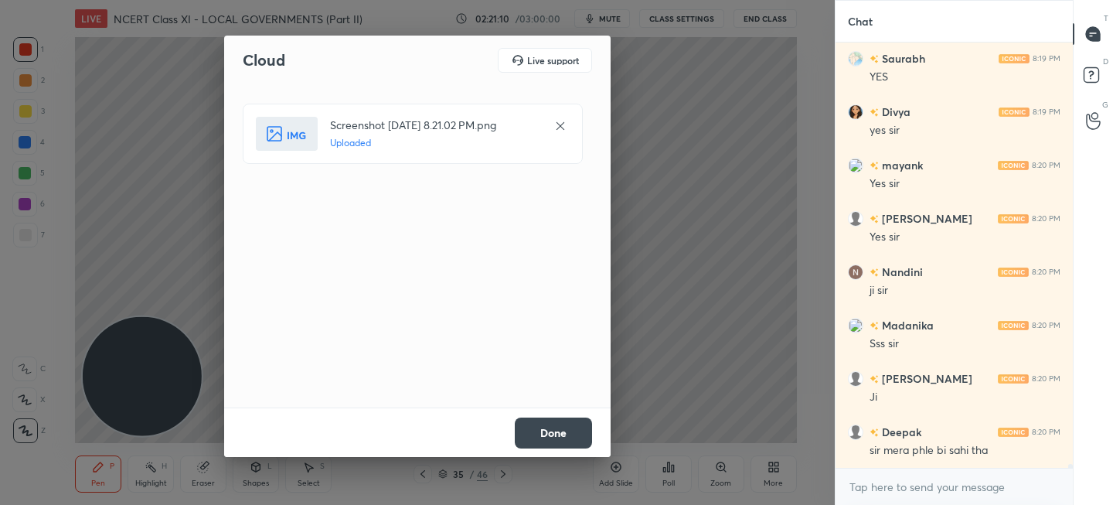
click at [547, 423] on button "Done" at bounding box center [553, 432] width 77 height 31
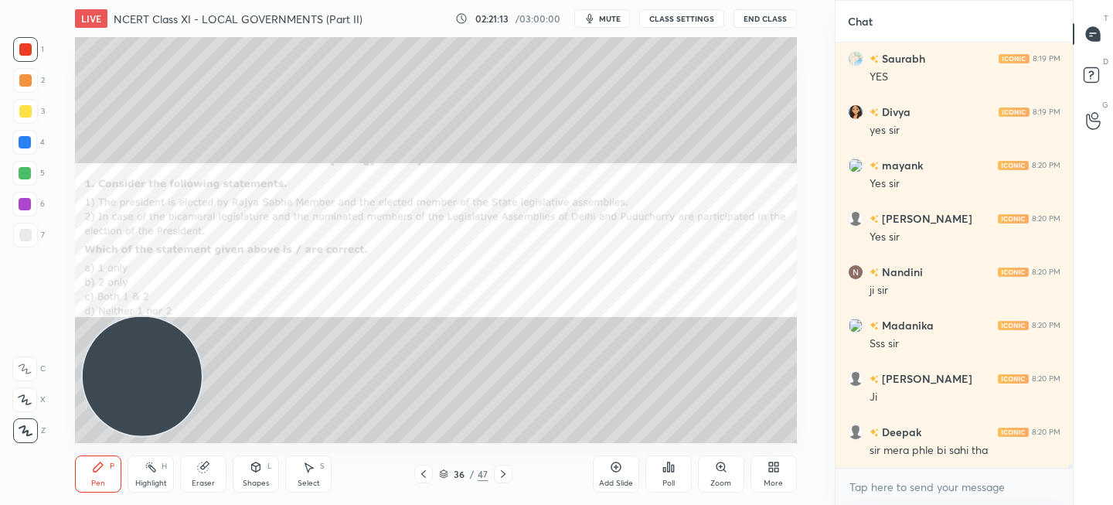
click at [669, 468] on icon at bounding box center [668, 466] width 2 height 9
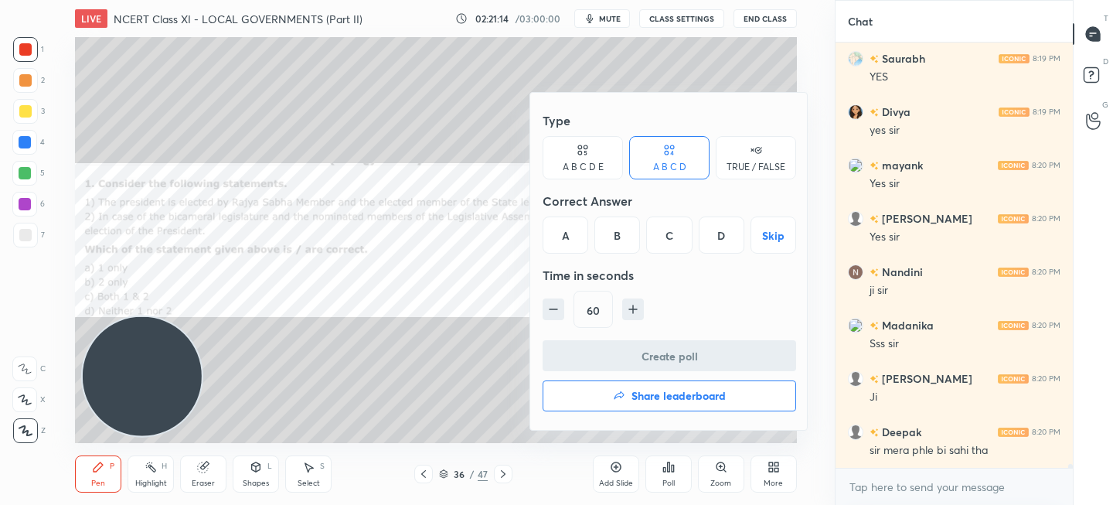
click at [715, 224] on div "D" at bounding box center [722, 234] width 46 height 37
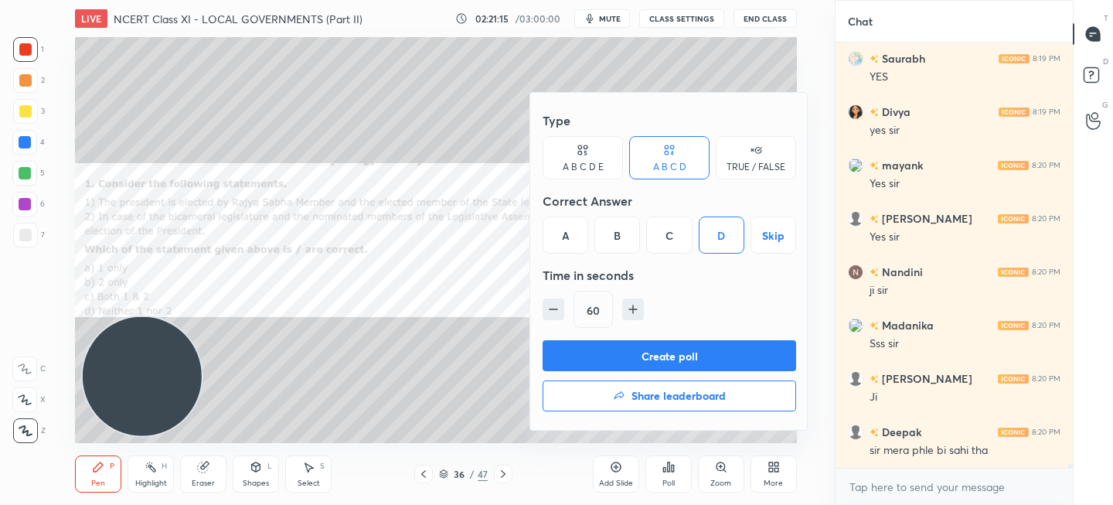
click at [610, 347] on button "Create poll" at bounding box center [670, 355] width 254 height 31
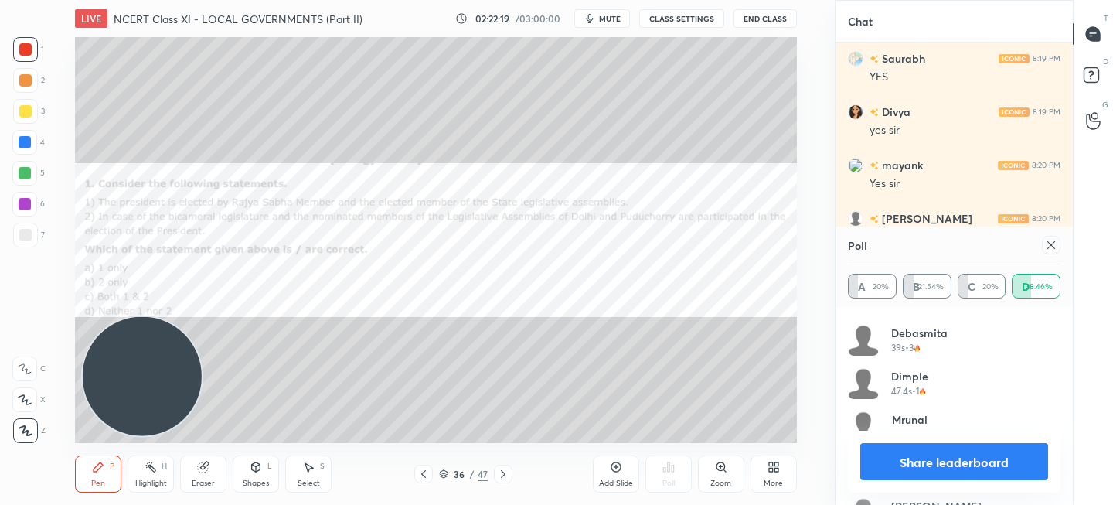
scroll to position [897, 0]
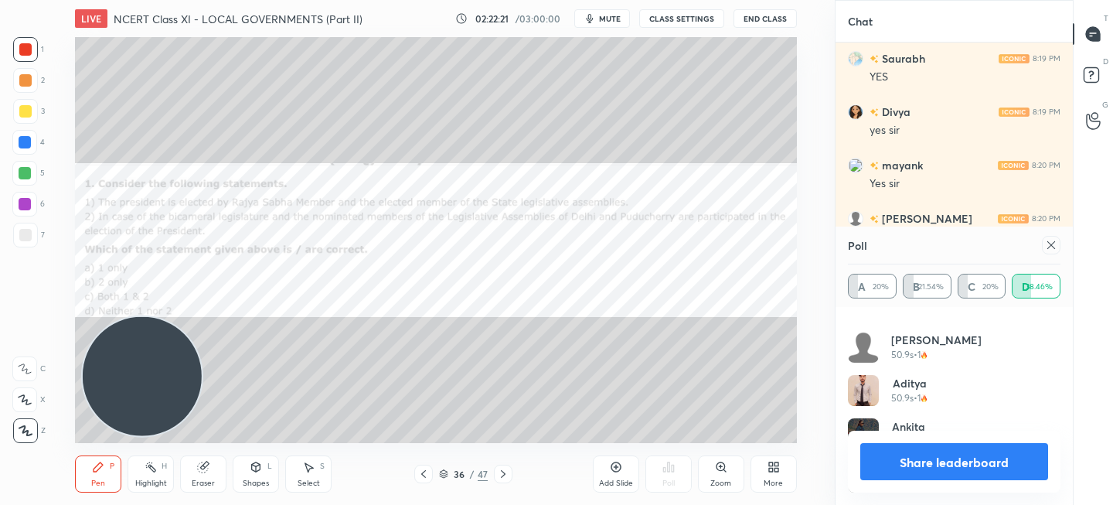
click at [972, 469] on button "Share leaderboard" at bounding box center [954, 461] width 188 height 37
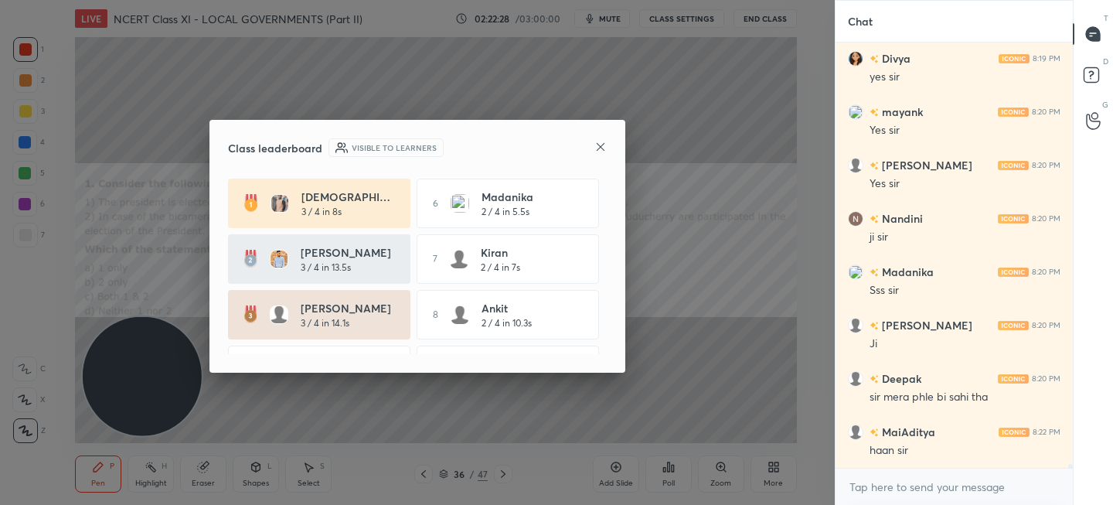
scroll to position [44259, 0]
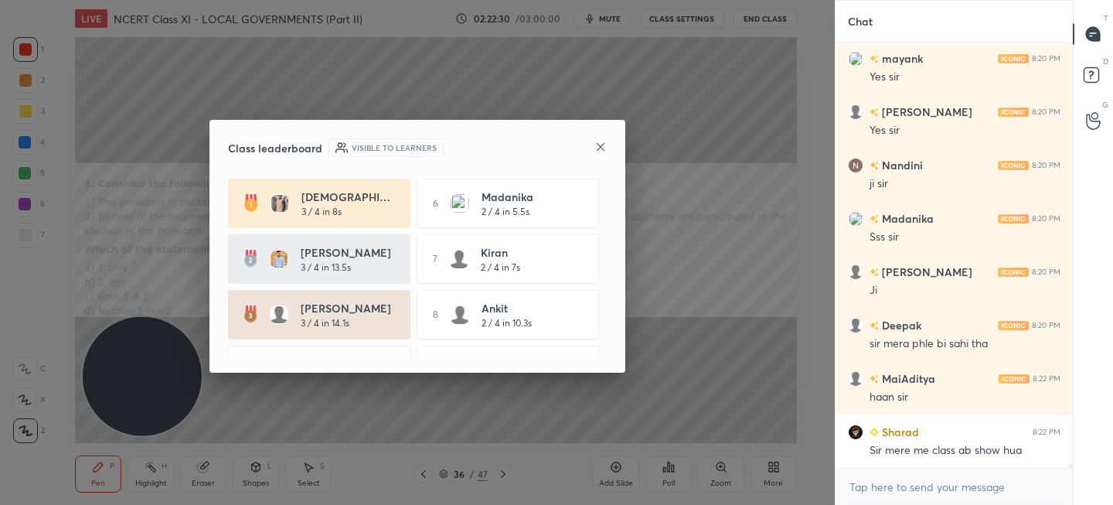
click at [599, 154] on div at bounding box center [600, 148] width 12 height 16
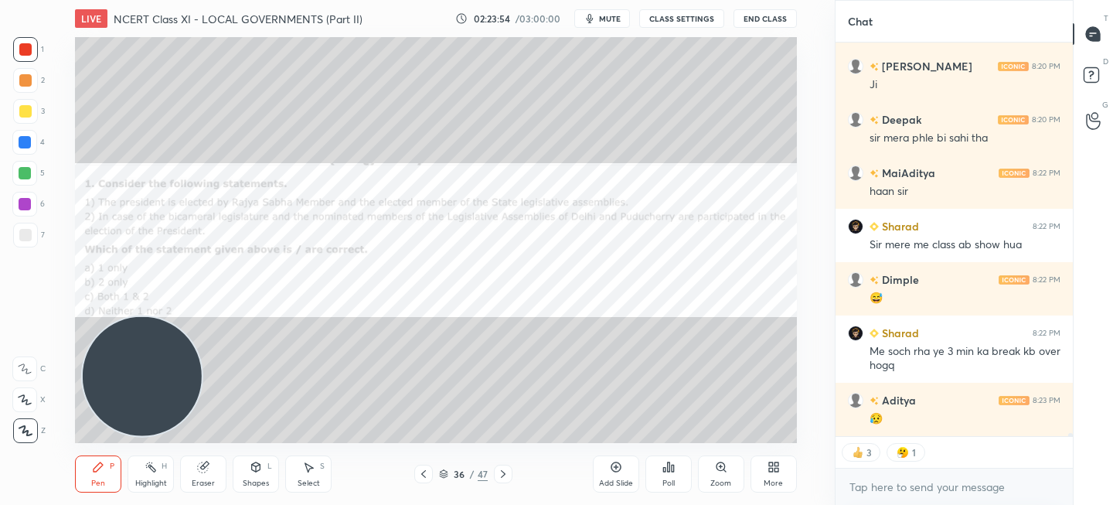
scroll to position [44518, 0]
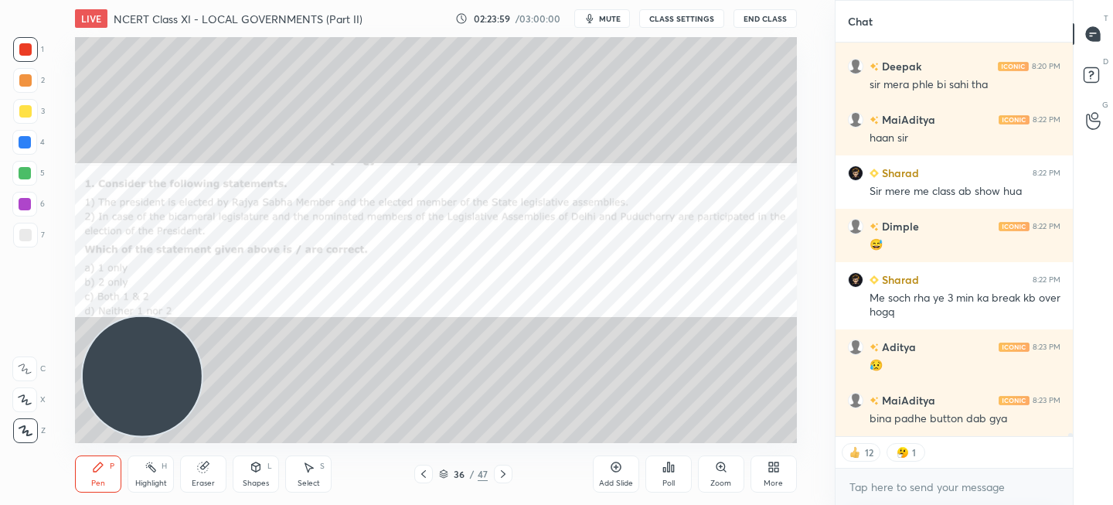
click at [774, 476] on div "More" at bounding box center [774, 473] width 46 height 37
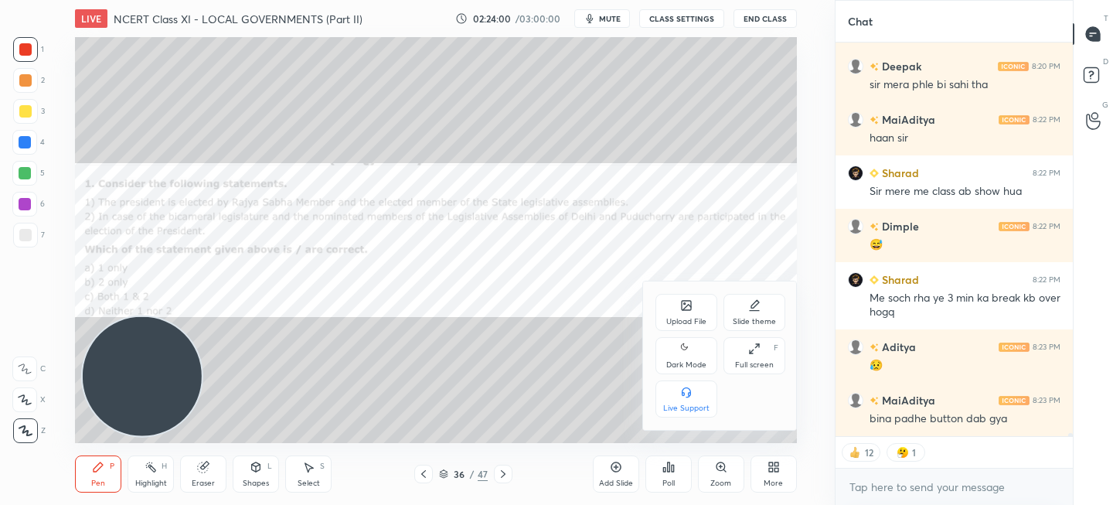
click at [691, 310] on icon at bounding box center [686, 305] width 12 height 12
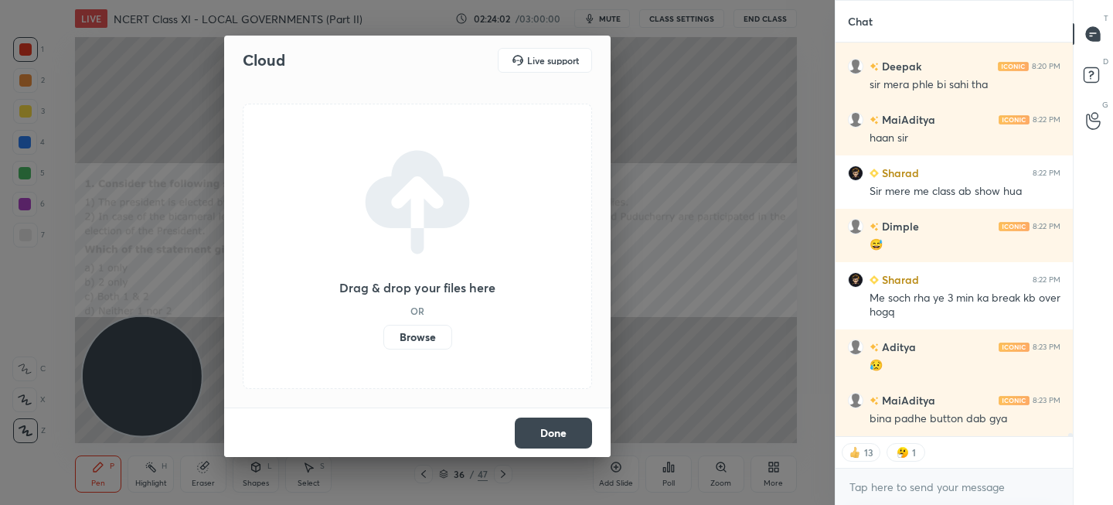
scroll to position [44571, 0]
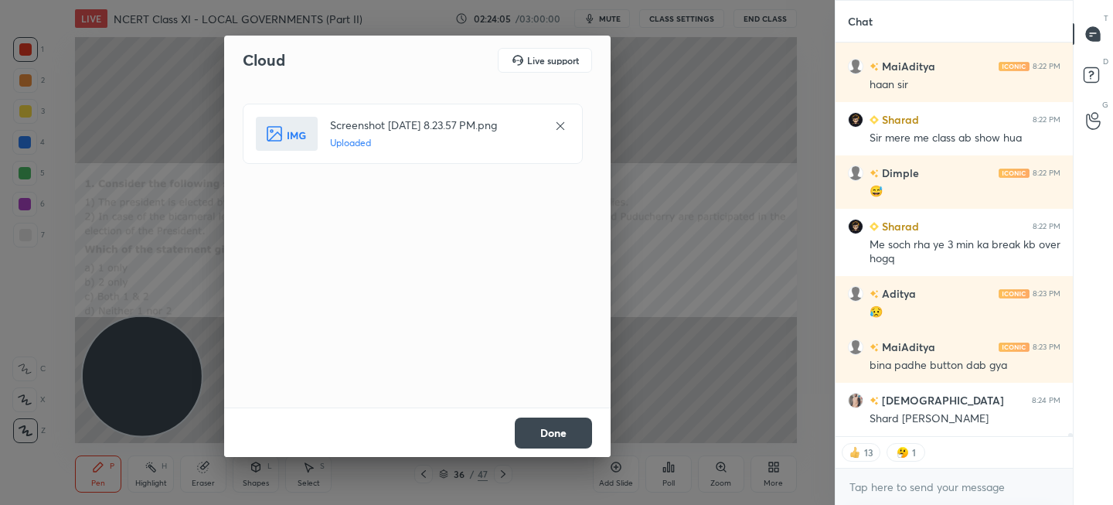
click at [562, 426] on button "Done" at bounding box center [553, 432] width 77 height 31
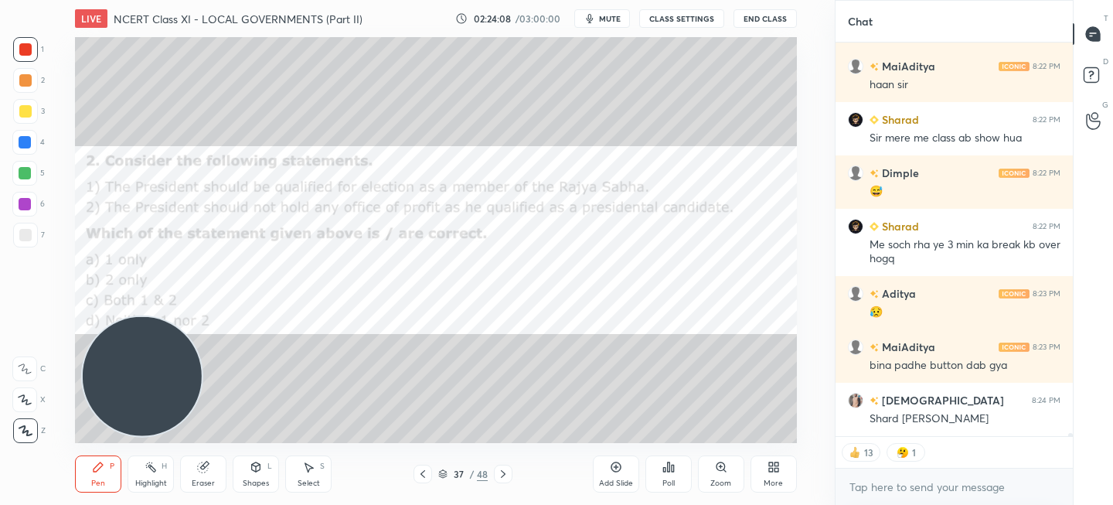
click at [669, 479] on div "Poll" at bounding box center [669, 483] width 12 height 8
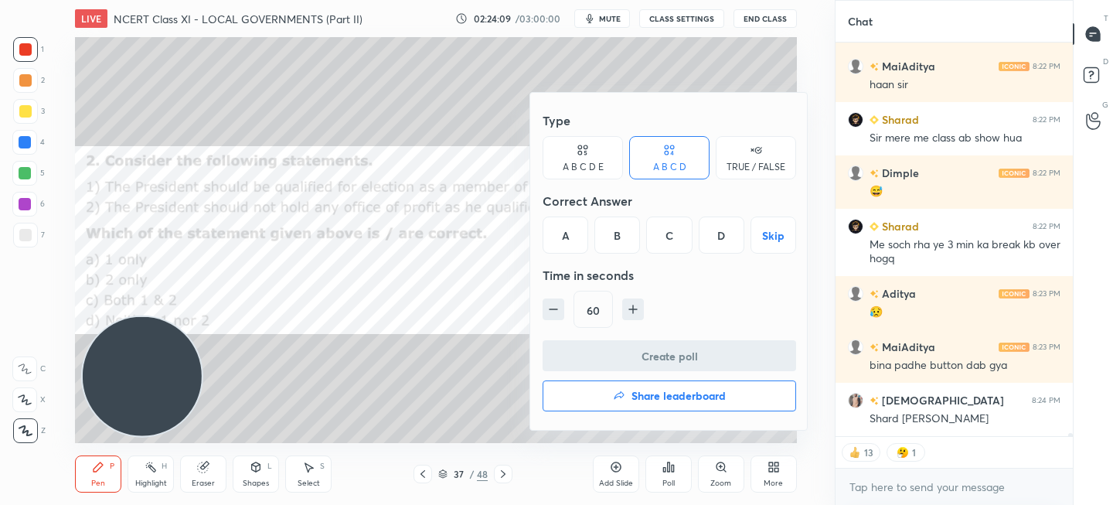
click at [622, 231] on div "B" at bounding box center [617, 234] width 46 height 37
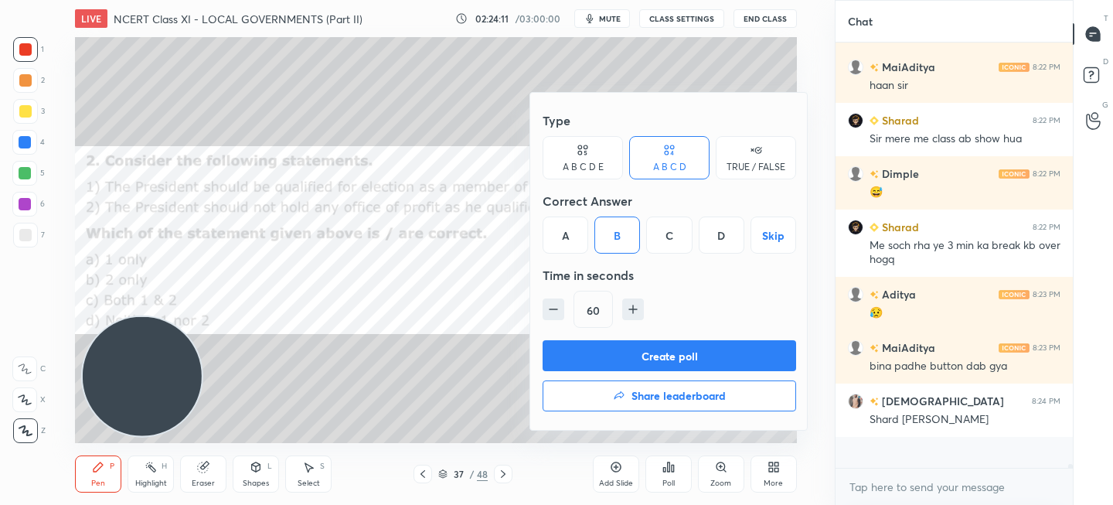
click at [669, 350] on button "Create poll" at bounding box center [670, 355] width 254 height 31
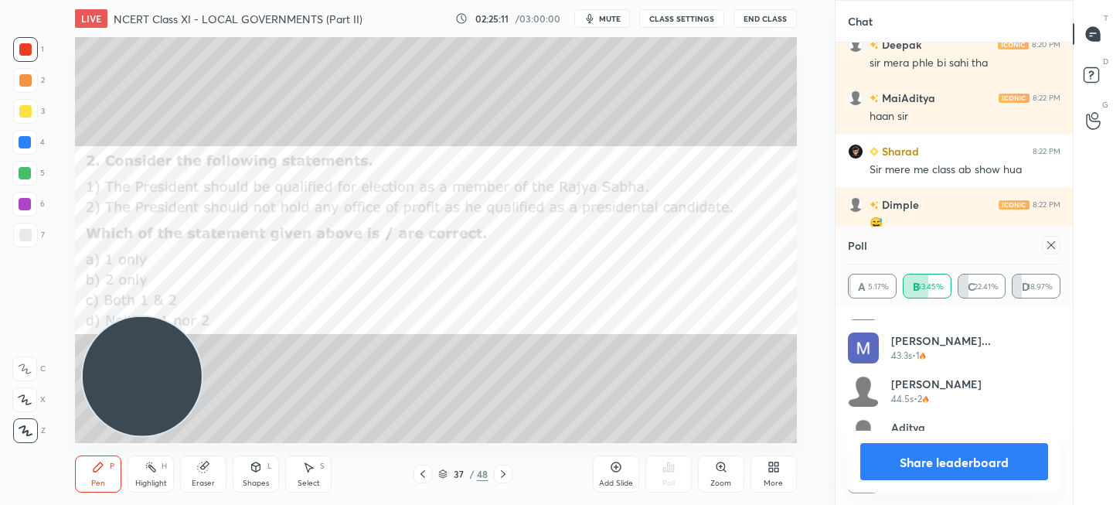
scroll to position [1157, 0]
click at [931, 459] on button "Share leaderboard" at bounding box center [954, 461] width 188 height 37
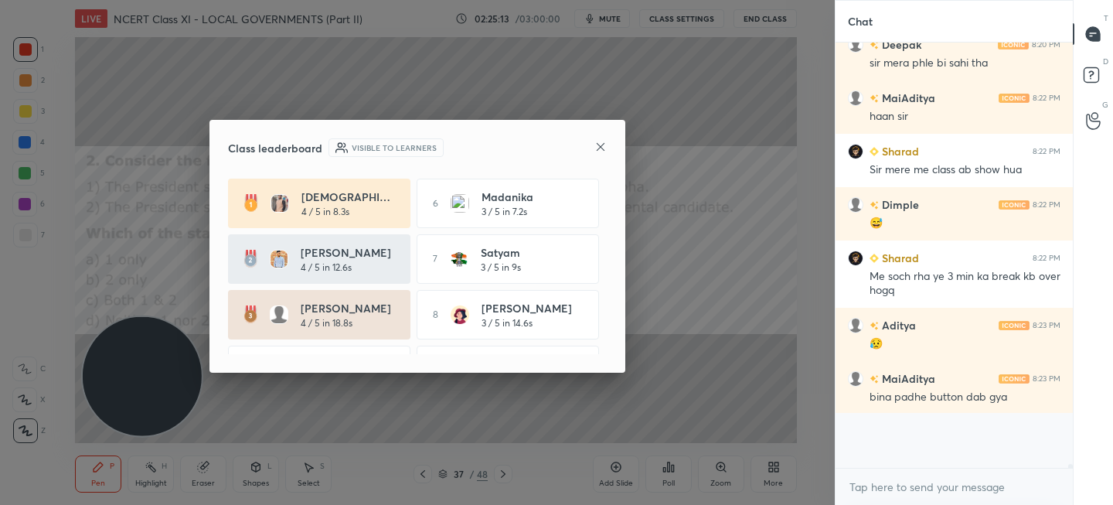
scroll to position [421, 233]
click at [594, 141] on div "Class leaderboard Visible to learners" at bounding box center [417, 147] width 379 height 19
click at [605, 144] on icon at bounding box center [600, 147] width 12 height 12
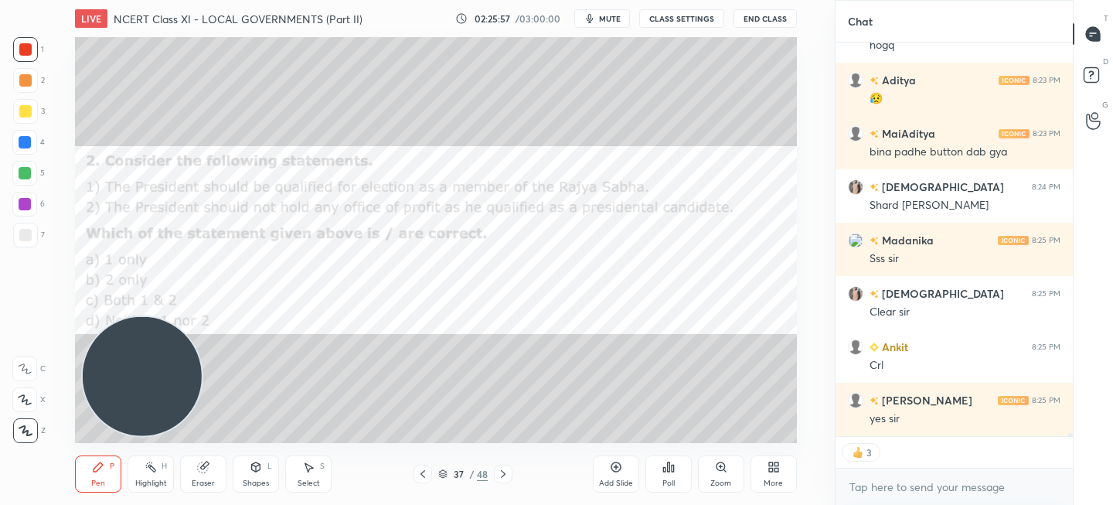
scroll to position [44838, 0]
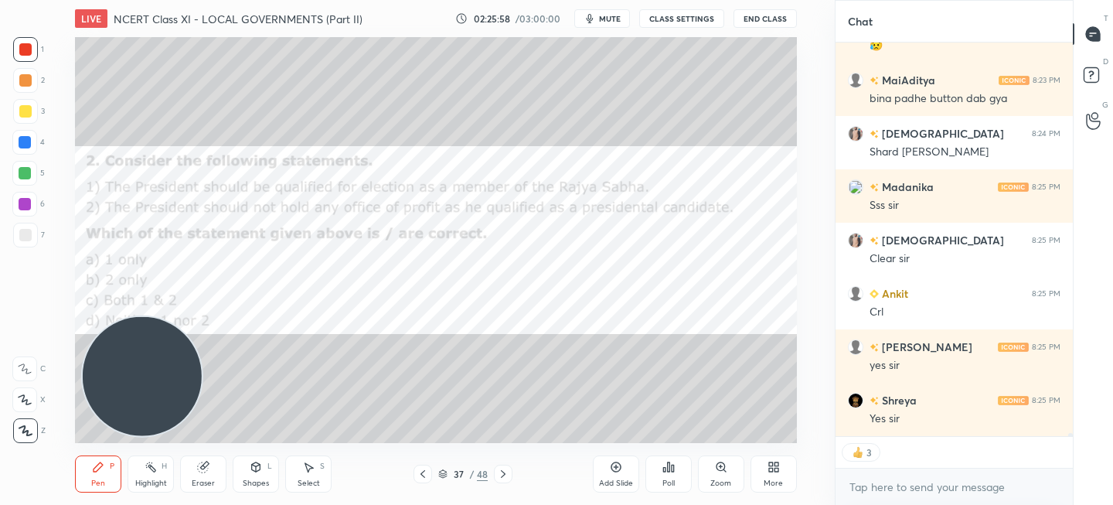
click at [605, 462] on div "Add Slide" at bounding box center [616, 473] width 46 height 37
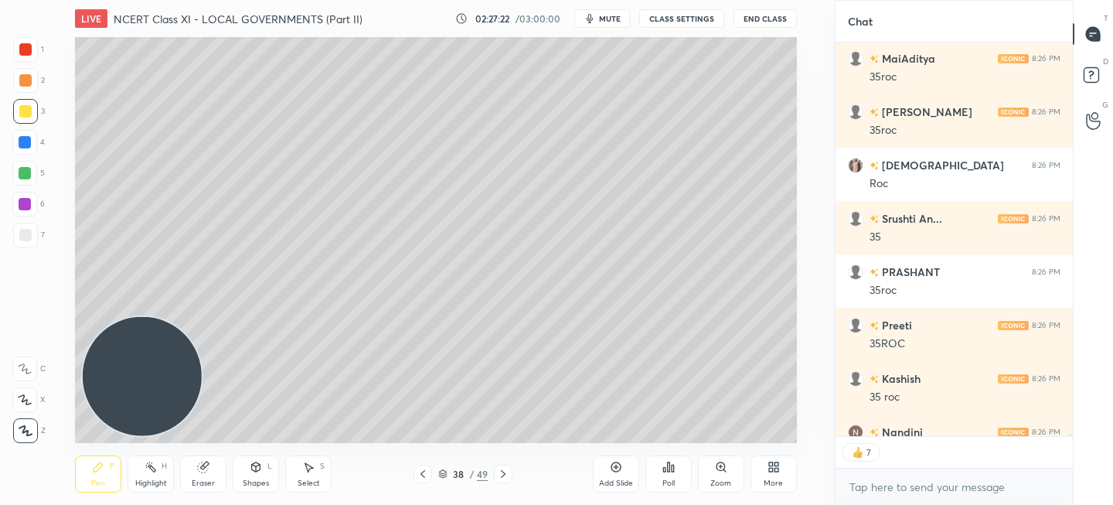
scroll to position [45515, 0]
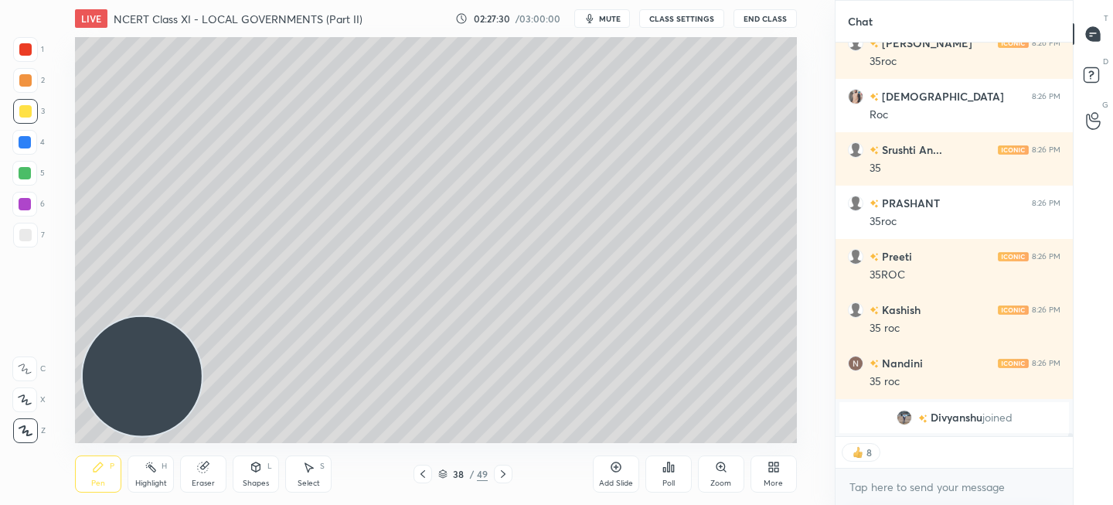
click at [608, 479] on div "Add Slide" at bounding box center [616, 483] width 34 height 8
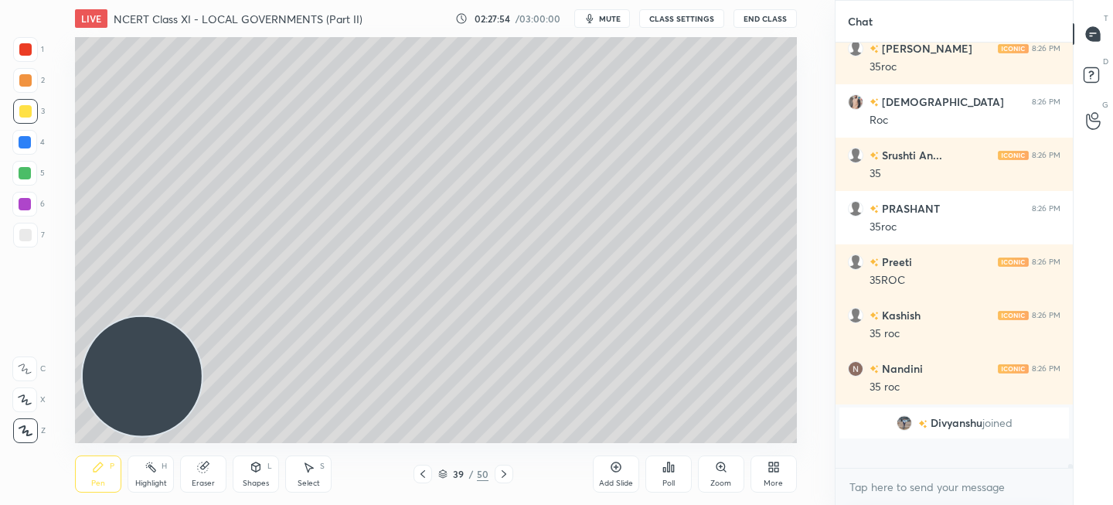
scroll to position [45483, 0]
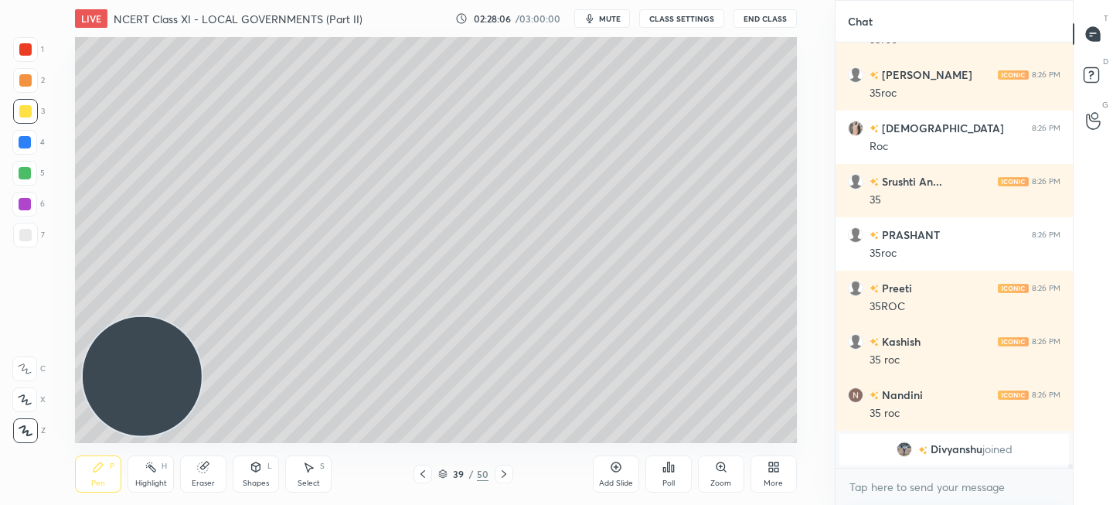
click at [420, 475] on icon at bounding box center [423, 474] width 12 height 12
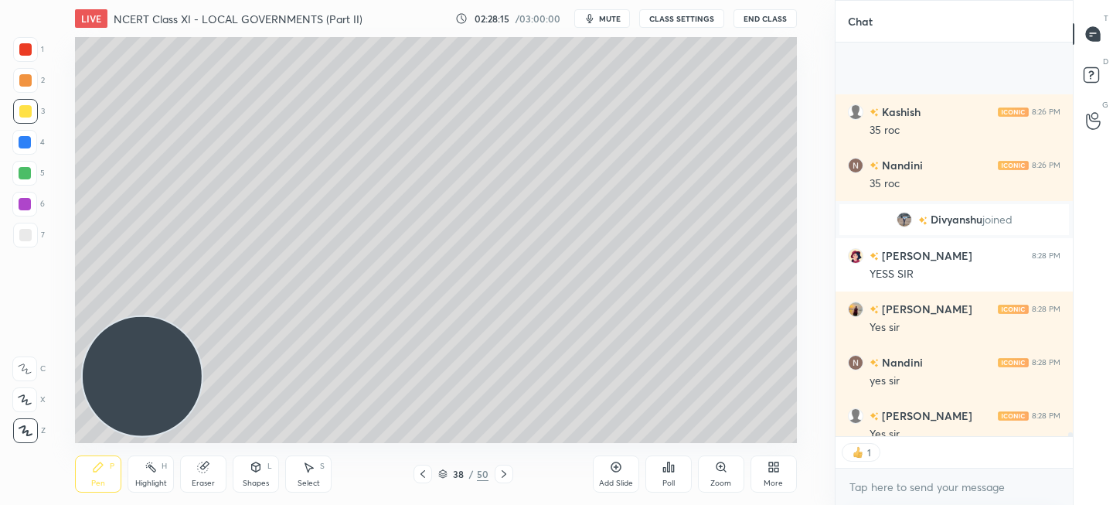
scroll to position [36833, 0]
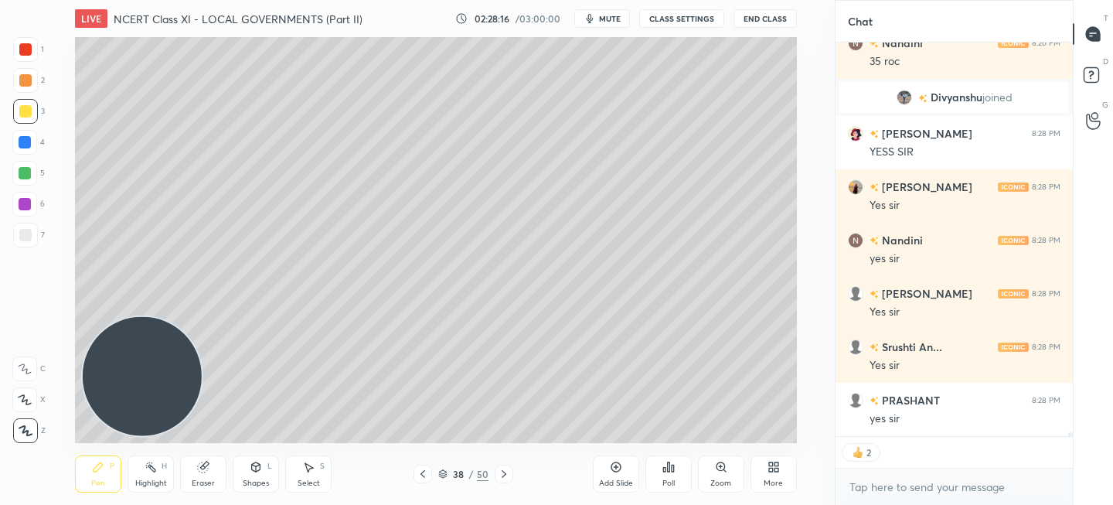
click at [608, 467] on div "Add Slide" at bounding box center [616, 473] width 46 height 37
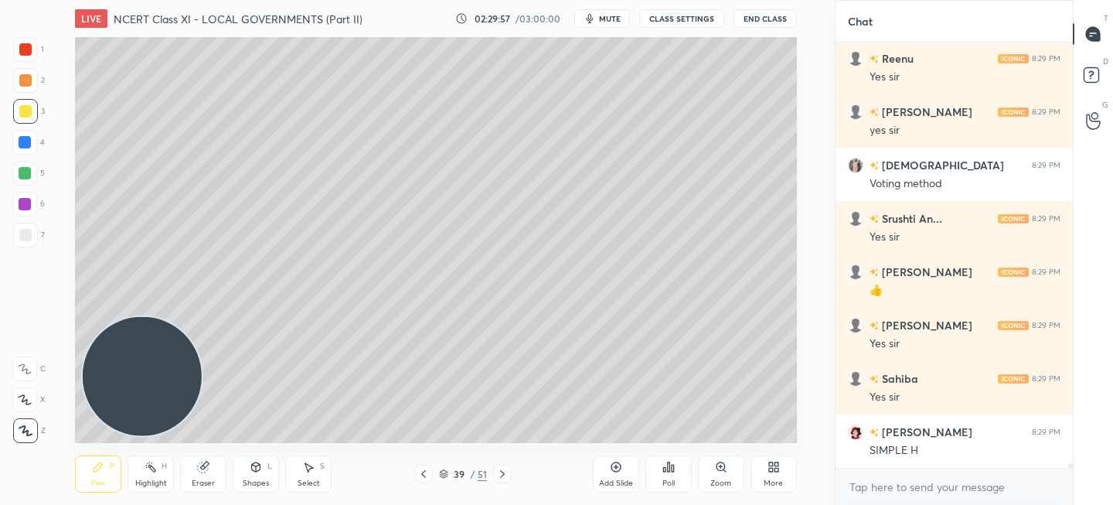
scroll to position [38149, 0]
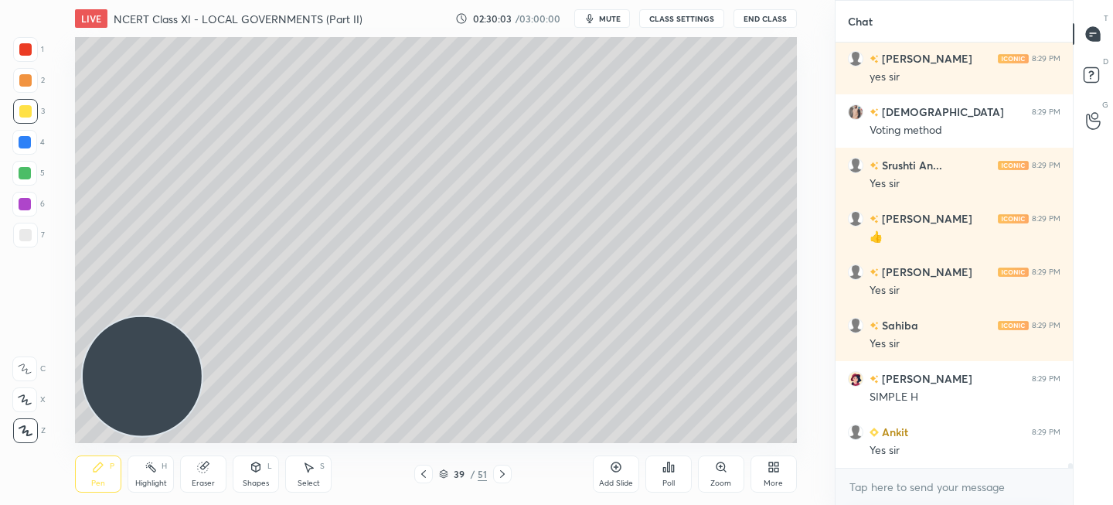
click at [773, 476] on div "More" at bounding box center [774, 473] width 46 height 37
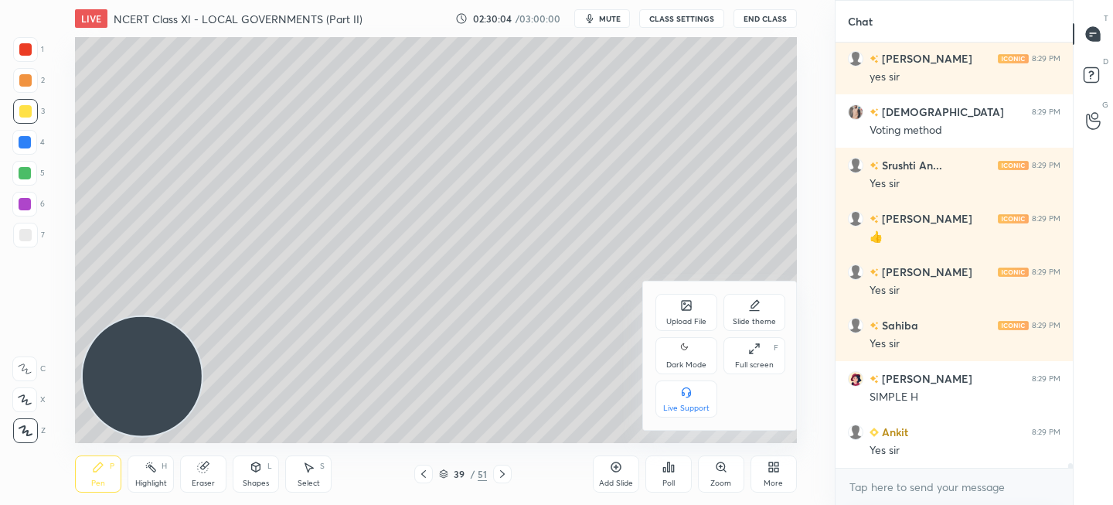
click at [689, 321] on div "Upload File" at bounding box center [686, 322] width 40 height 8
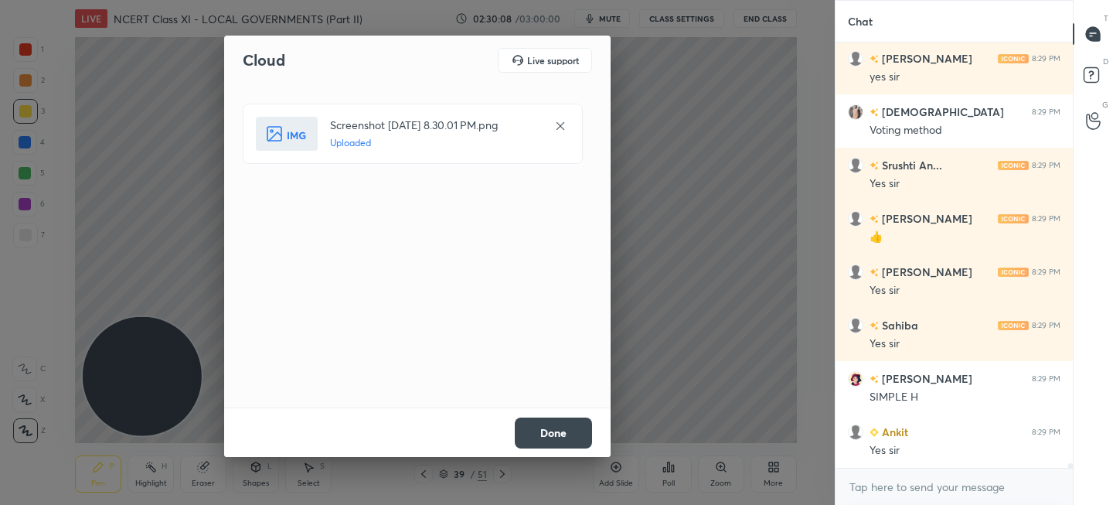
click at [543, 437] on button "Done" at bounding box center [553, 432] width 77 height 31
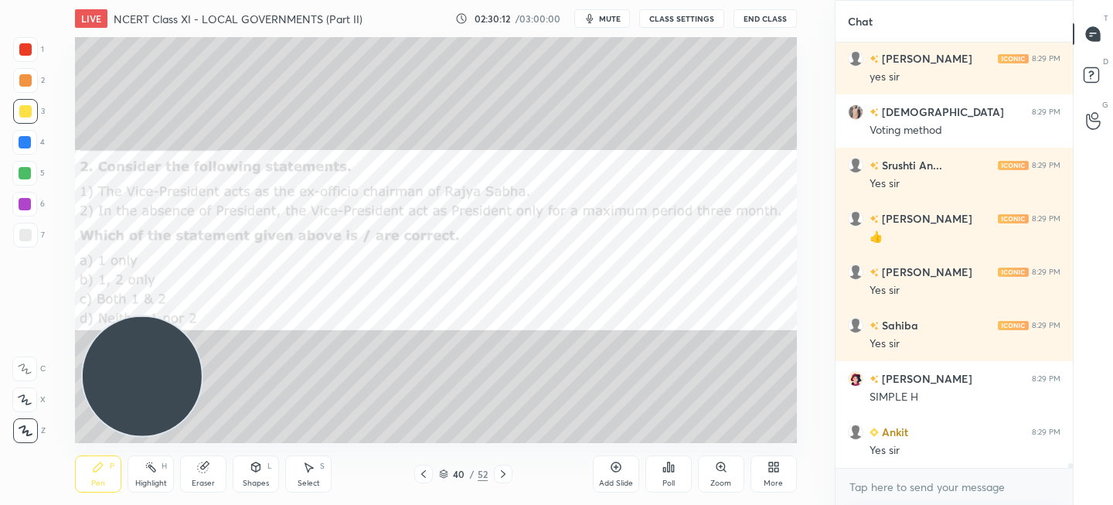
click at [683, 479] on div "Poll" at bounding box center [669, 473] width 46 height 37
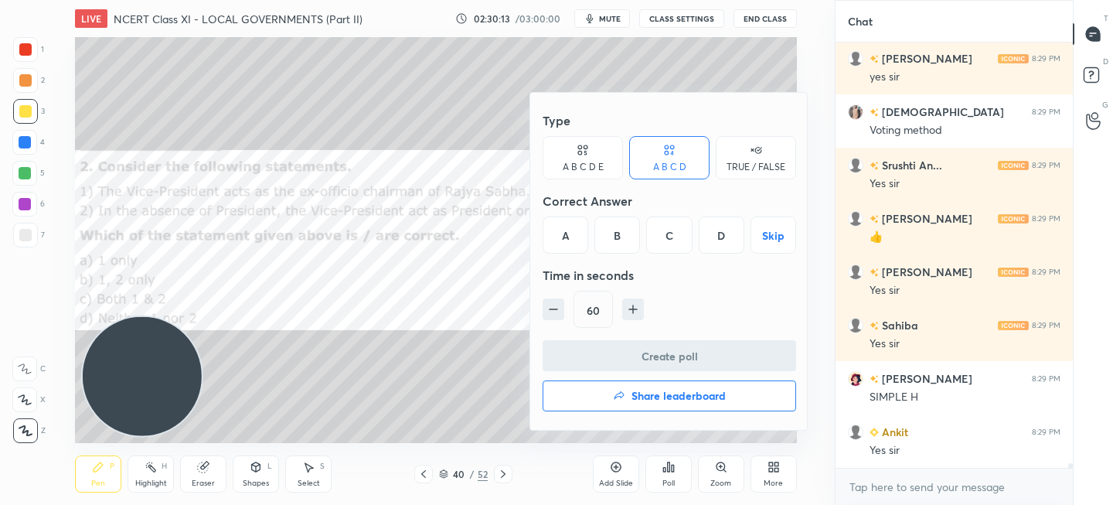
click at [568, 233] on div "A" at bounding box center [566, 234] width 46 height 37
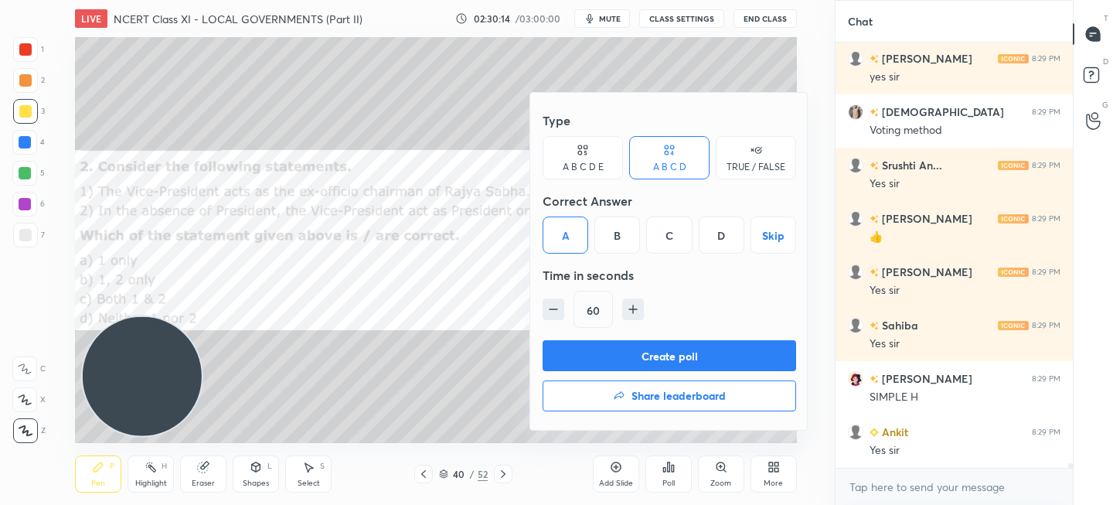
click at [625, 355] on button "Create poll" at bounding box center [670, 355] width 254 height 31
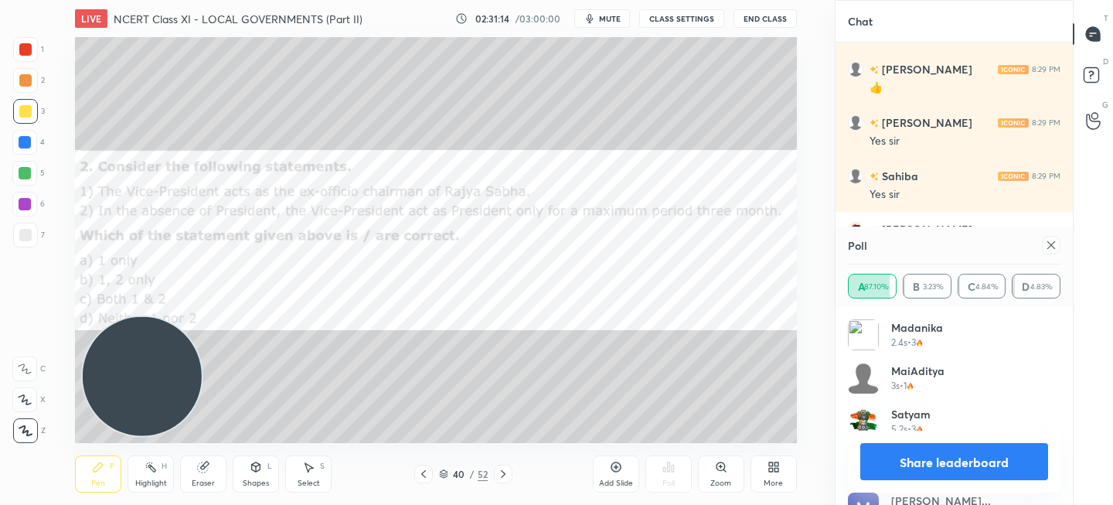
scroll to position [38352, 0]
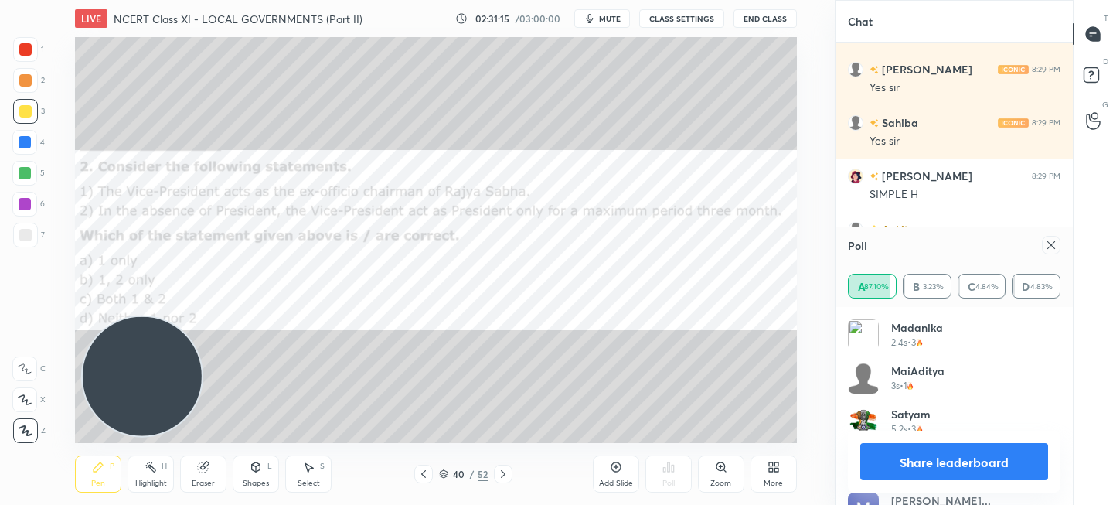
click at [911, 471] on button "Share leaderboard" at bounding box center [954, 461] width 188 height 37
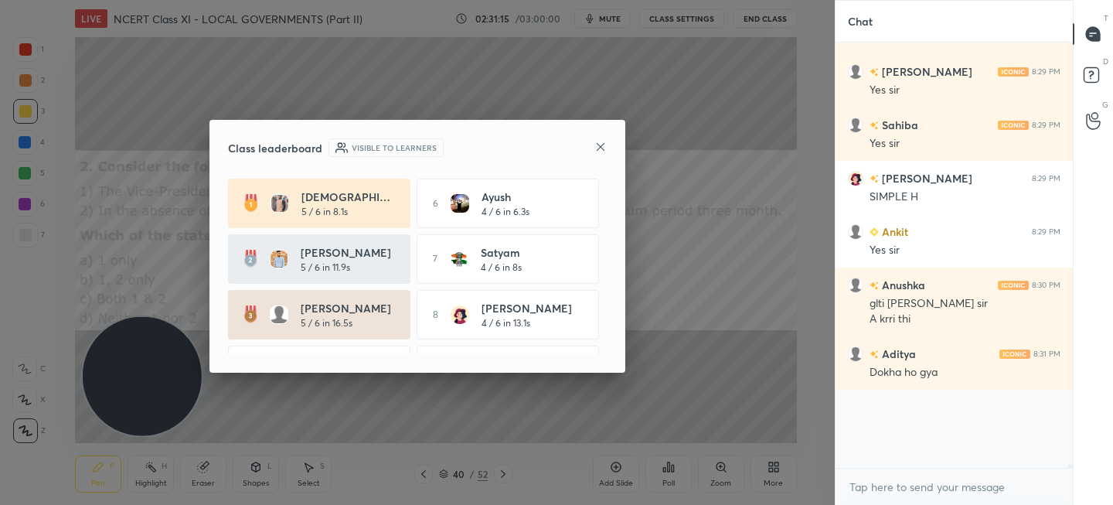
scroll to position [5, 5]
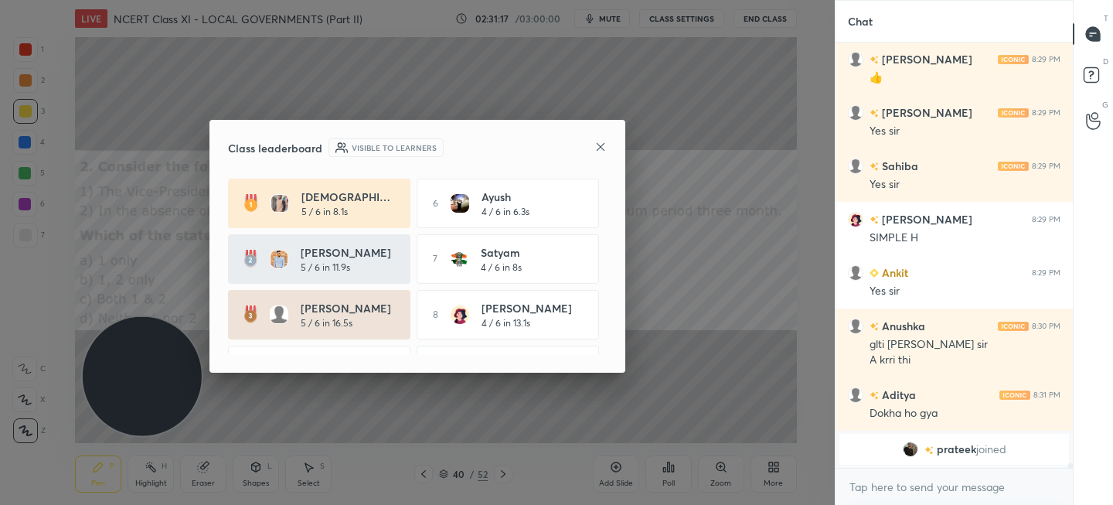
click at [598, 147] on icon at bounding box center [600, 147] width 12 height 12
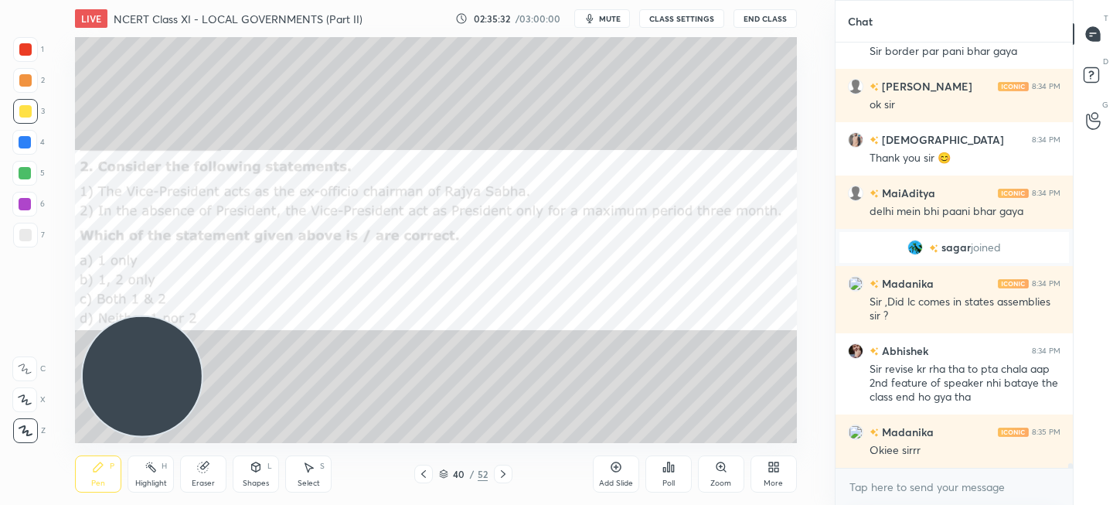
scroll to position [39519, 0]
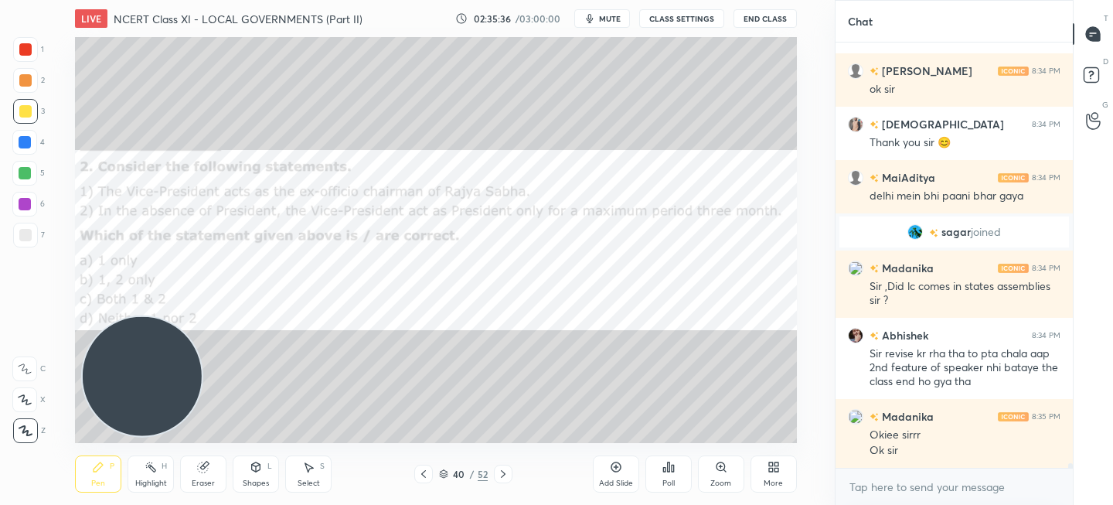
click at [601, 476] on div "Add Slide" at bounding box center [616, 473] width 46 height 37
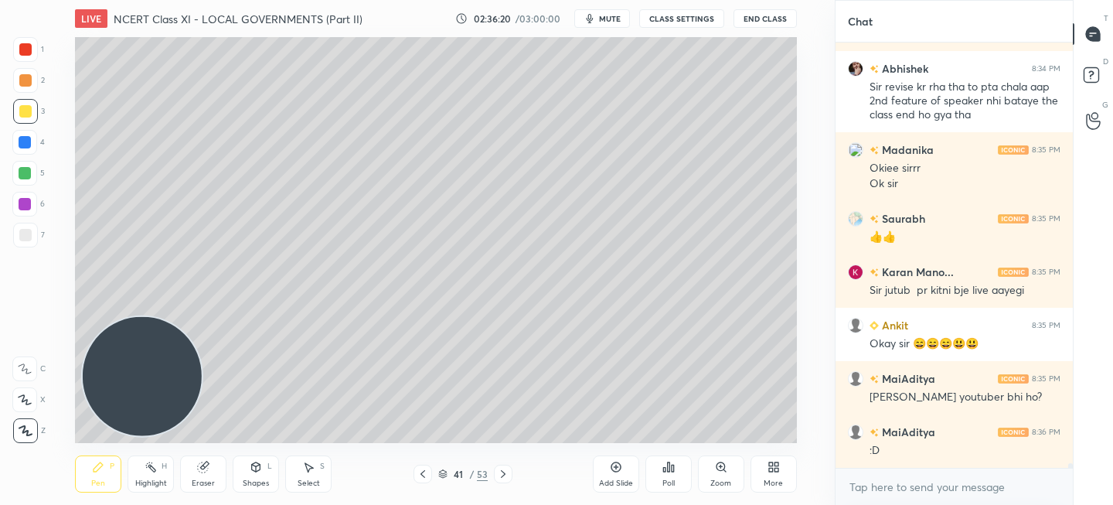
scroll to position [39801, 0]
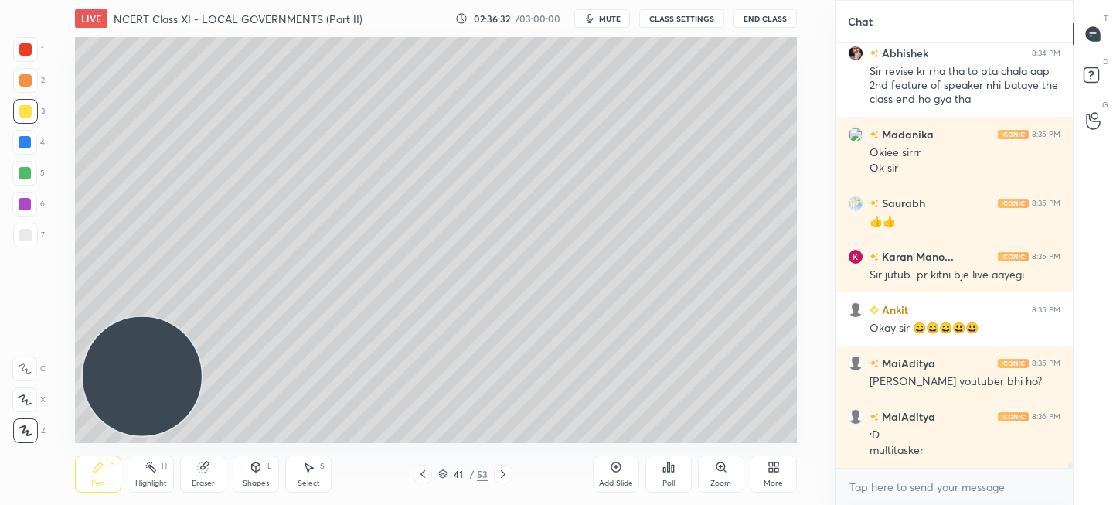
click at [771, 18] on button "End Class" at bounding box center [765, 18] width 63 height 19
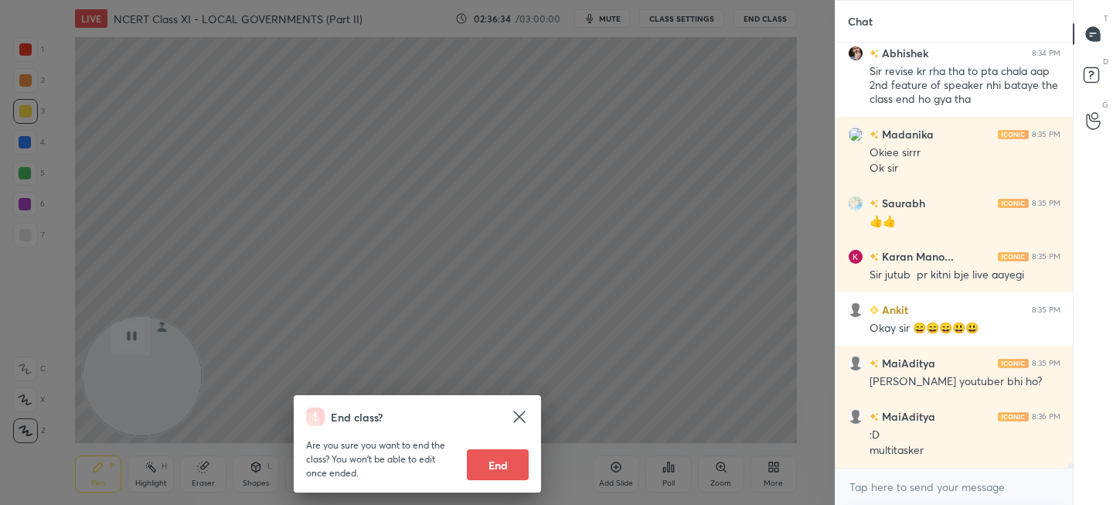
click at [516, 459] on button "End" at bounding box center [498, 464] width 62 height 31
type textarea "x"
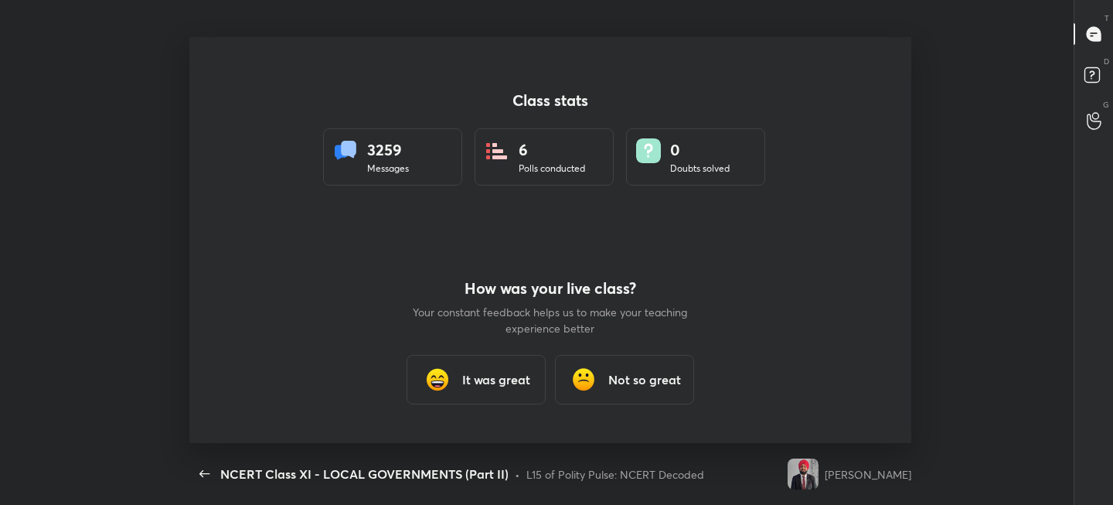
scroll to position [0, 0]
